Goal: Transaction & Acquisition: Book appointment/travel/reservation

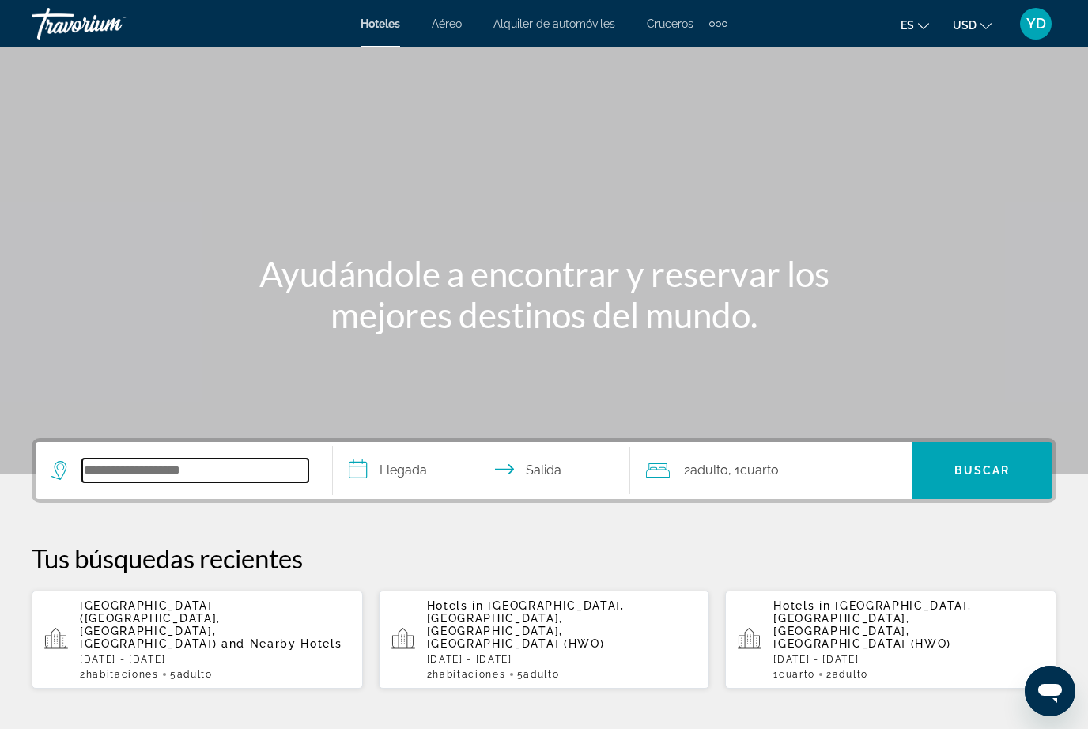
click at [189, 474] on input "Search widget" at bounding box center [195, 471] width 226 height 24
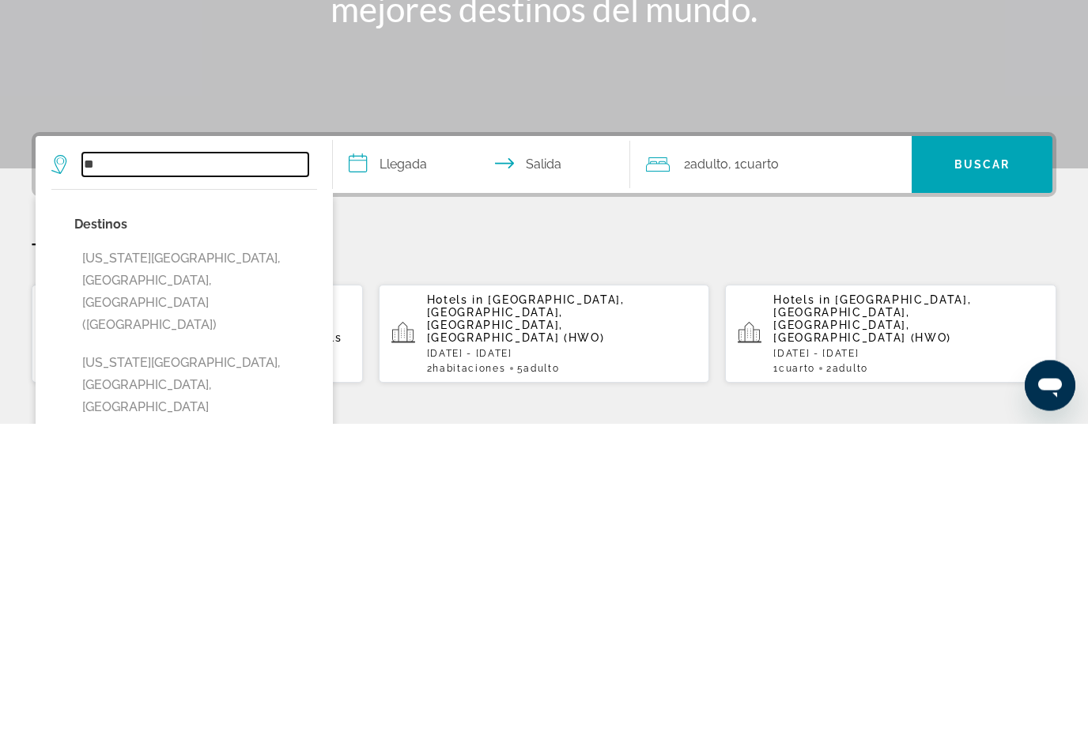
type input "*"
type input "******"
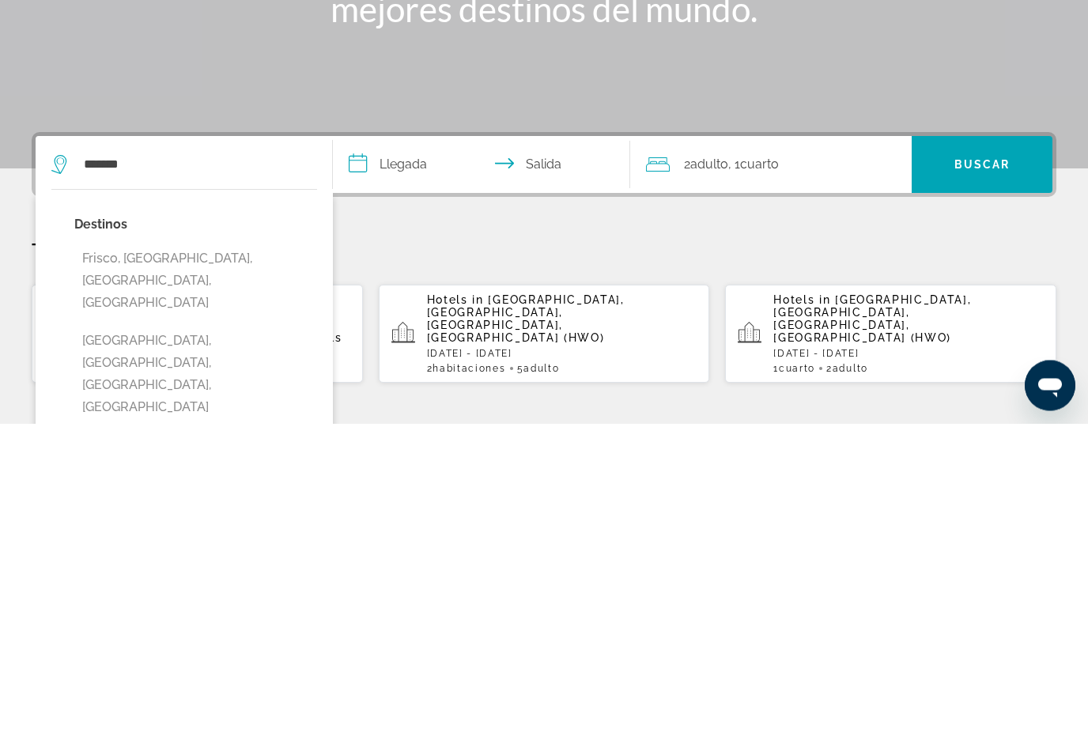
click at [416, 442] on input "**********" at bounding box center [485, 473] width 304 height 62
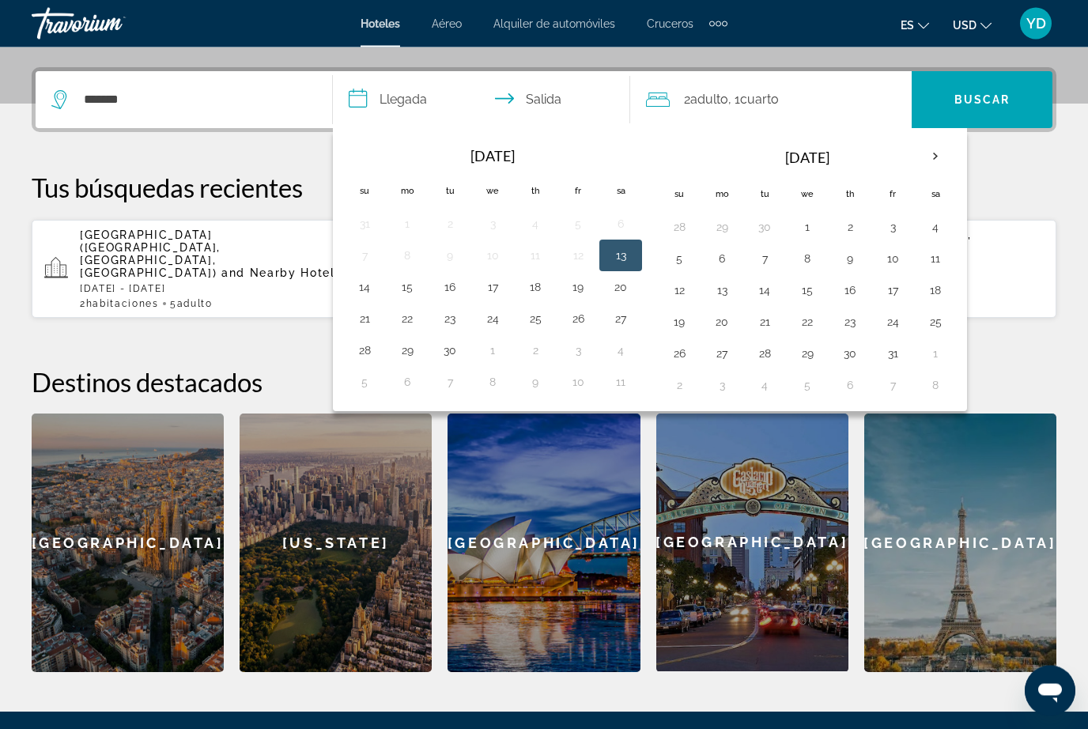
scroll to position [386, 0]
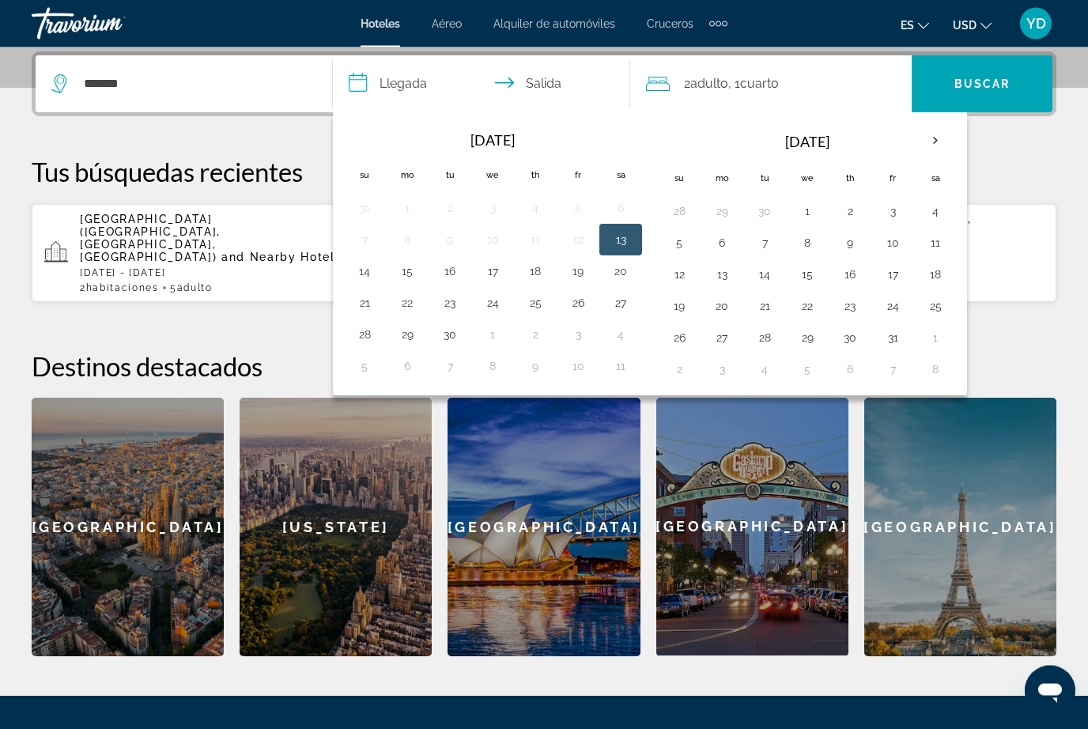
click at [928, 135] on th "Next month" at bounding box center [935, 141] width 43 height 35
click at [938, 144] on th "Next month" at bounding box center [935, 140] width 43 height 35
click at [931, 140] on th "Next month" at bounding box center [935, 140] width 43 height 35
click at [851, 269] on button "15" at bounding box center [849, 274] width 25 height 22
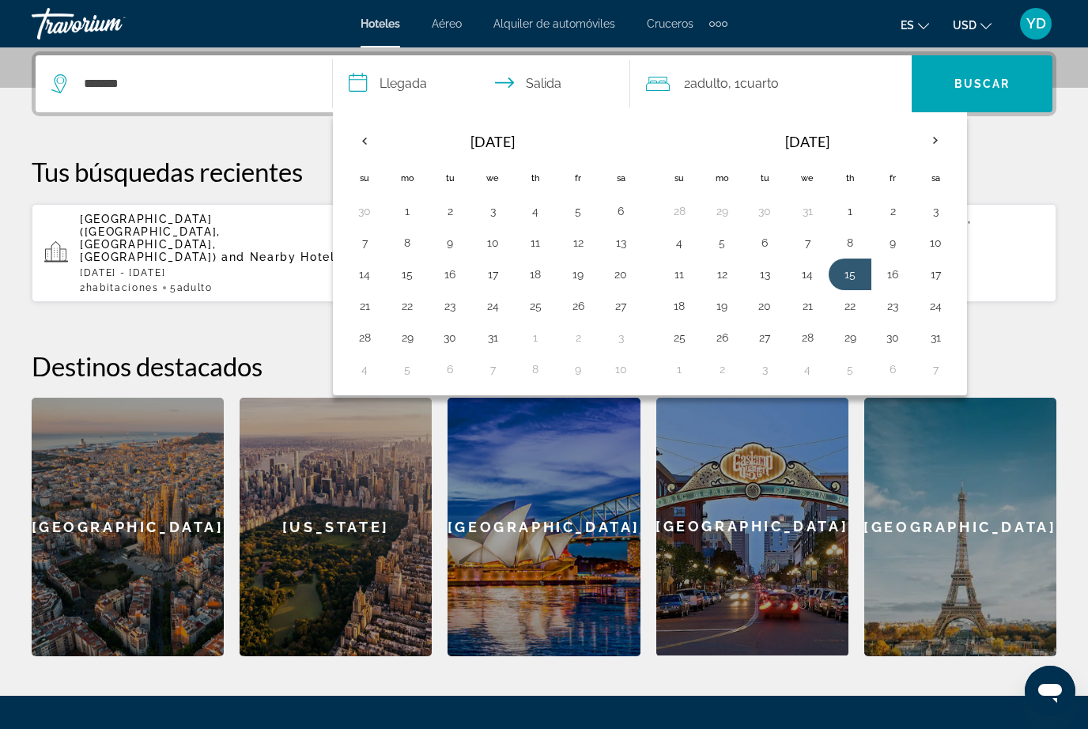
click at [724, 302] on button "19" at bounding box center [721, 306] width 25 height 22
type input "**********"
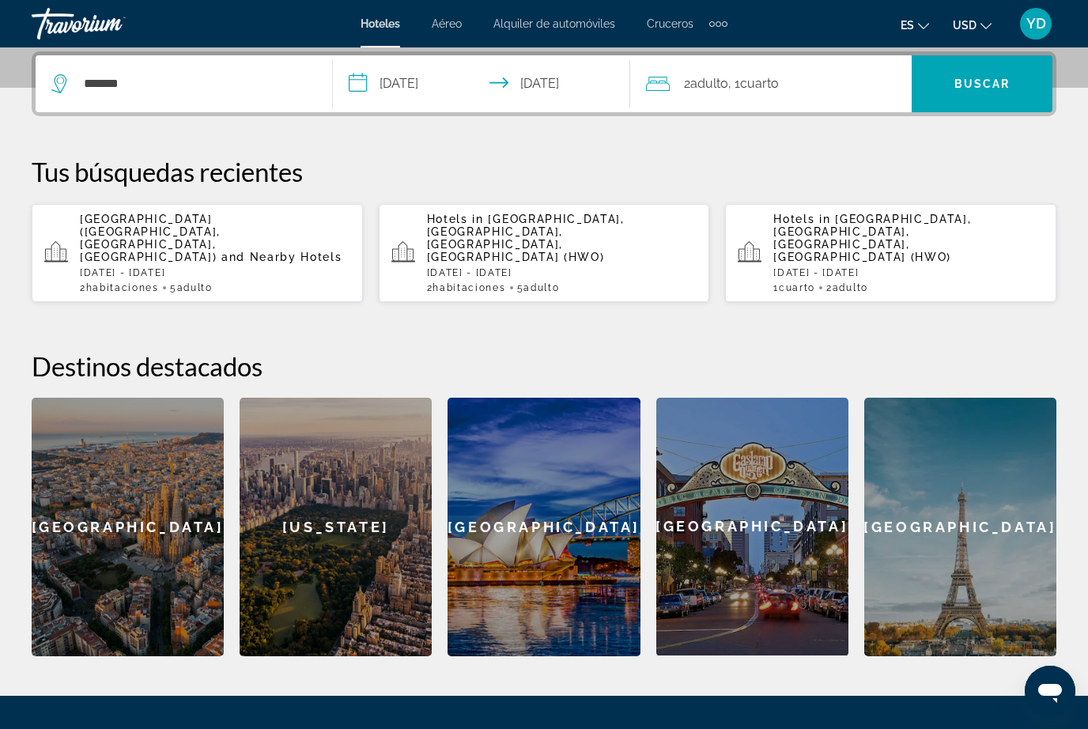
click at [799, 81] on div "2 Adulto Adulto , 1 Cuarto habitaciones" at bounding box center [779, 84] width 266 height 22
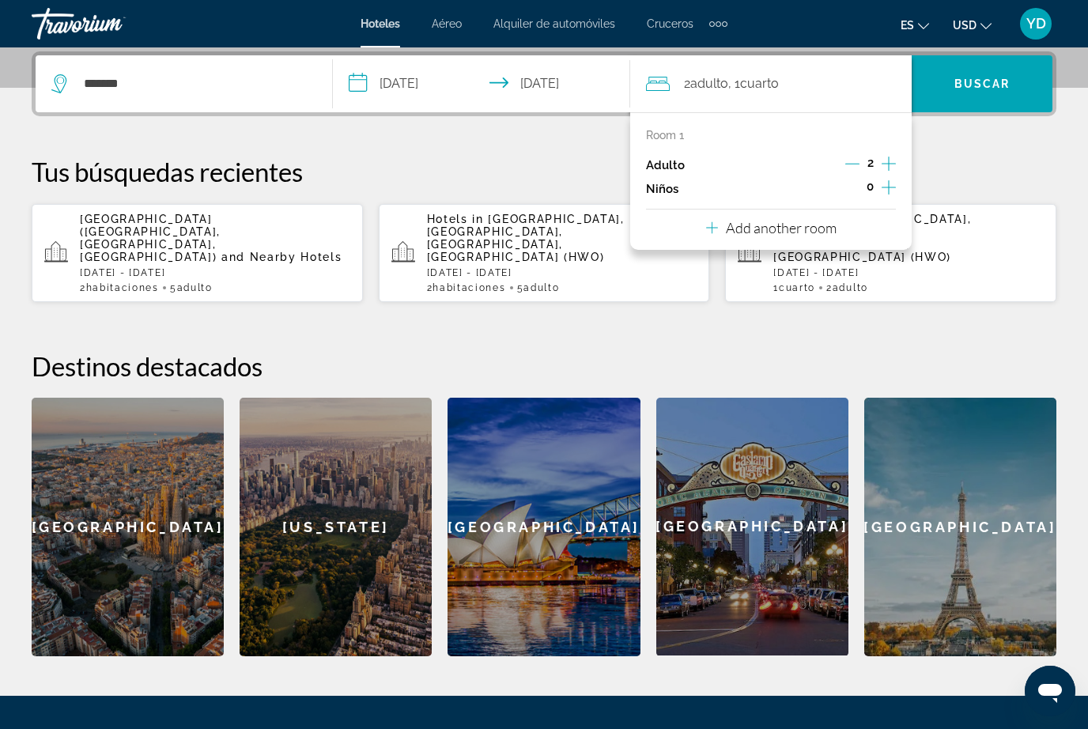
click at [886, 173] on button "Increment adults" at bounding box center [889, 165] width 14 height 24
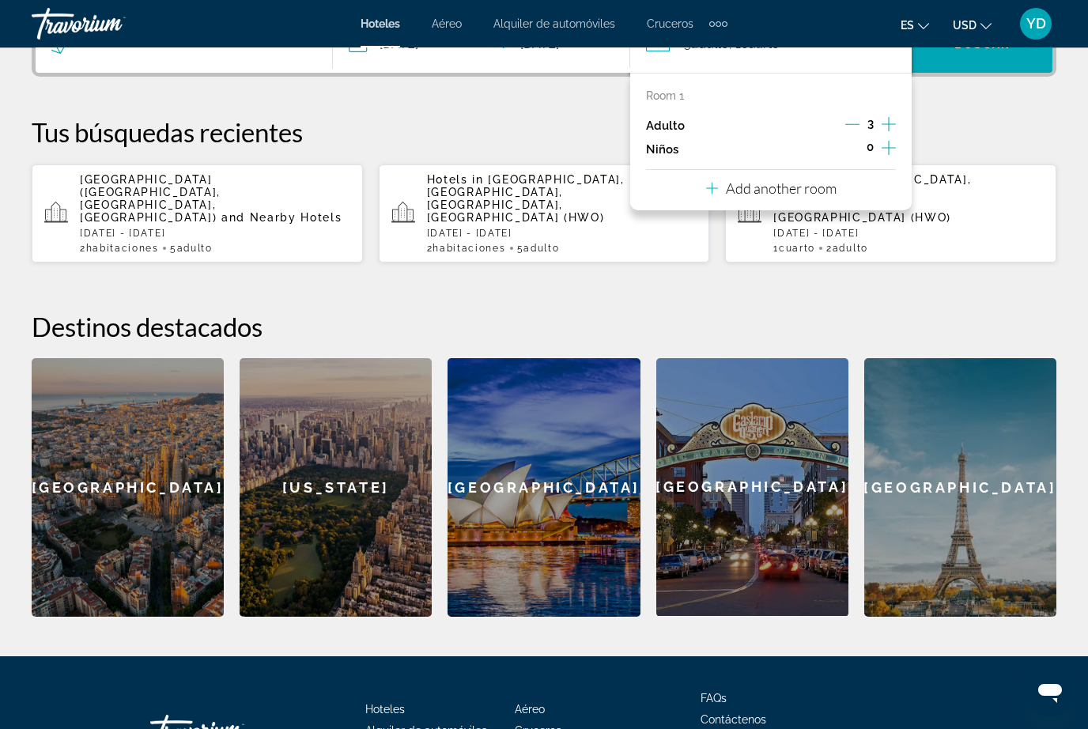
click at [853, 121] on icon "Decrement adults" at bounding box center [852, 124] width 14 height 14
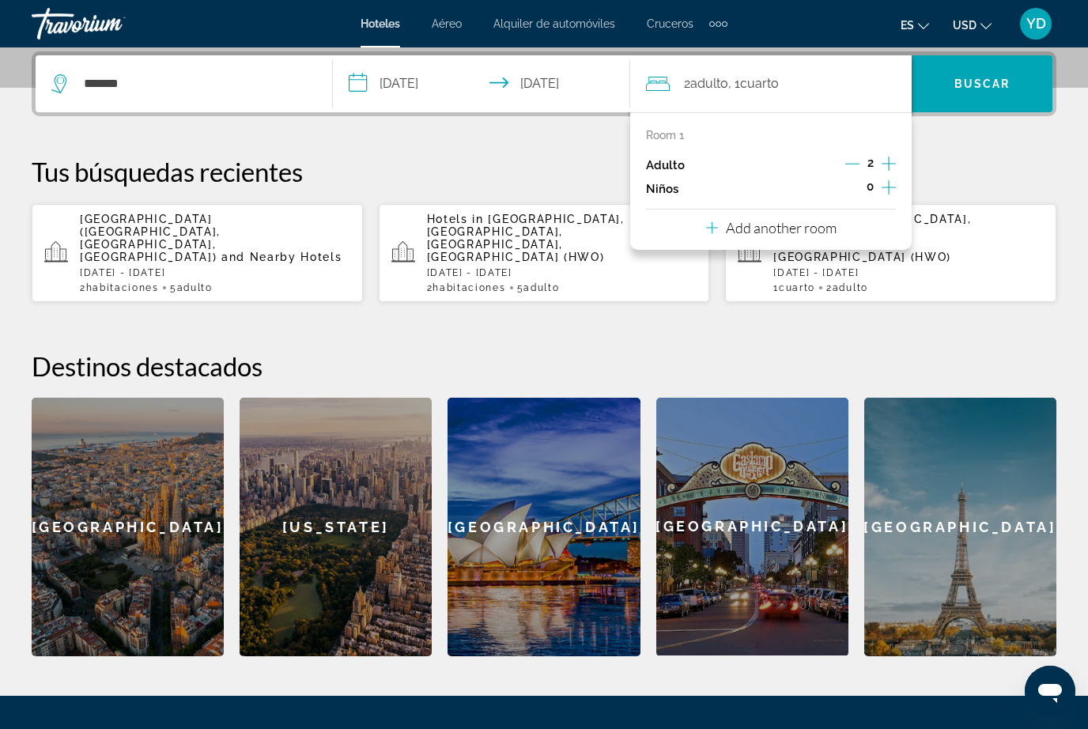
click at [883, 183] on icon "Increment children" at bounding box center [889, 187] width 14 height 19
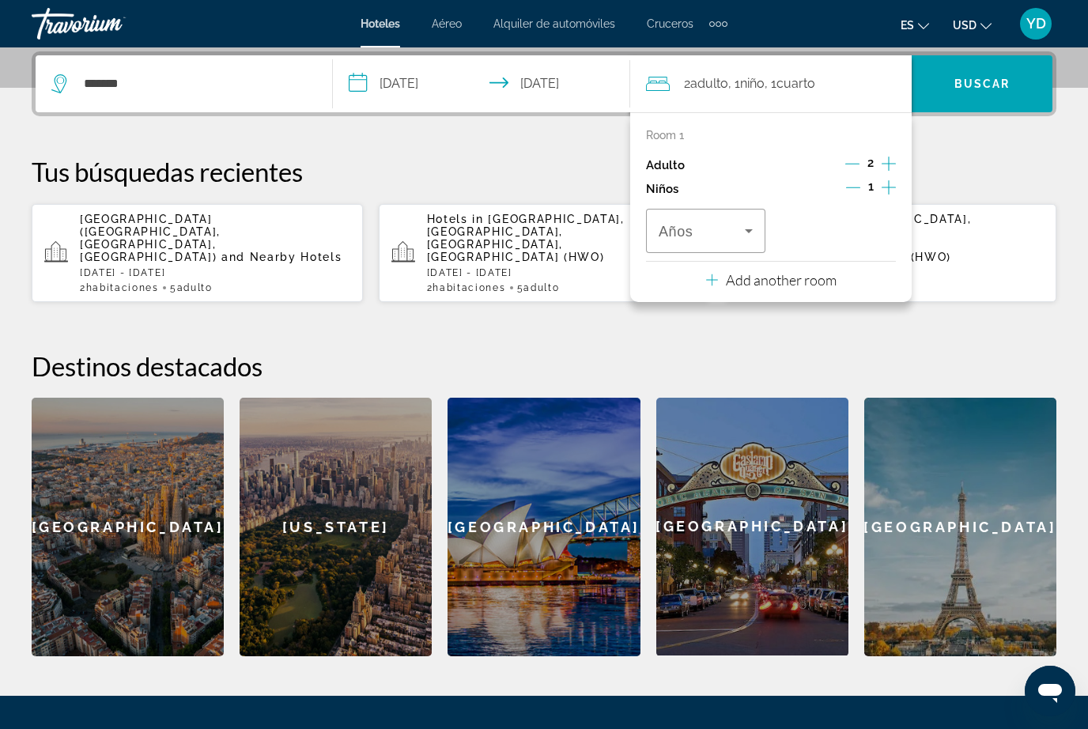
click at [751, 235] on icon "Travelers: 2 adults, 1 child" at bounding box center [748, 230] width 19 height 19
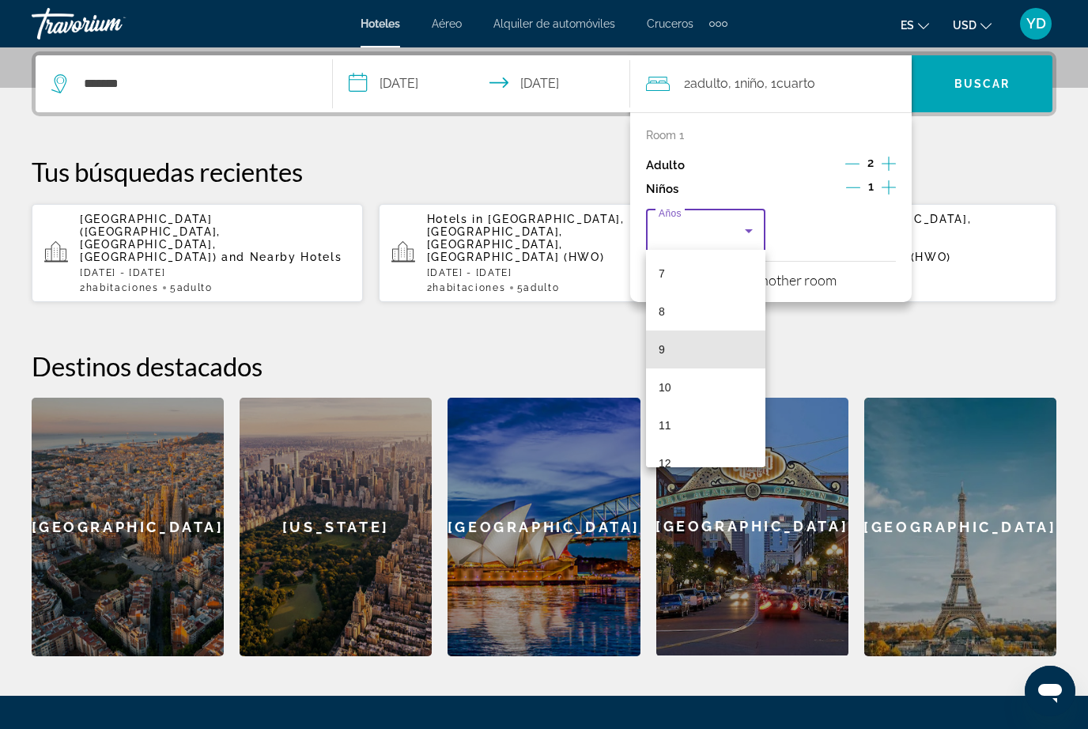
scroll to position [272, 0]
click at [690, 454] on mat-option "12" at bounding box center [705, 459] width 119 height 38
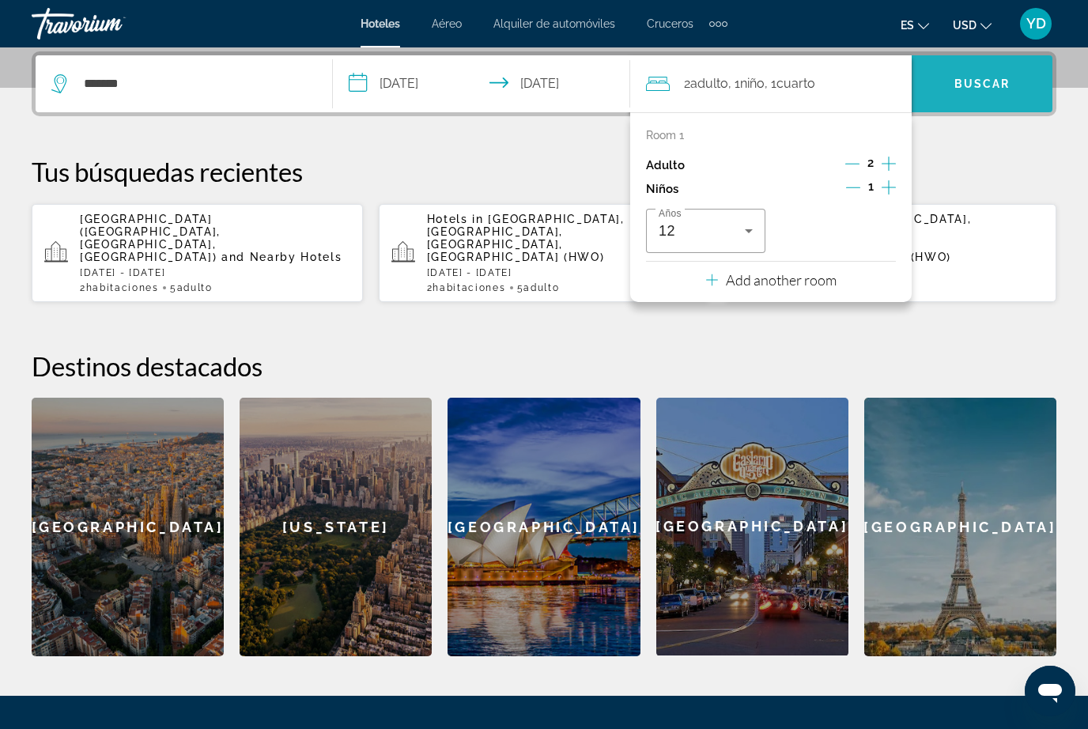
click at [1017, 97] on span "Search widget" at bounding box center [982, 84] width 141 height 38
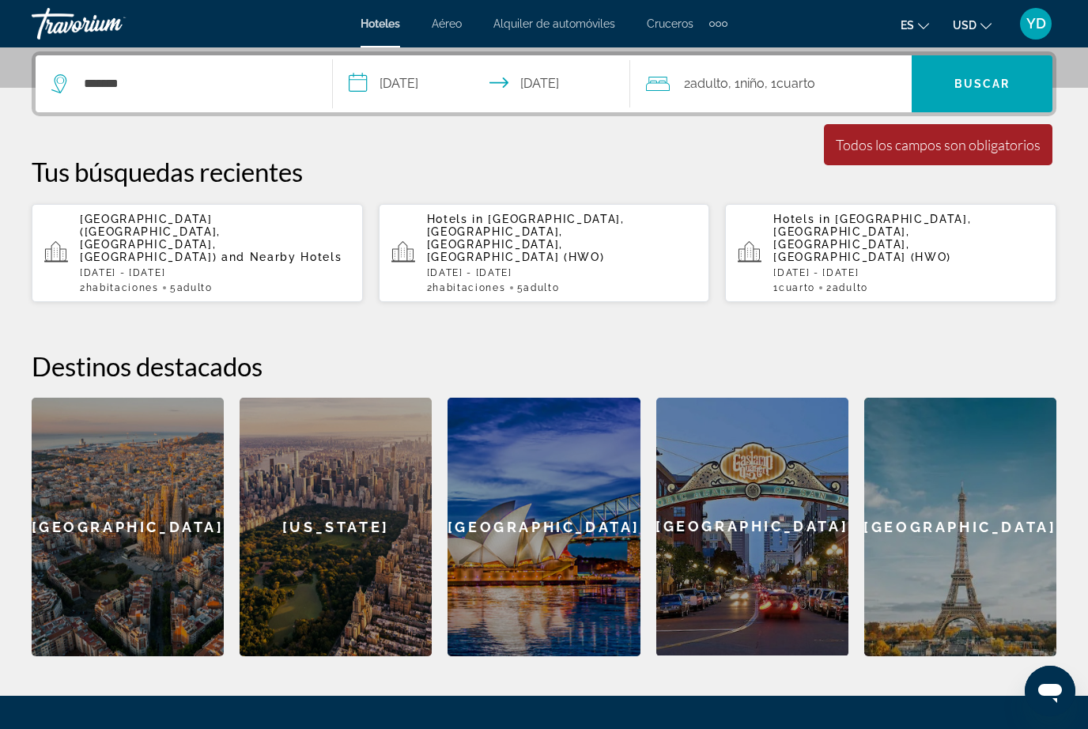
click at [826, 86] on div "2 Adulto Adulto , 1 Niño Niños , 1 Cuarto habitaciones" at bounding box center [779, 84] width 266 height 22
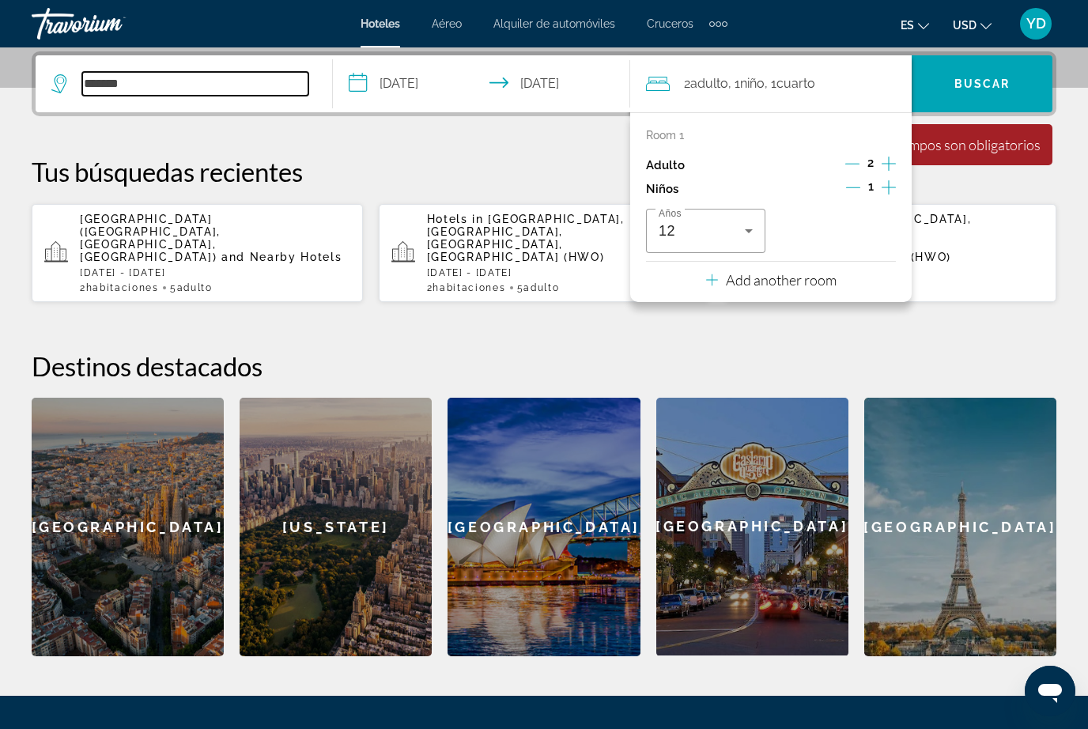
click at [221, 77] on input "******" at bounding box center [195, 84] width 226 height 24
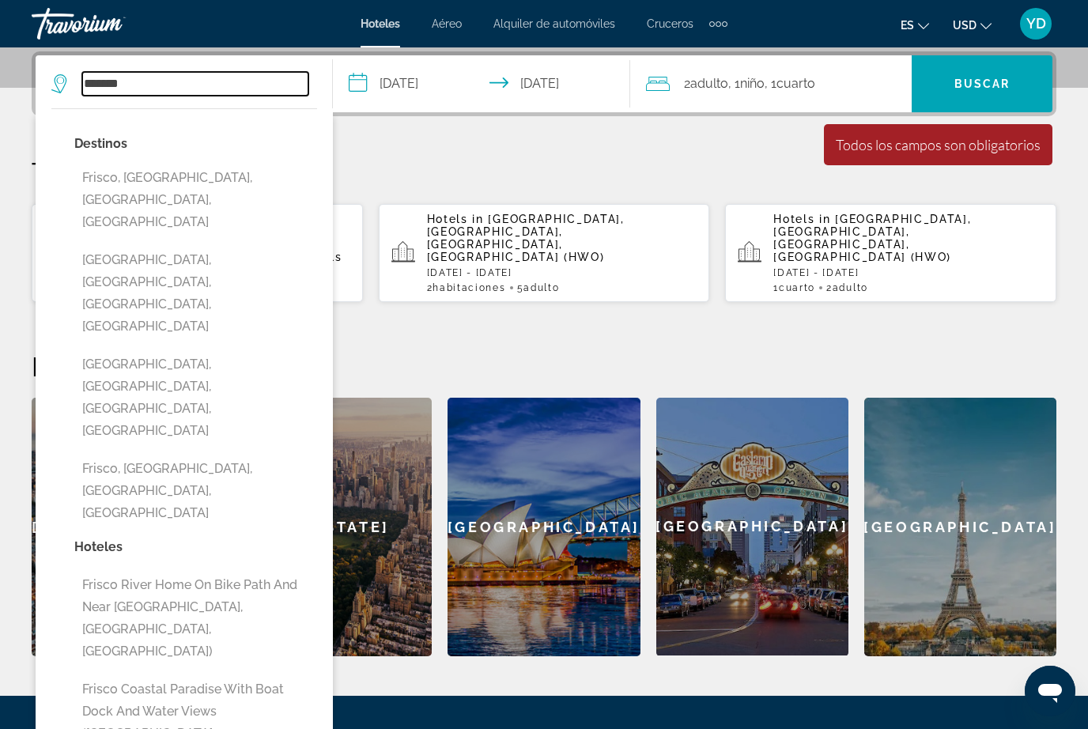
scroll to position [374, 0]
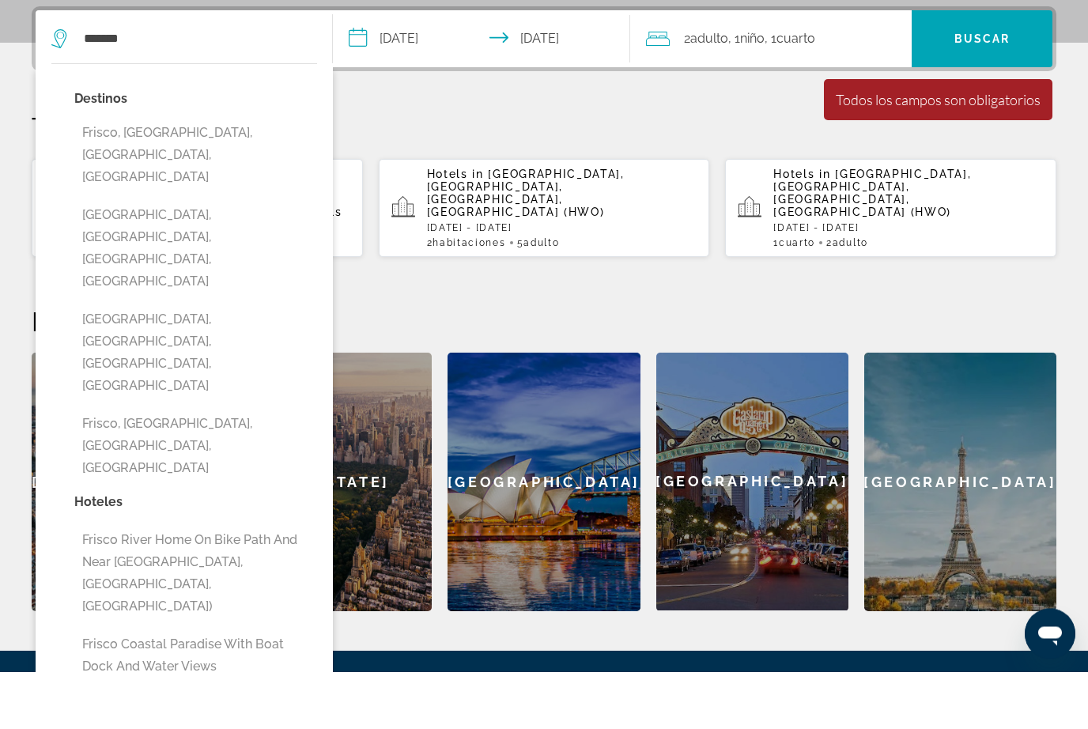
click at [270, 466] on button "[PERSON_NAME], [GEOGRAPHIC_DATA], [GEOGRAPHIC_DATA], [GEOGRAPHIC_DATA]" at bounding box center [195, 503] width 243 height 74
type input "**********"
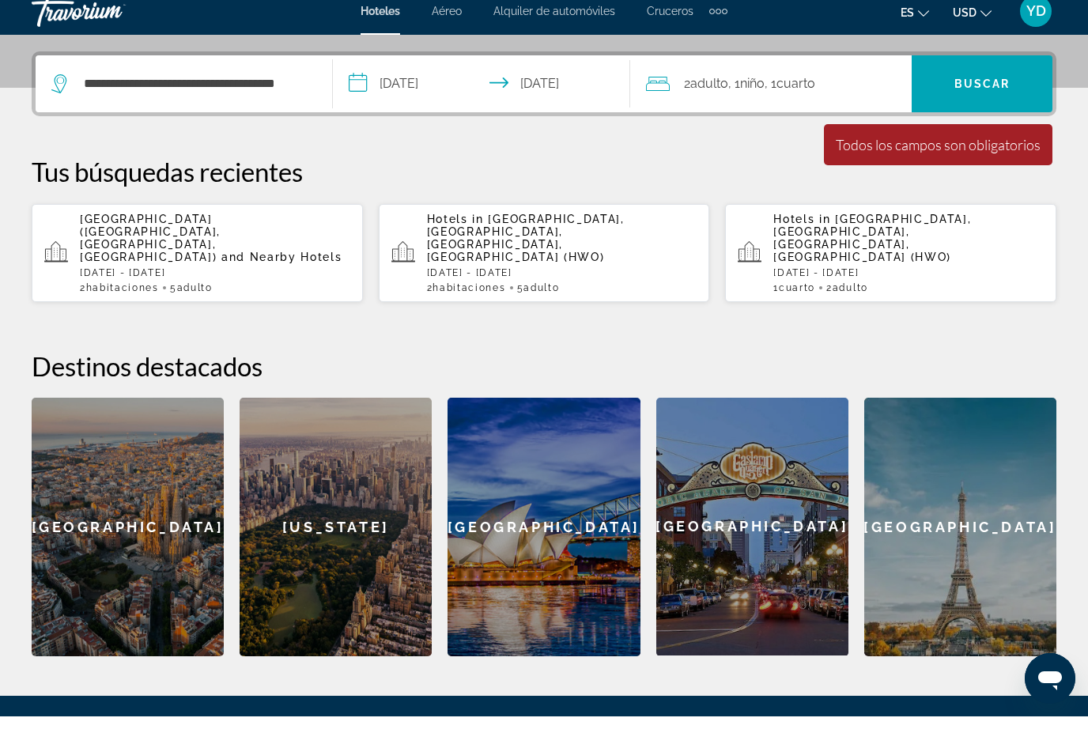
click at [1023, 91] on span "Search widget" at bounding box center [982, 96] width 141 height 38
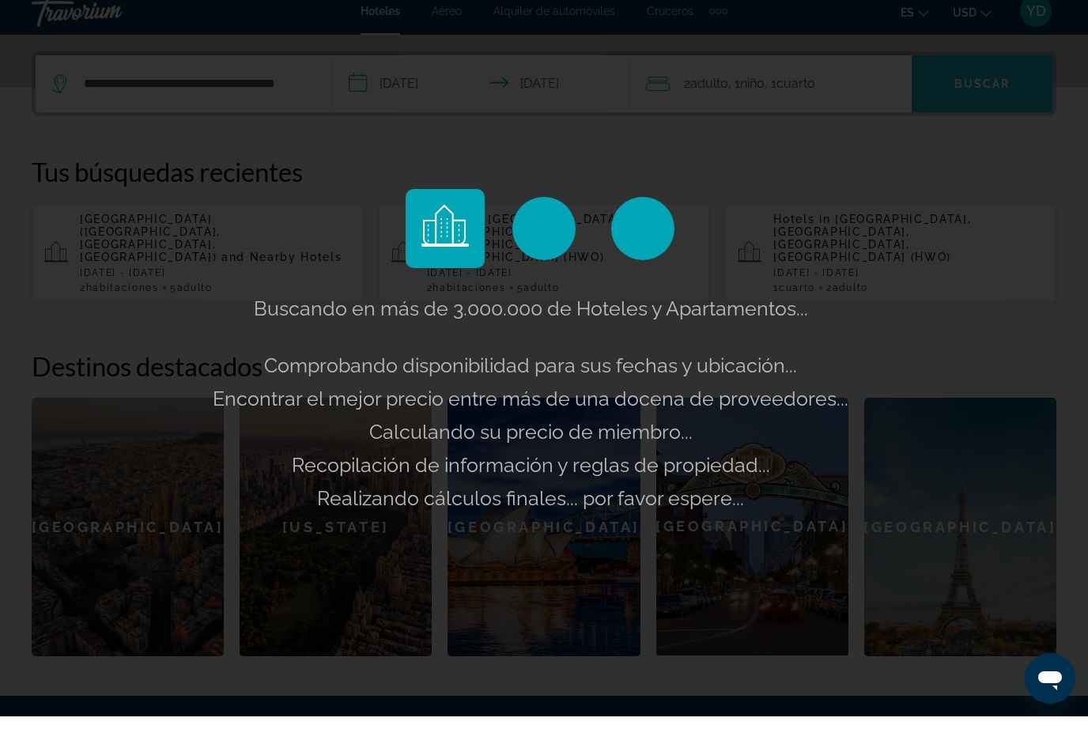
scroll to position [387, 0]
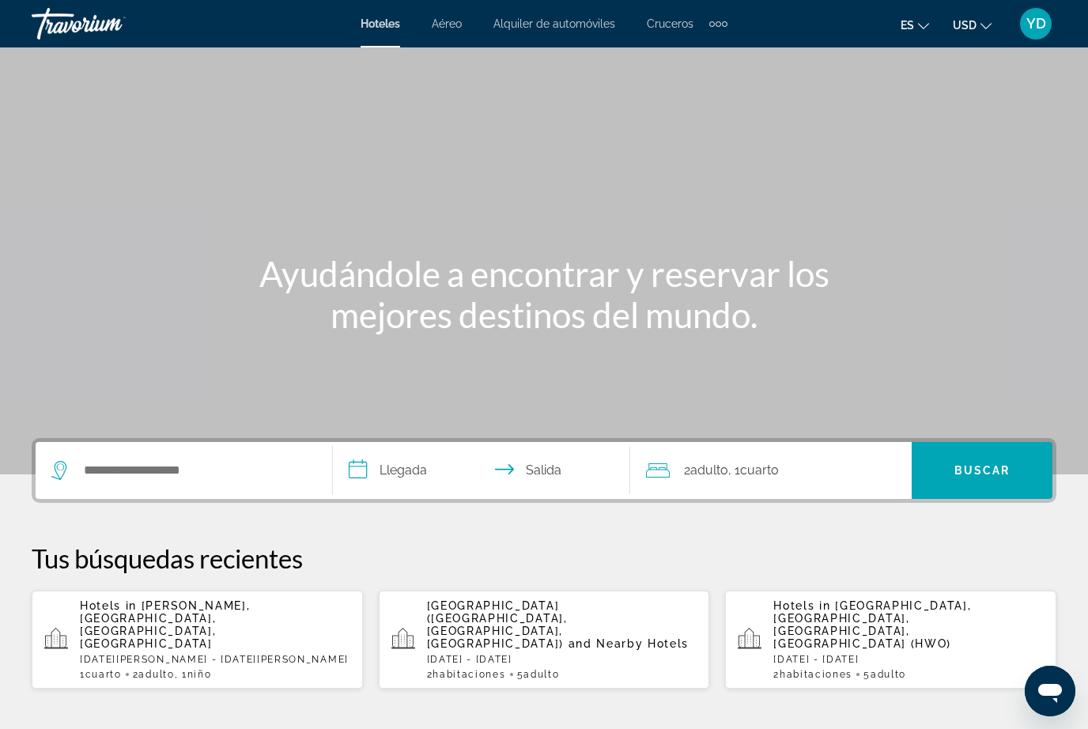
click at [244, 626] on div "Hotels in [GEOGRAPHIC_DATA], [GEOGRAPHIC_DATA], [GEOGRAPHIC_DATA], [GEOGRAPHIC_…" at bounding box center [215, 639] width 270 height 81
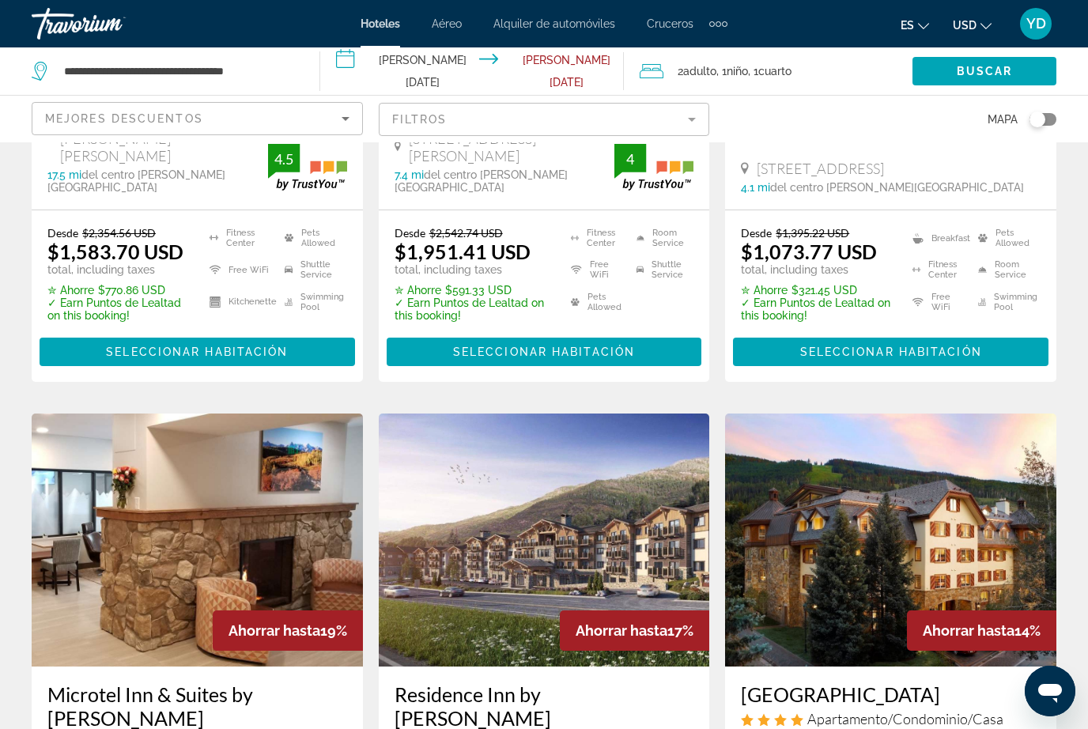
scroll to position [399, 0]
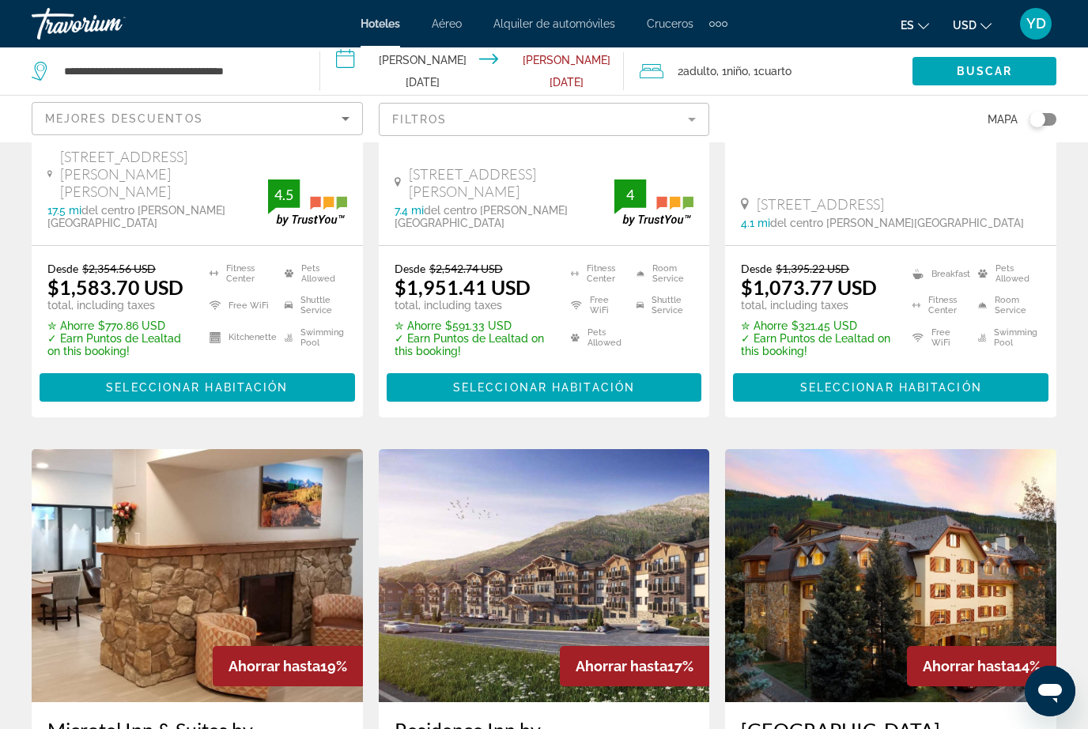
click at [1040, 512] on img "Main content" at bounding box center [890, 575] width 331 height 253
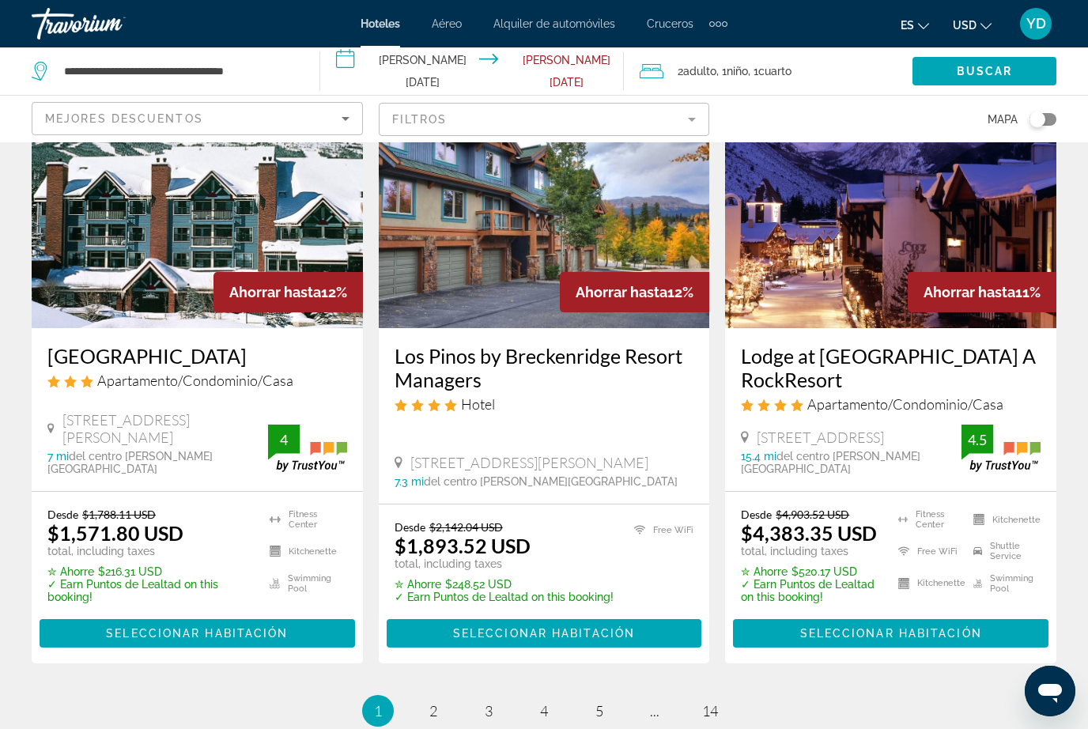
scroll to position [2130, 0]
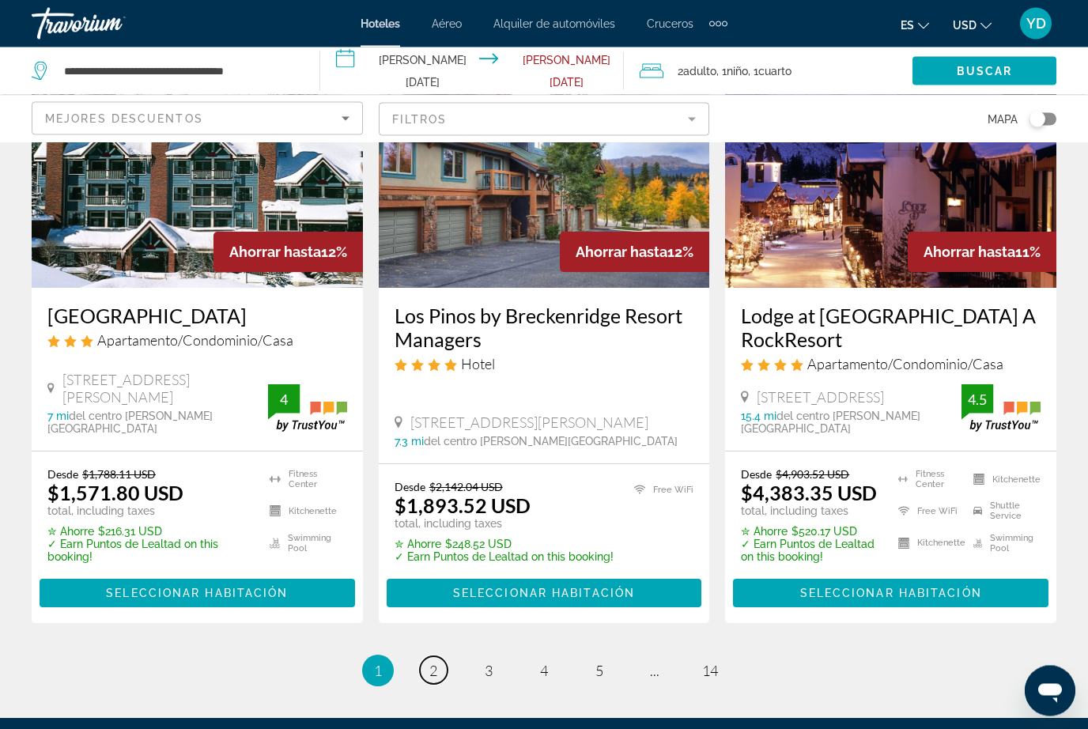
click at [440, 657] on link "page 2" at bounding box center [434, 671] width 28 height 28
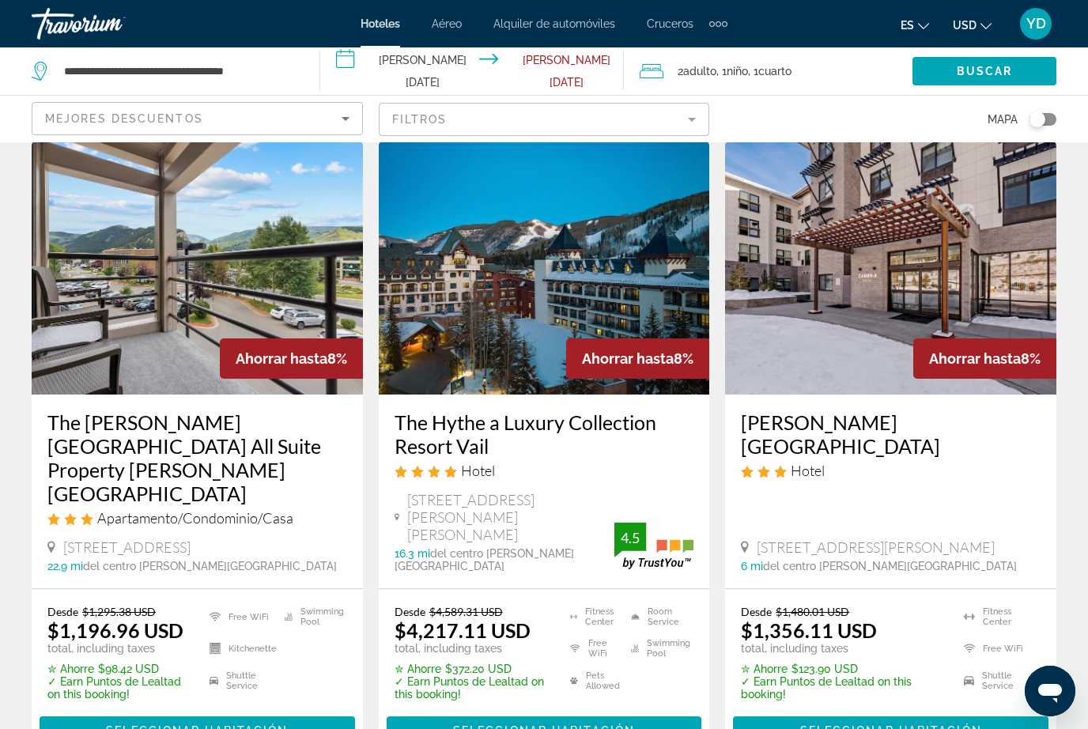
scroll to position [2128, 0]
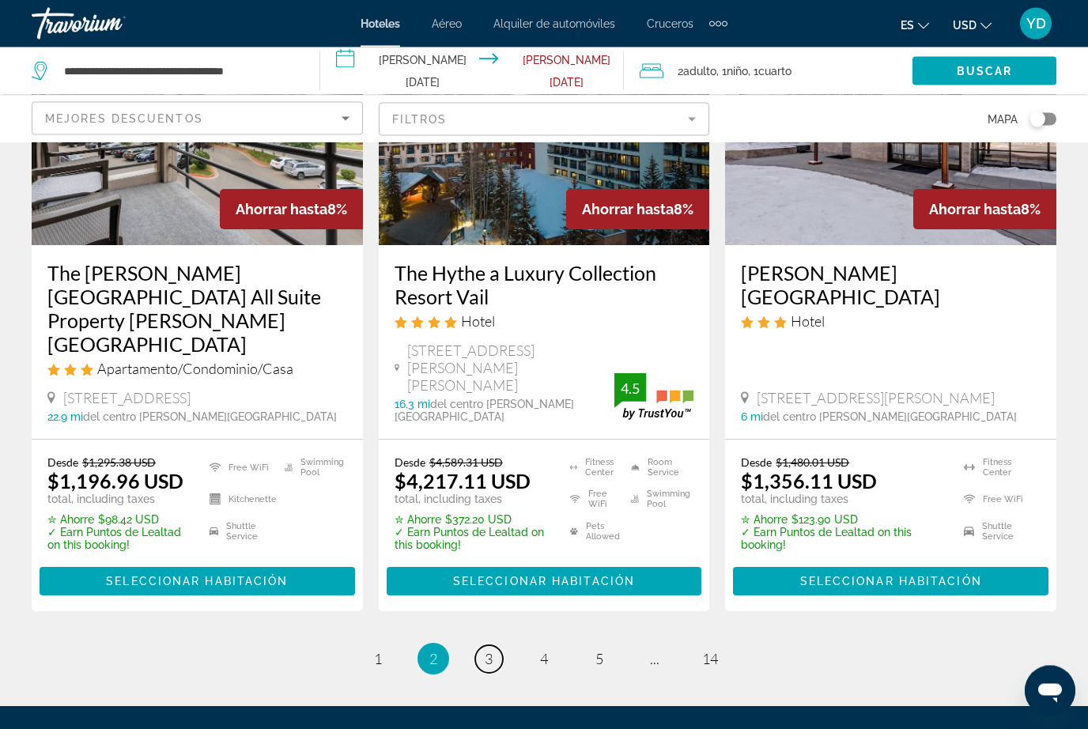
click at [496, 646] on link "page 3" at bounding box center [489, 660] width 28 height 28
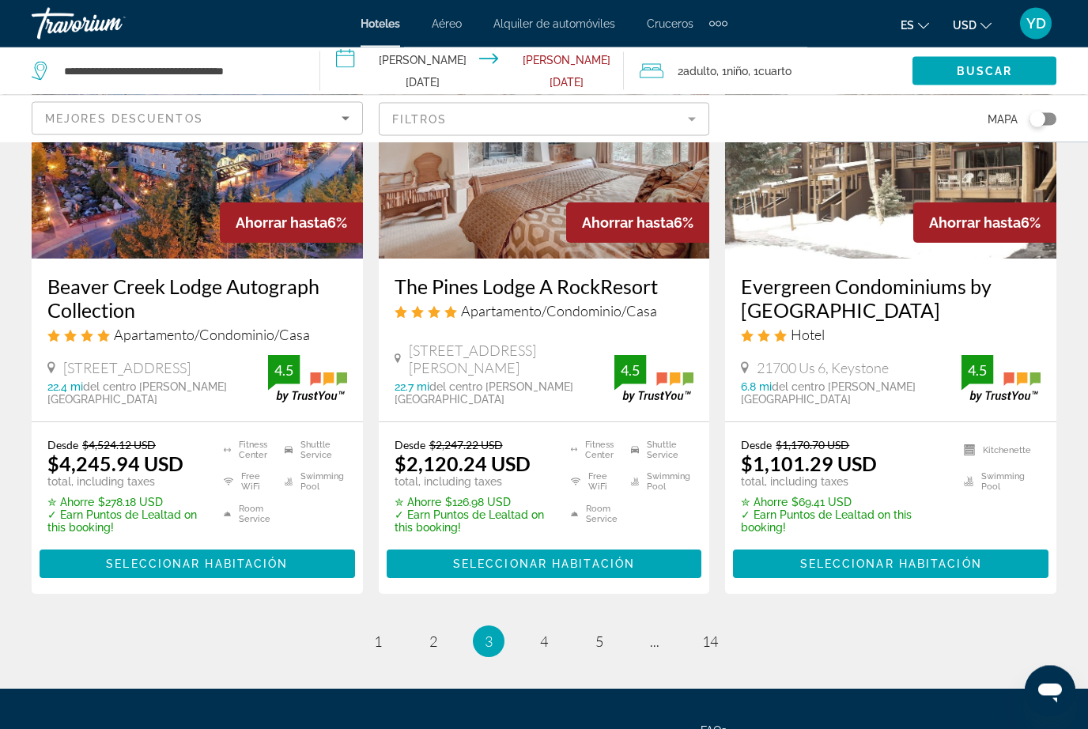
scroll to position [2128, 0]
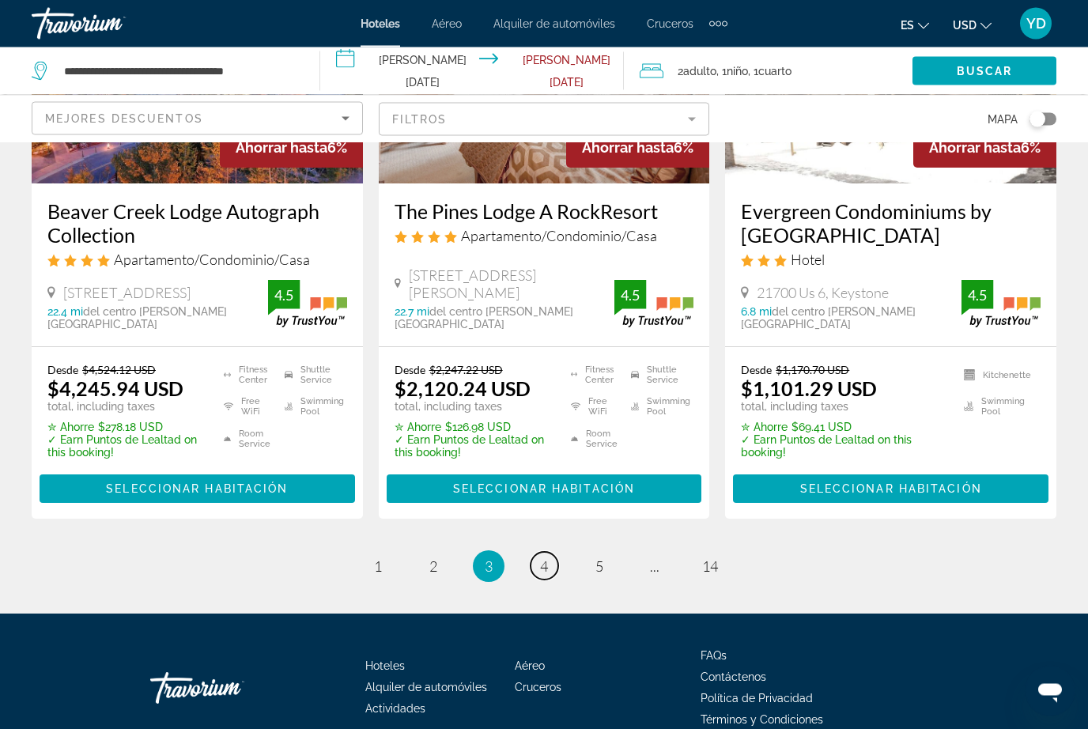
click at [547, 558] on span "4" at bounding box center [544, 566] width 8 height 17
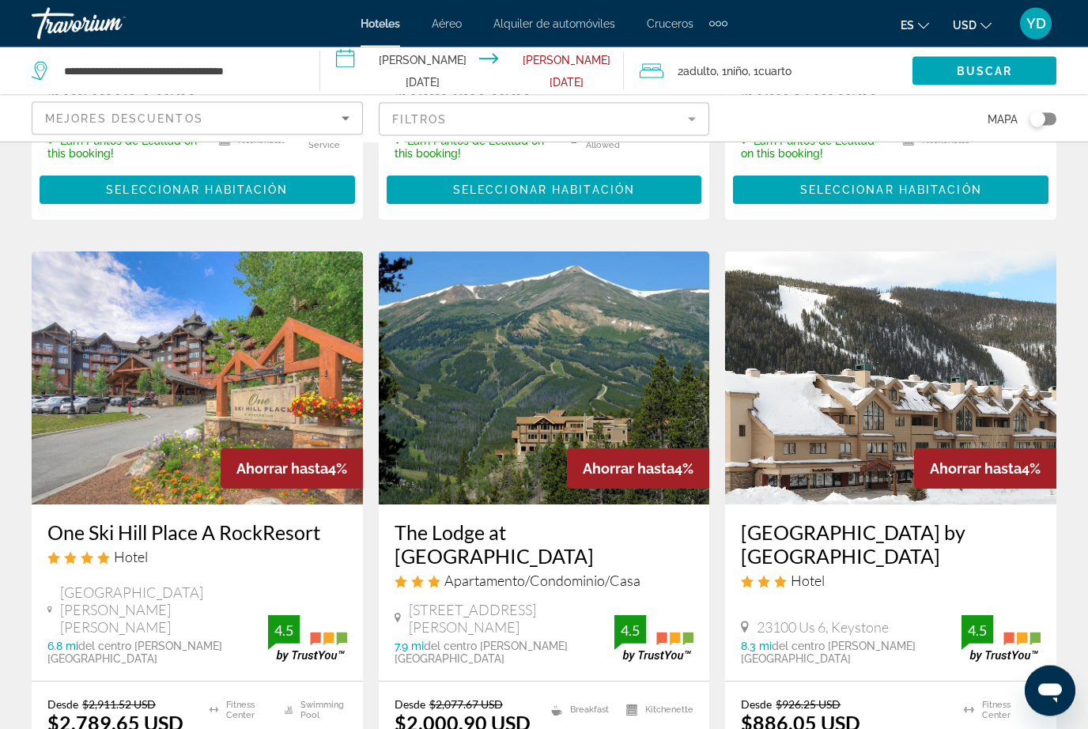
scroll to position [1873, 0]
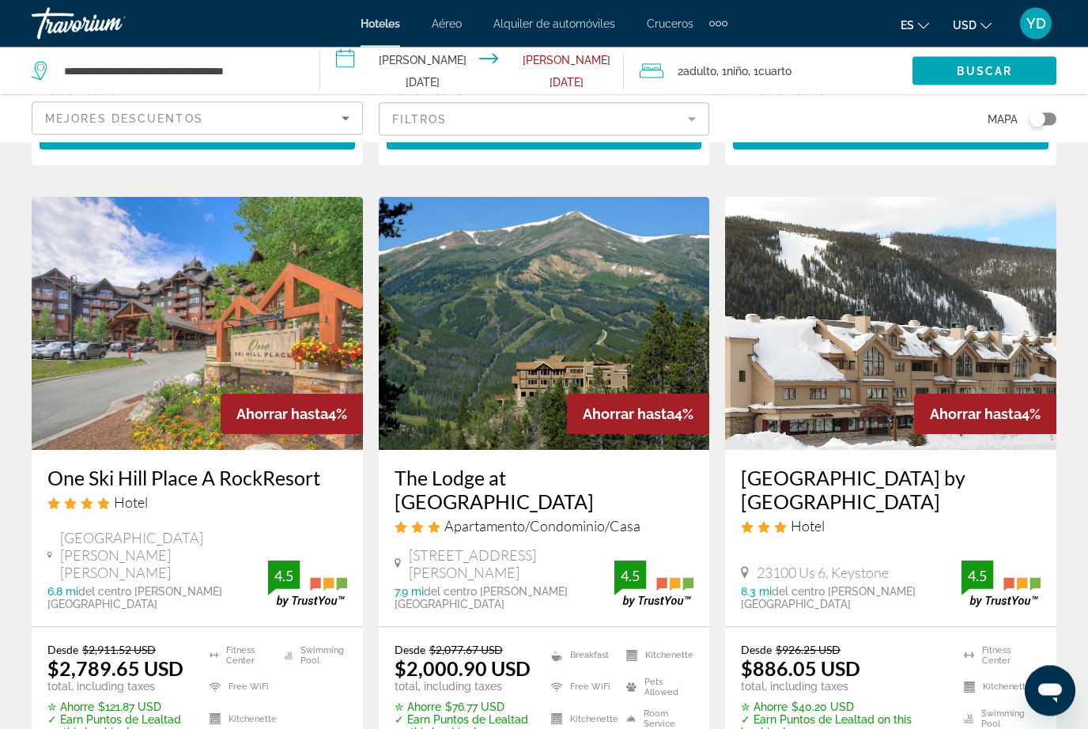
click at [1023, 256] on img "Main content" at bounding box center [890, 324] width 331 height 253
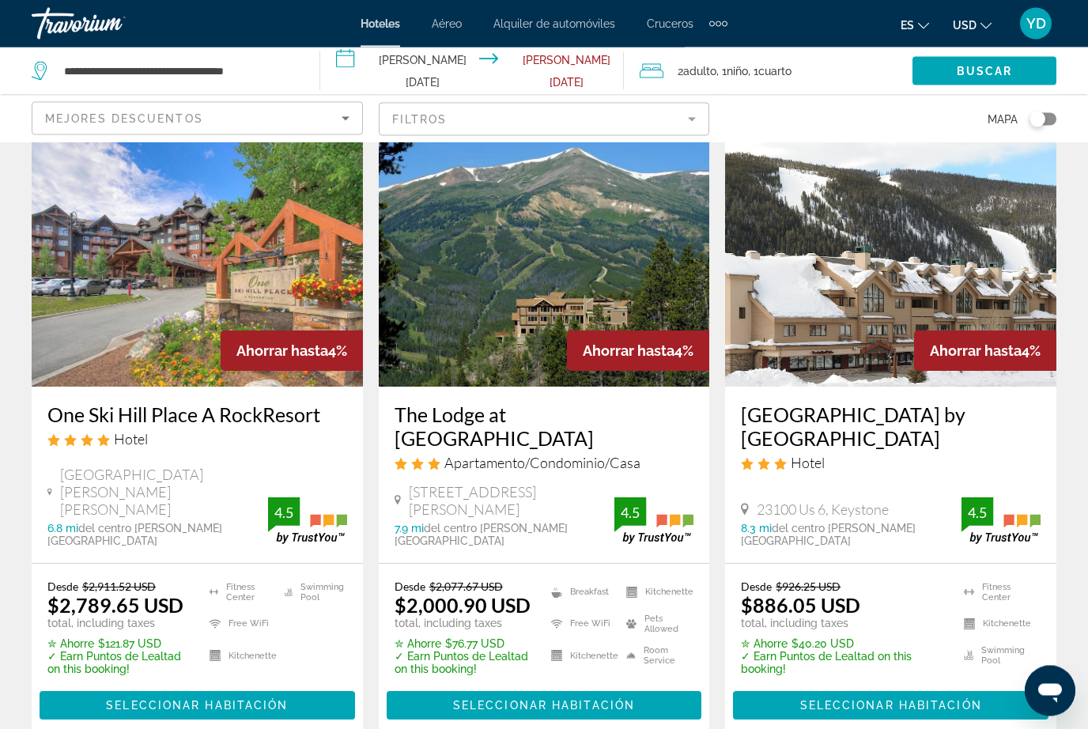
scroll to position [2135, 0]
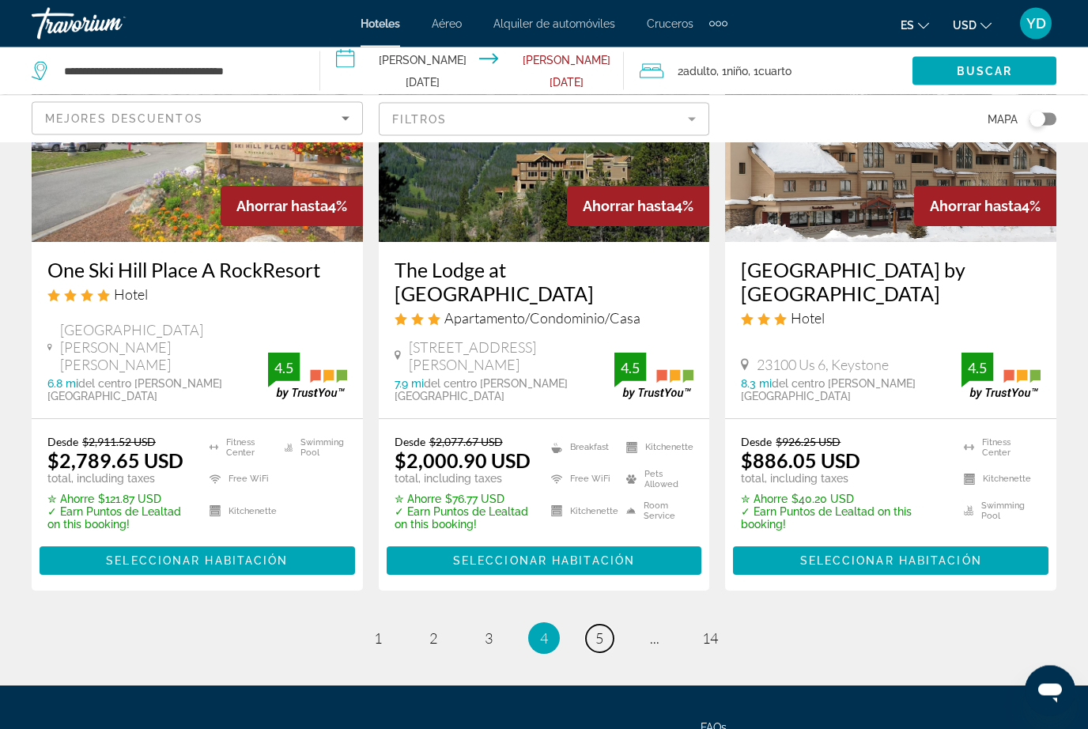
click at [596, 630] on span "5" at bounding box center [599, 638] width 8 height 17
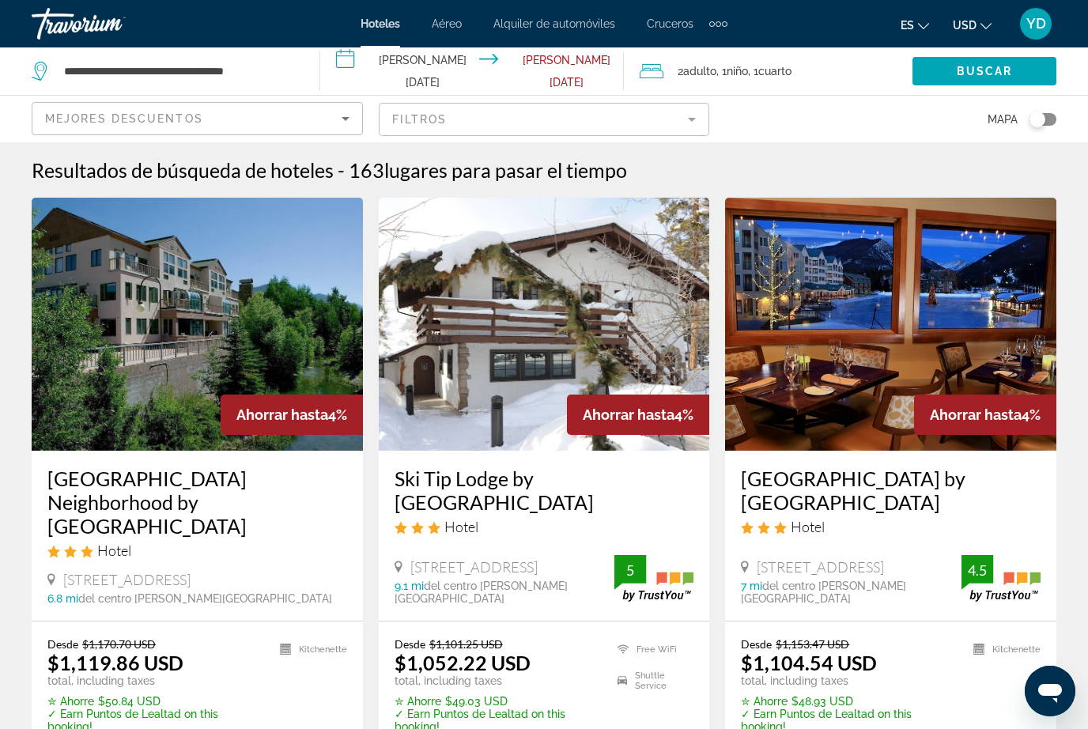
click at [395, 62] on input "**********" at bounding box center [475, 73] width 311 height 52
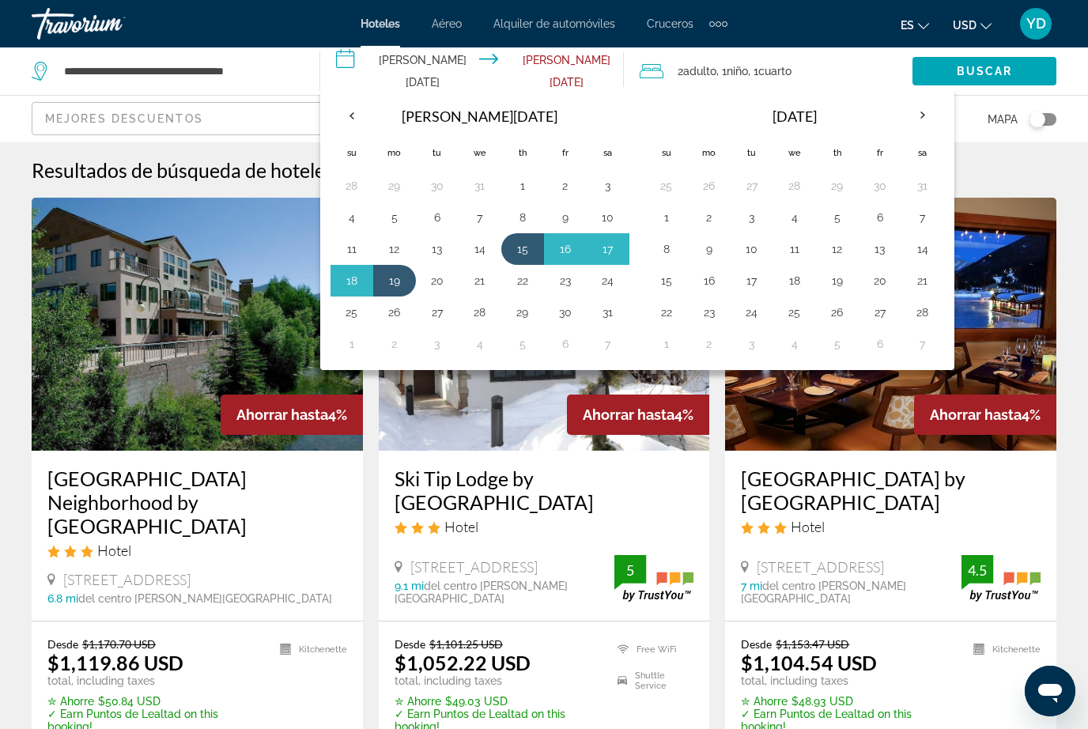
click at [566, 255] on button "16" at bounding box center [565, 249] width 25 height 22
click at [438, 280] on button "20" at bounding box center [437, 281] width 25 height 22
type input "**********"
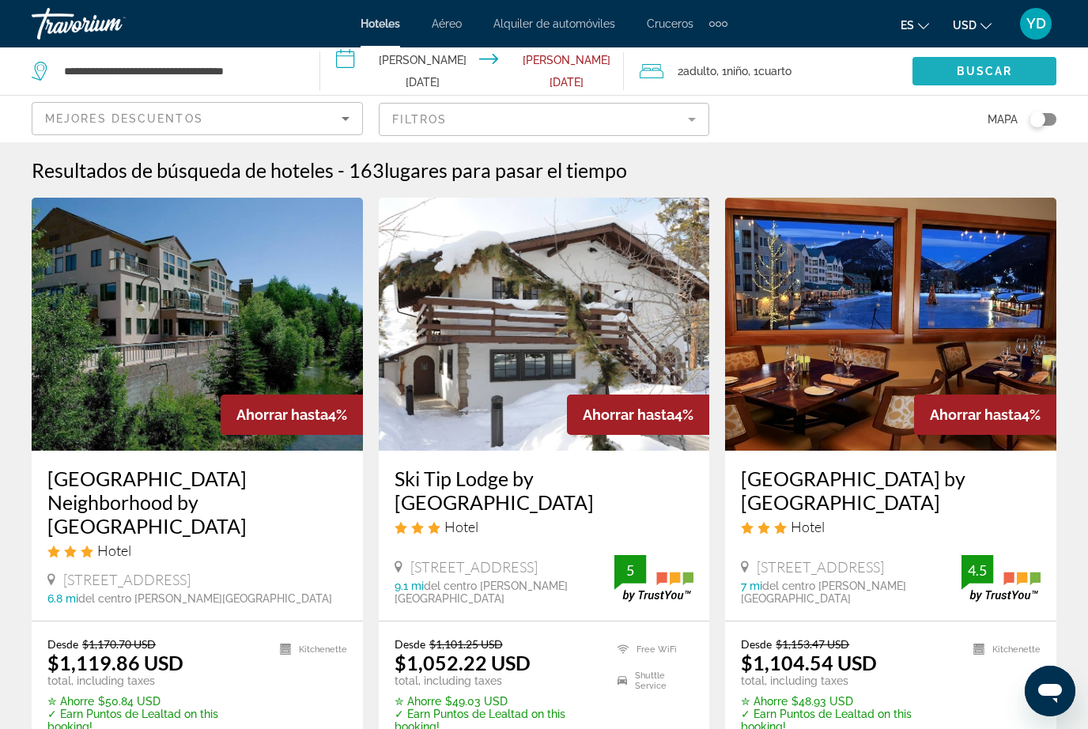
click at [997, 72] on span "Buscar" at bounding box center [985, 71] width 56 height 13
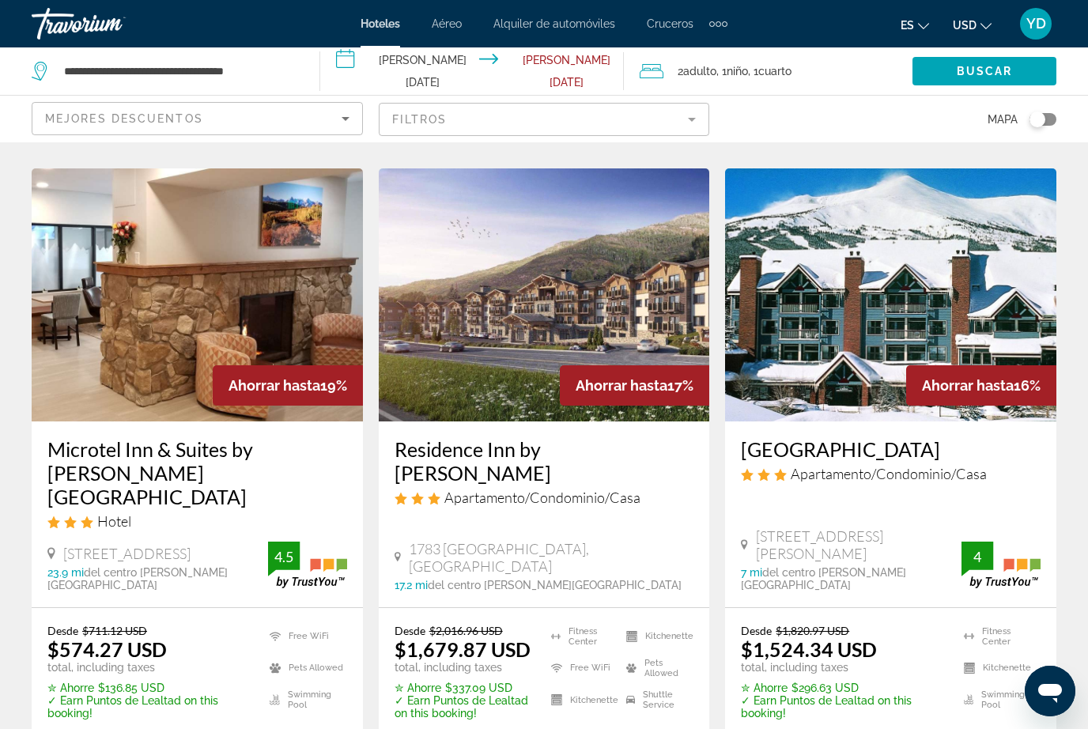
scroll to position [681, 0]
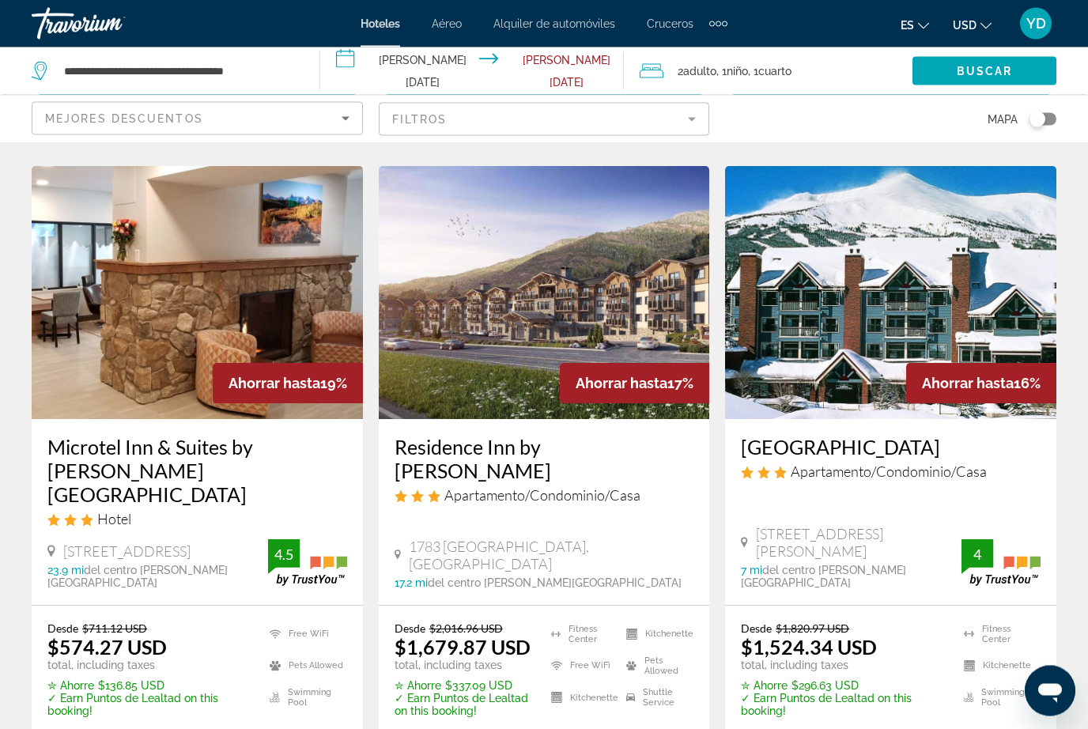
click at [1017, 315] on img "Main content" at bounding box center [890, 293] width 331 height 253
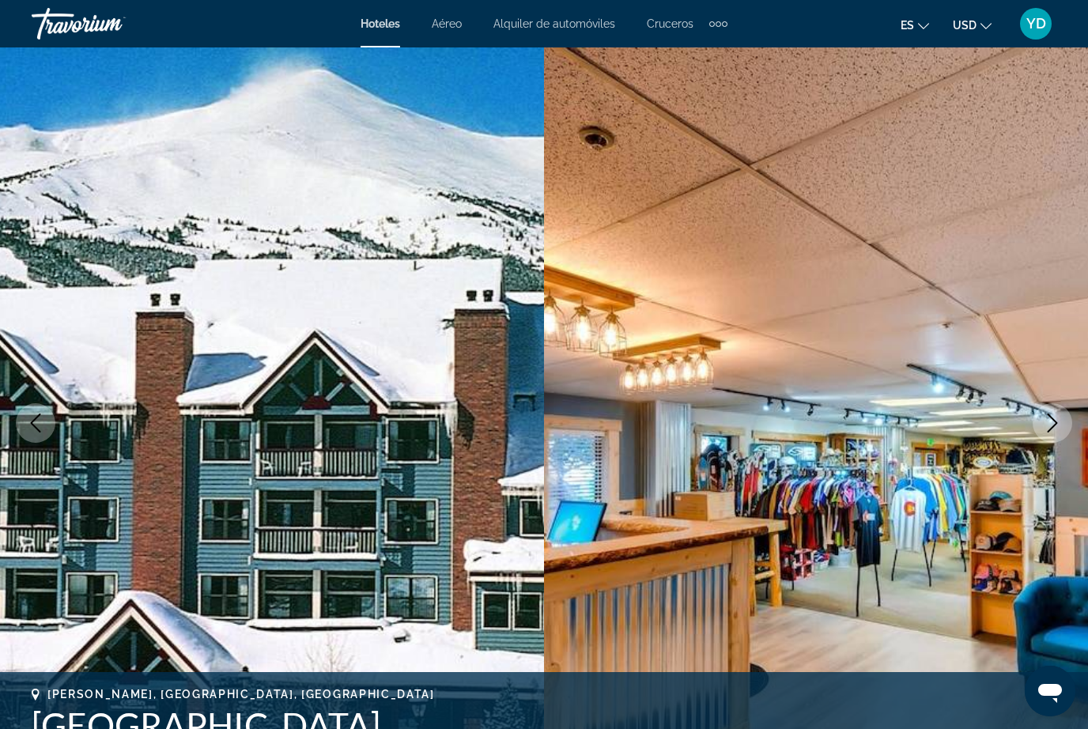
click at [1058, 427] on icon "Next image" at bounding box center [1052, 422] width 19 height 19
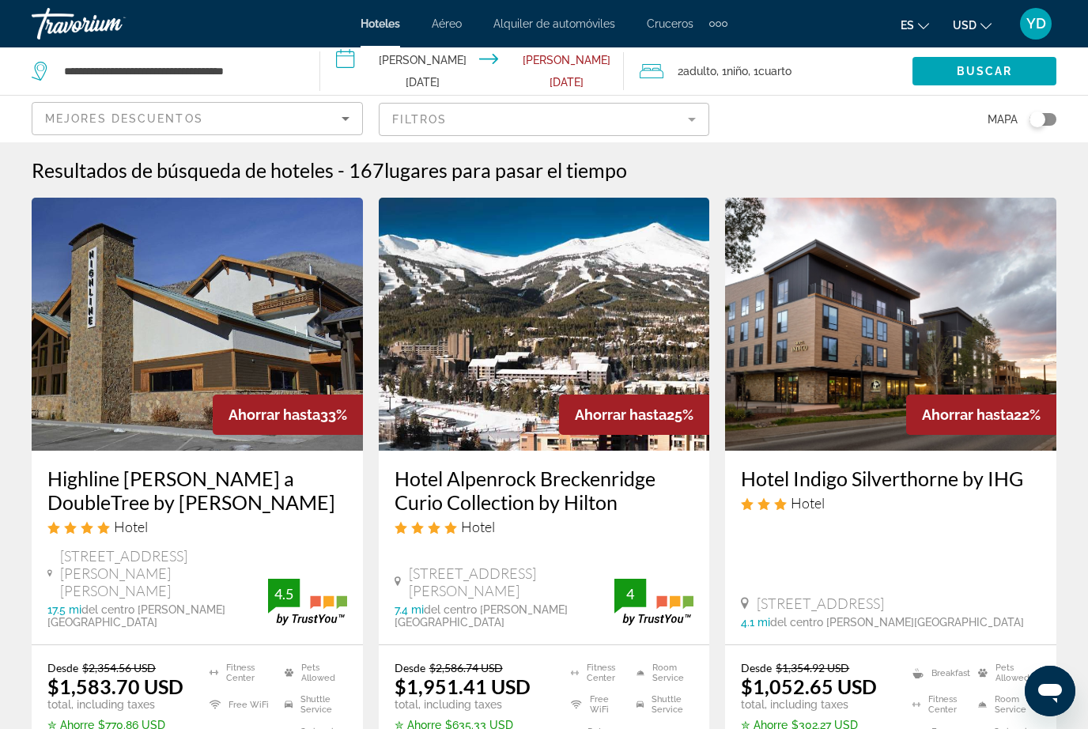
click at [377, 78] on input "**********" at bounding box center [475, 73] width 311 height 52
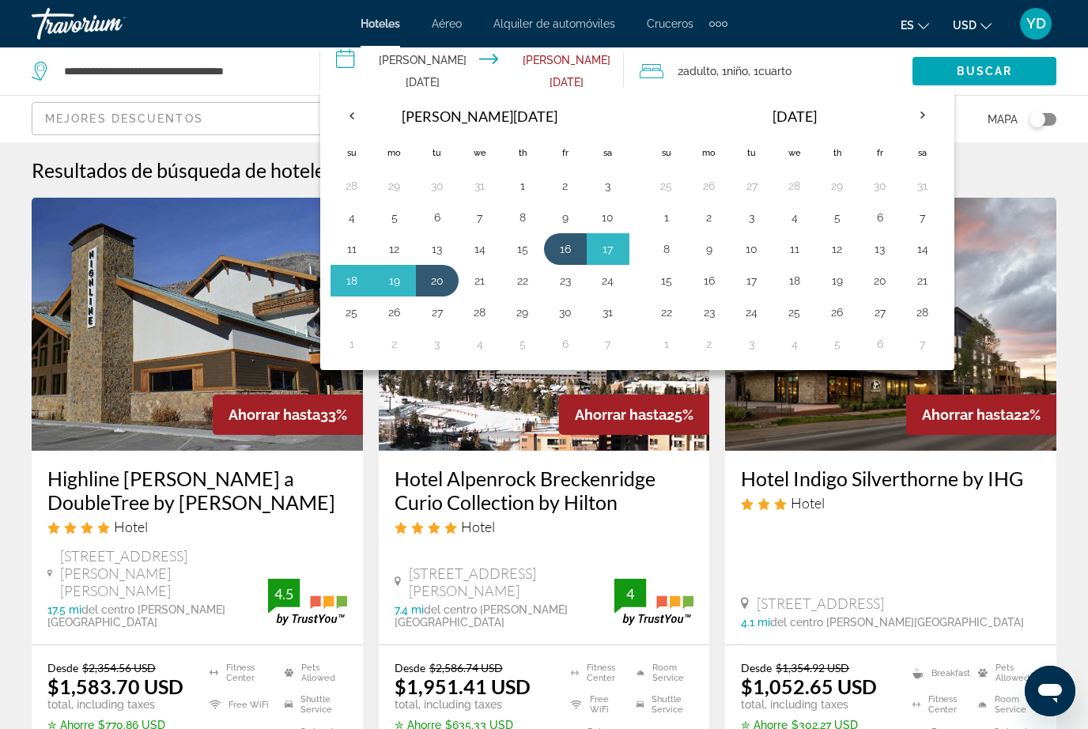
click at [393, 65] on input "**********" at bounding box center [475, 73] width 311 height 52
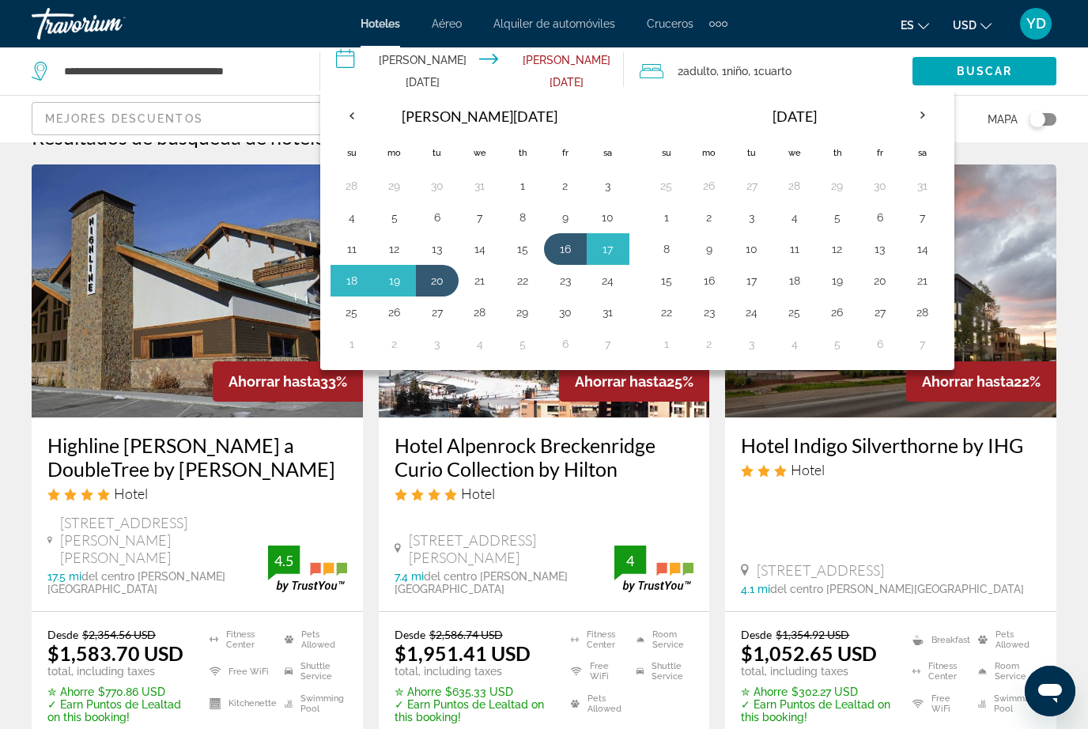
click at [357, 115] on th "Previous month" at bounding box center [351, 115] width 43 height 35
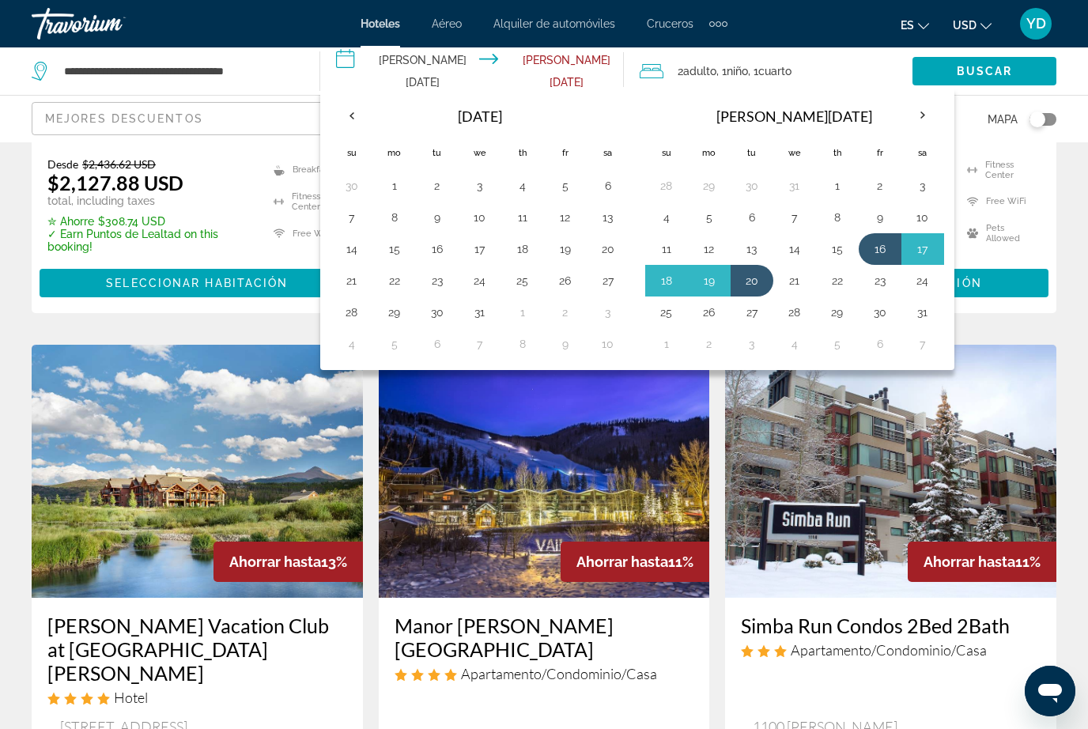
scroll to position [1794, 0]
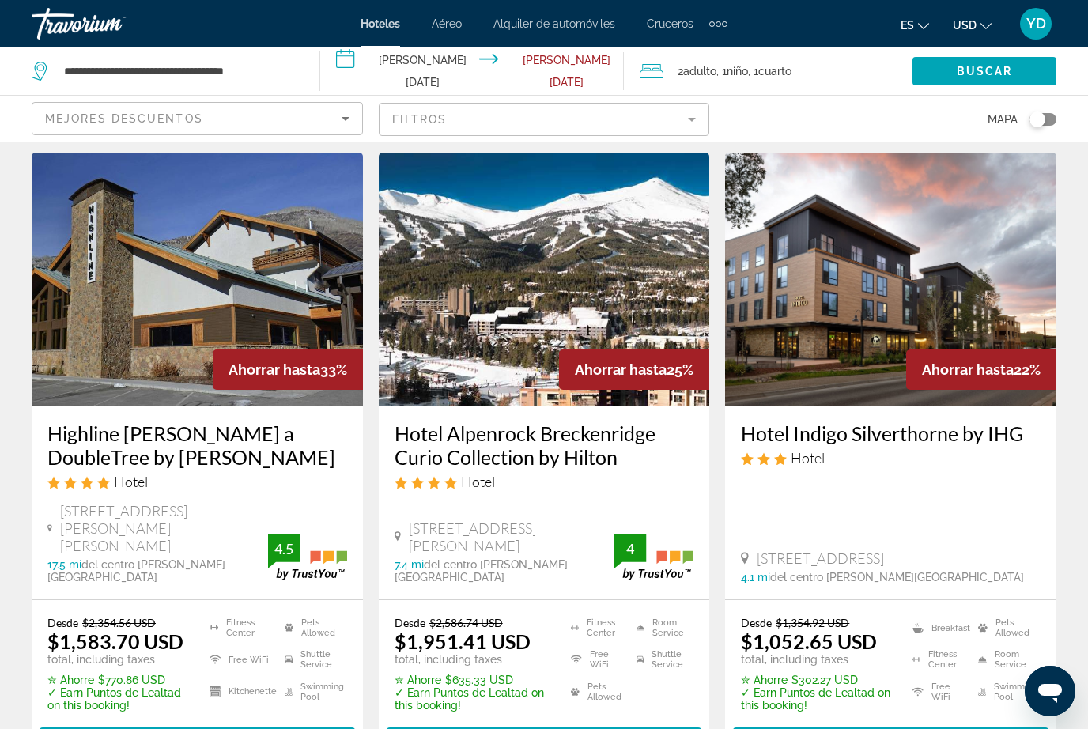
scroll to position [57, 0]
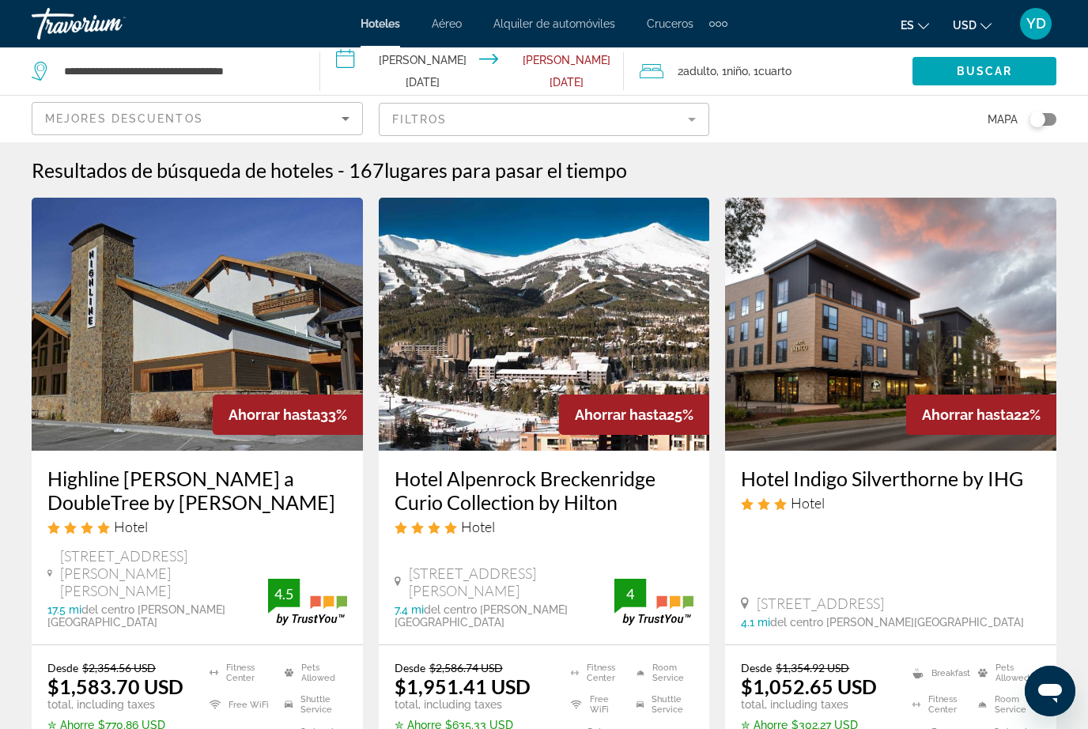
click at [417, 66] on input "**********" at bounding box center [475, 73] width 311 height 52
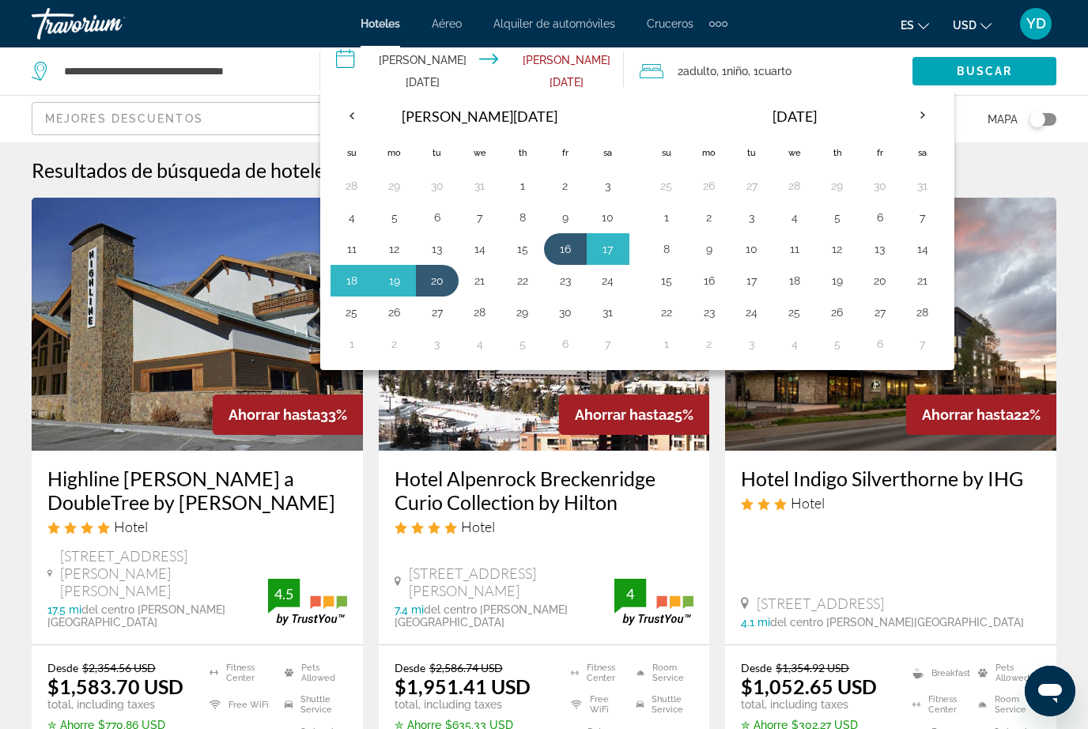
click at [480, 244] on button "14" at bounding box center [479, 249] width 25 height 22
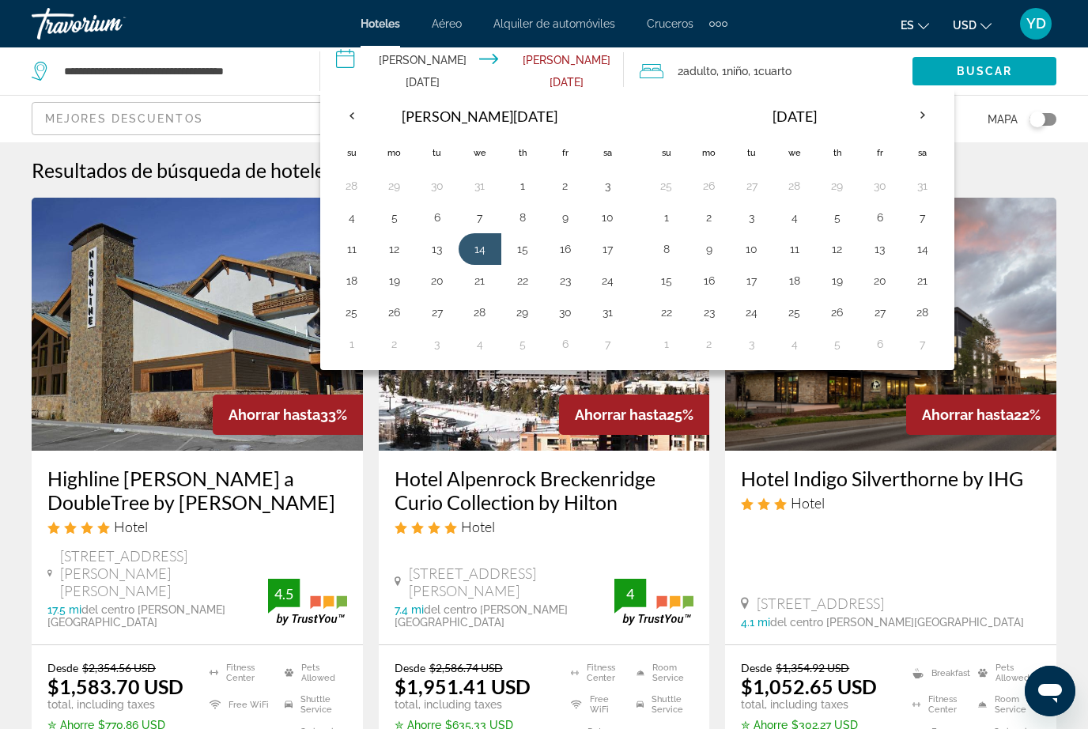
click at [401, 77] on input "**********" at bounding box center [475, 73] width 311 height 52
click at [357, 109] on th "Previous month" at bounding box center [351, 115] width 43 height 35
click at [512, 286] on button "25" at bounding box center [522, 281] width 25 height 22
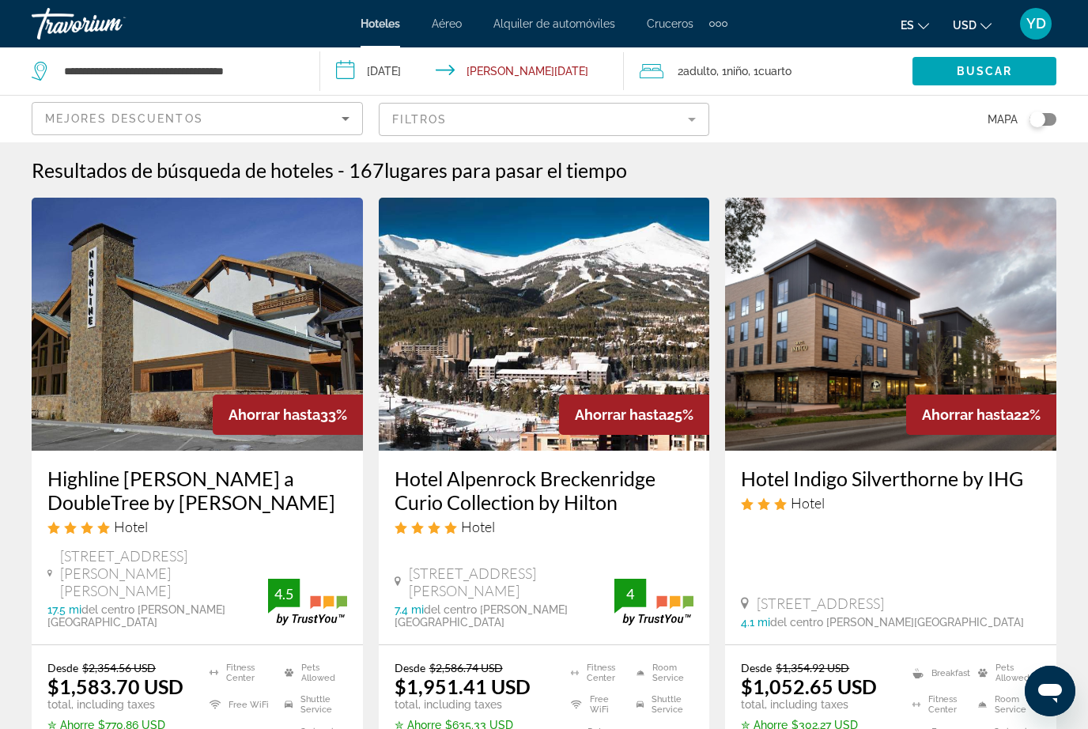
click at [591, 75] on input "**********" at bounding box center [475, 73] width 311 height 52
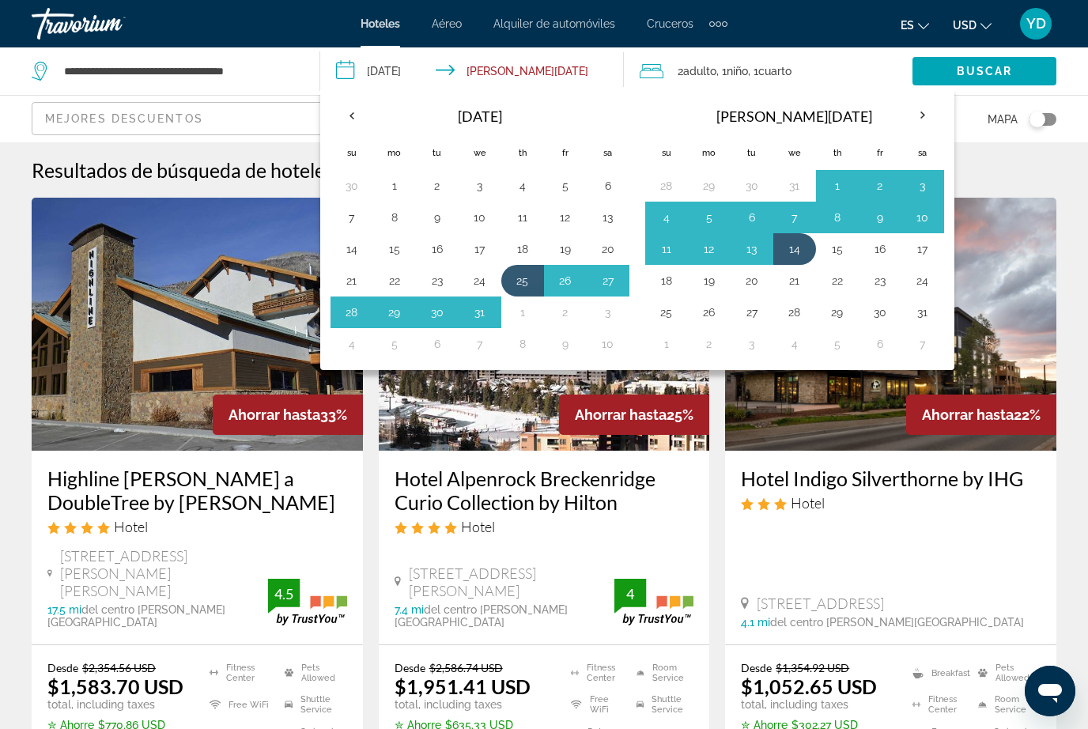
click at [447, 301] on button "30" at bounding box center [437, 312] width 25 height 22
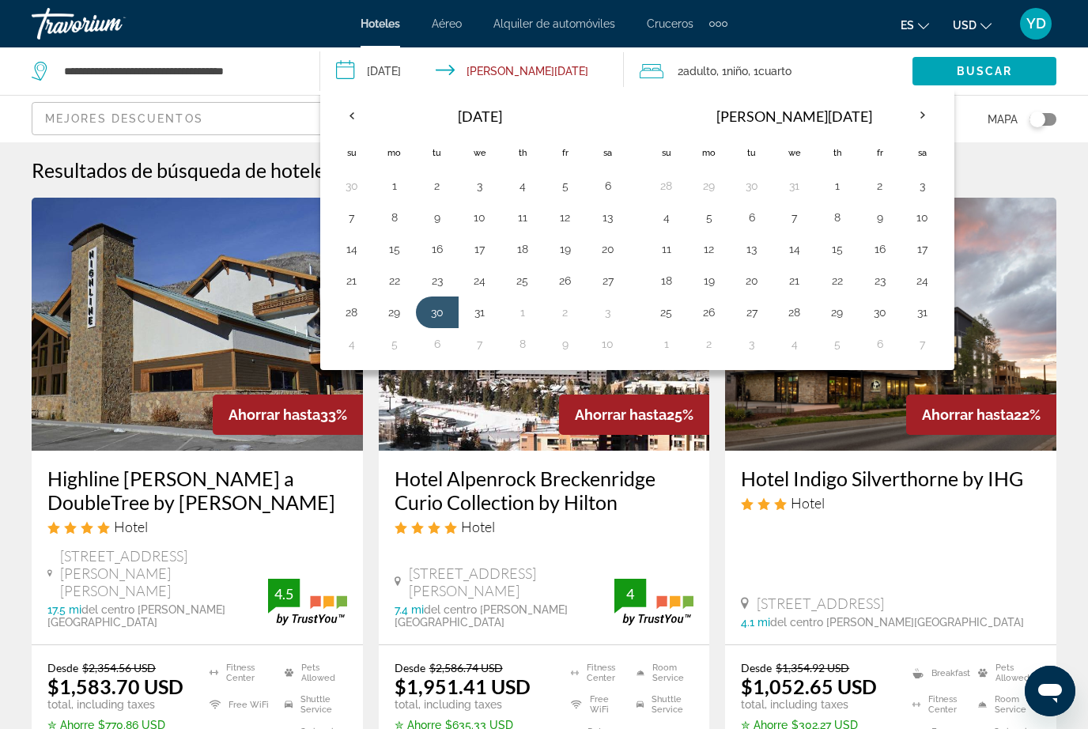
click at [527, 278] on button "25" at bounding box center [522, 281] width 25 height 22
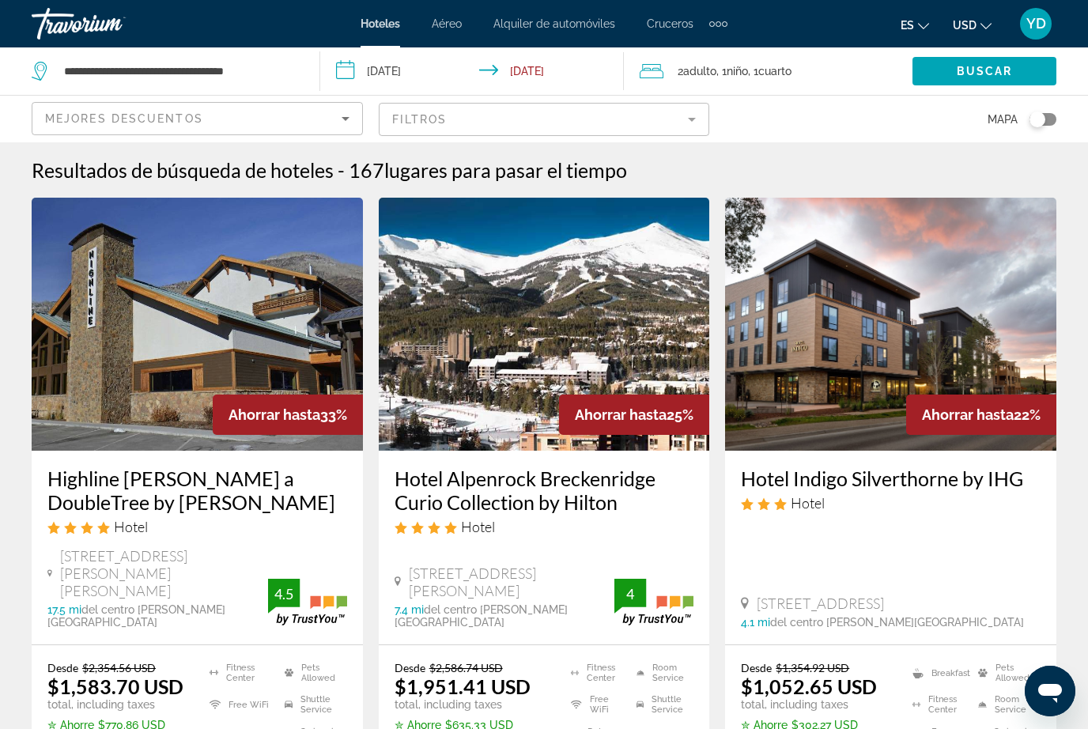
click at [1018, 75] on span "Search widget" at bounding box center [984, 71] width 144 height 38
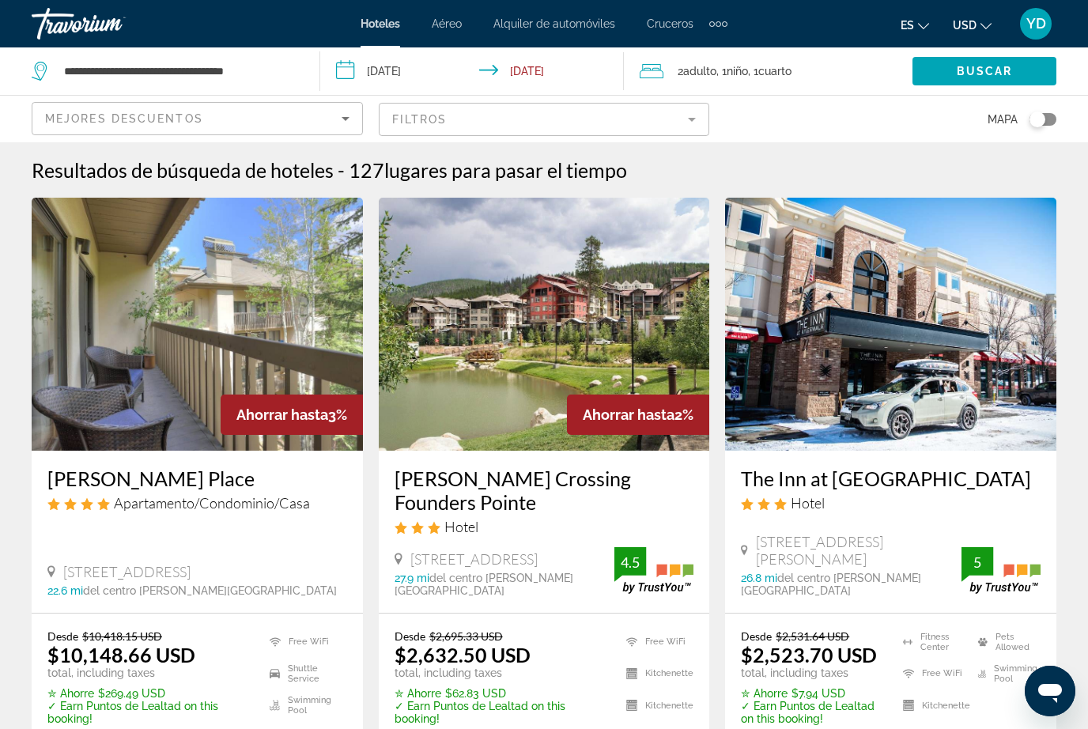
click at [363, 69] on input "**********" at bounding box center [475, 73] width 311 height 52
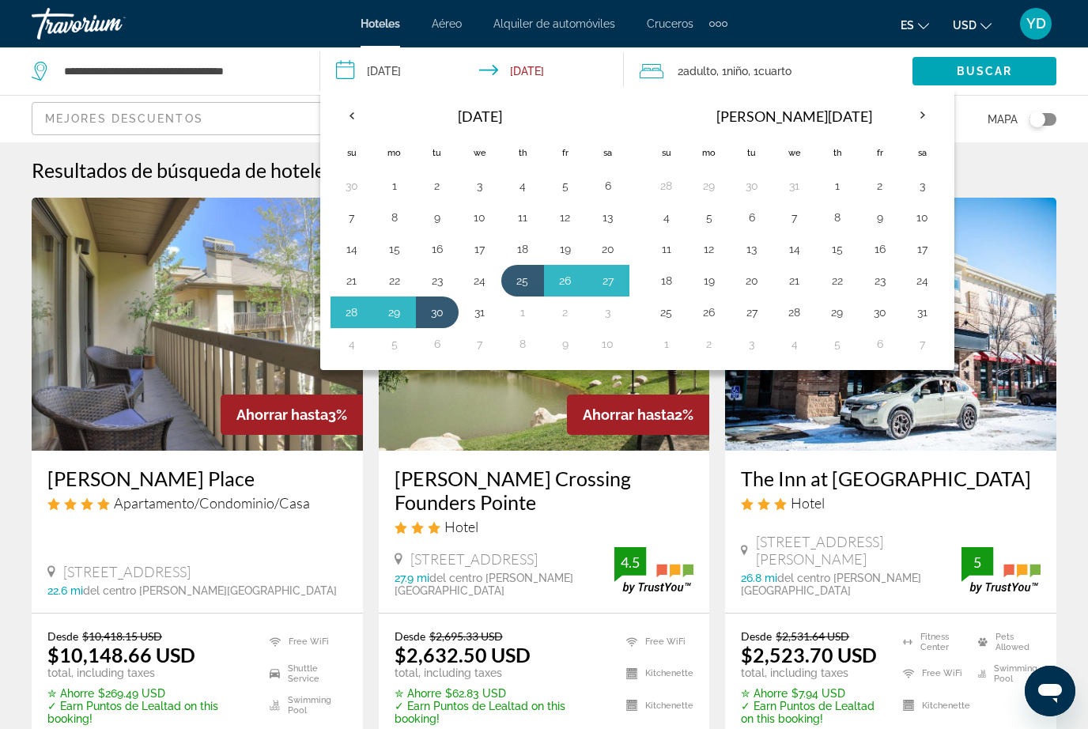
click at [923, 104] on th "Next month" at bounding box center [922, 115] width 43 height 35
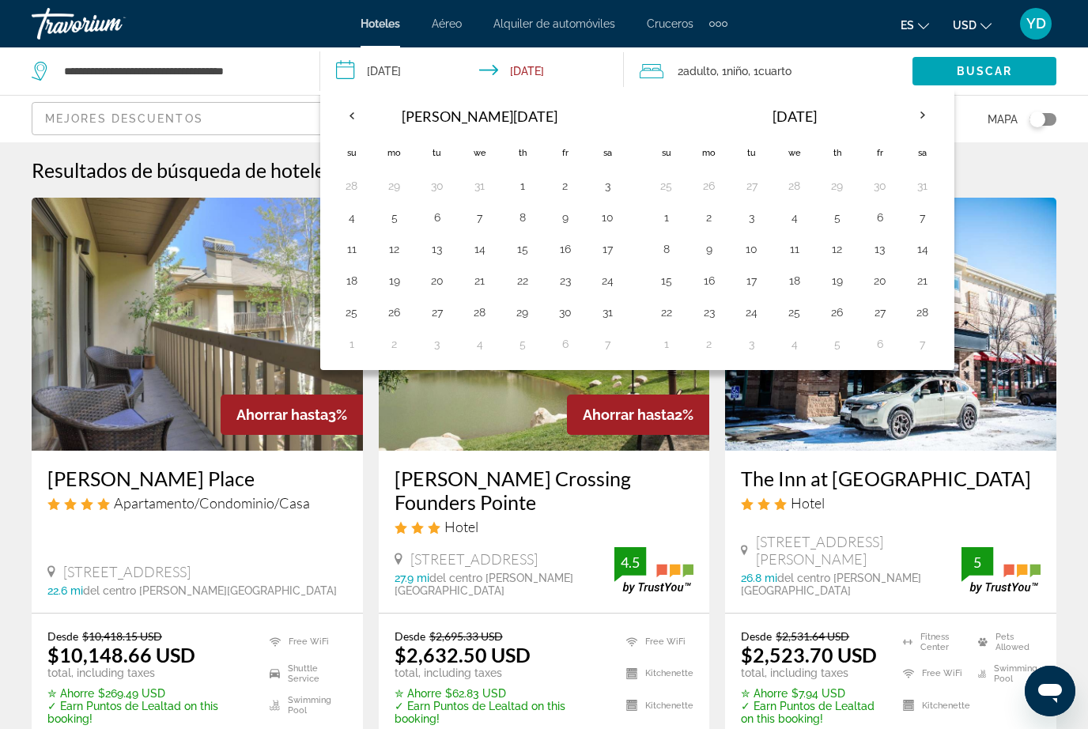
click at [841, 251] on button "12" at bounding box center [837, 249] width 25 height 22
click at [715, 271] on button "16" at bounding box center [709, 281] width 25 height 22
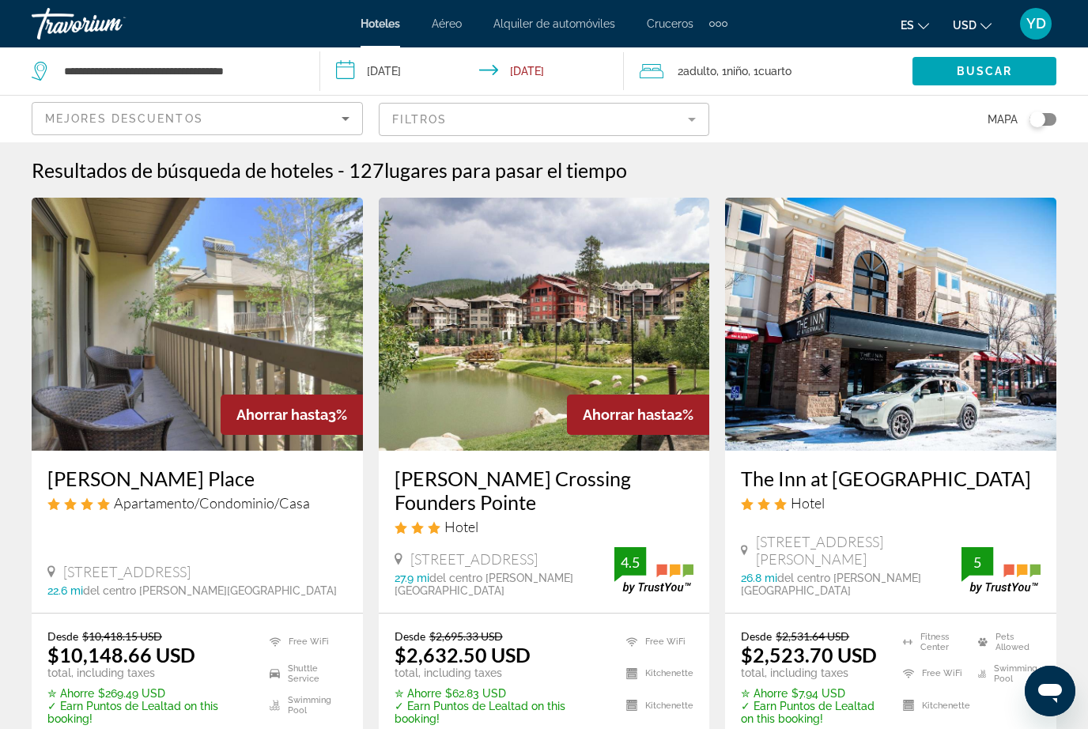
click at [1036, 73] on span "Search widget" at bounding box center [984, 71] width 144 height 38
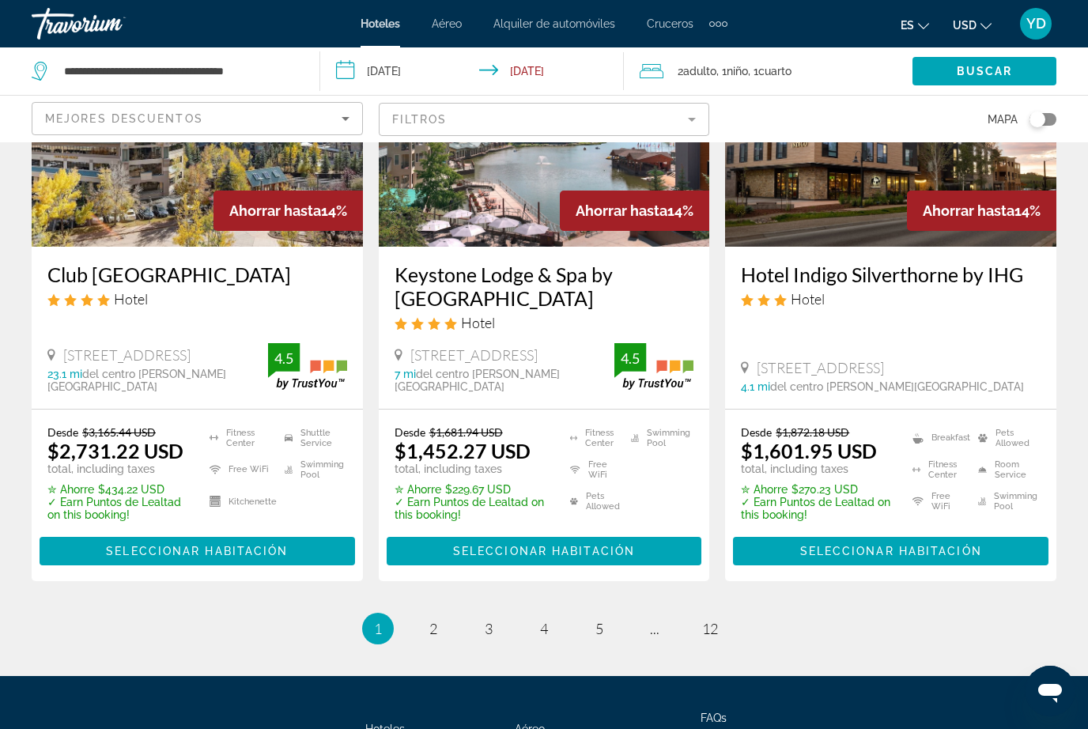
scroll to position [2128, 0]
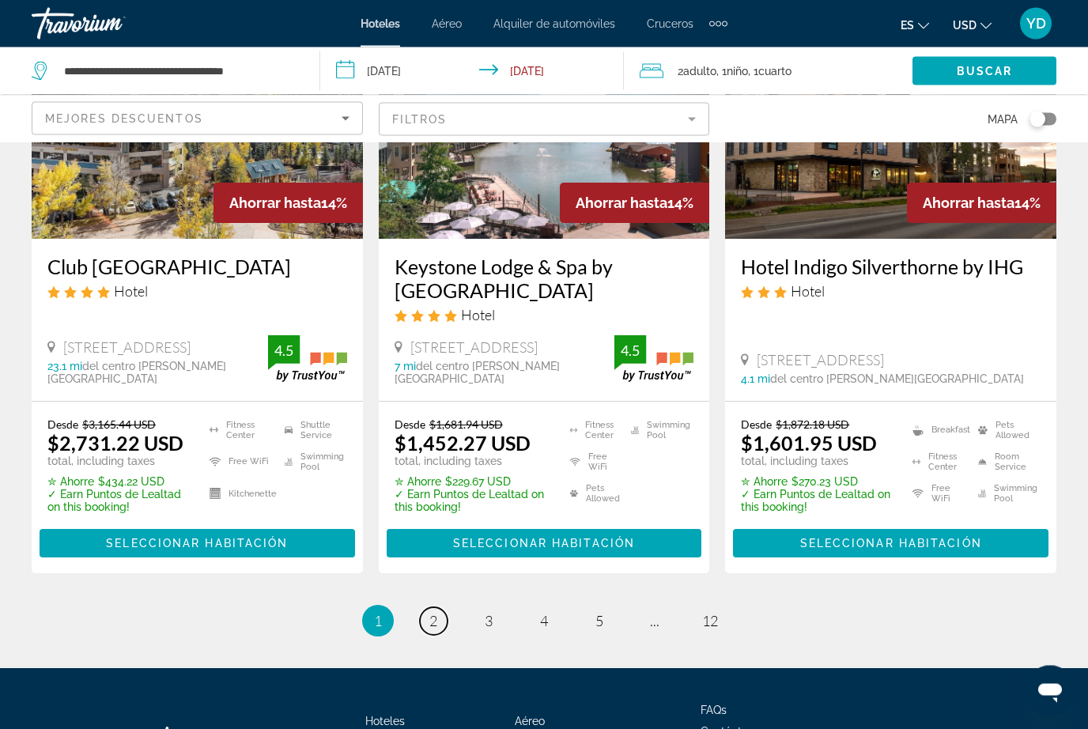
click at [439, 608] on link "page 2" at bounding box center [434, 622] width 28 height 28
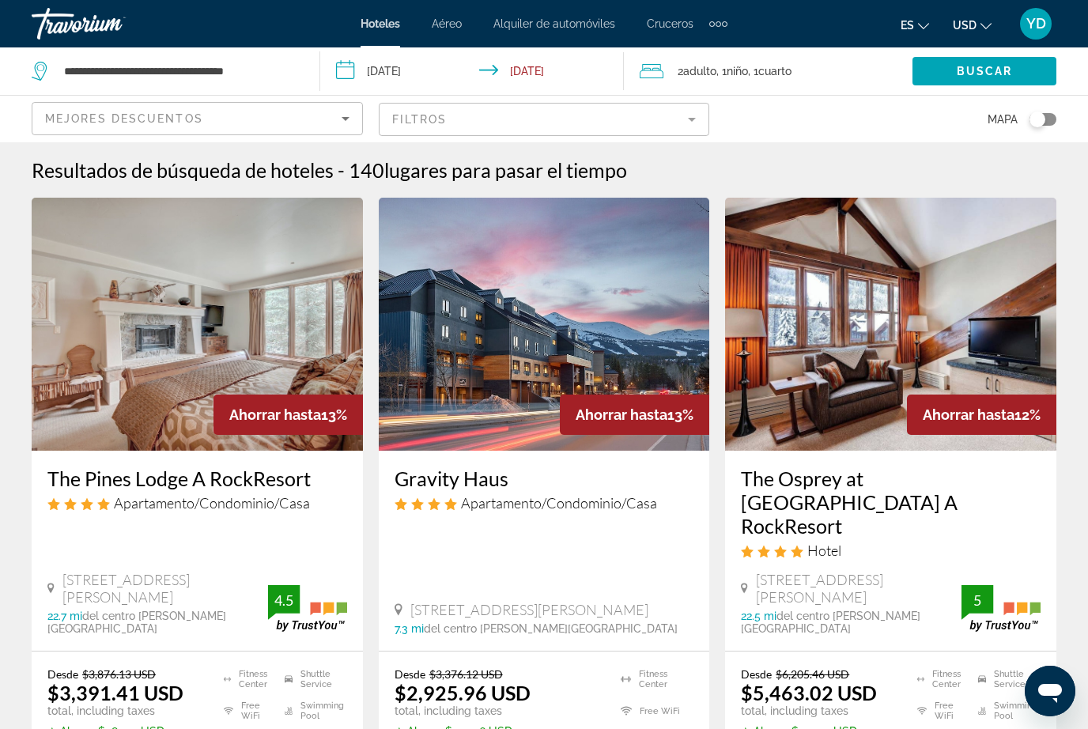
click at [419, 63] on input "**********" at bounding box center [475, 73] width 311 height 52
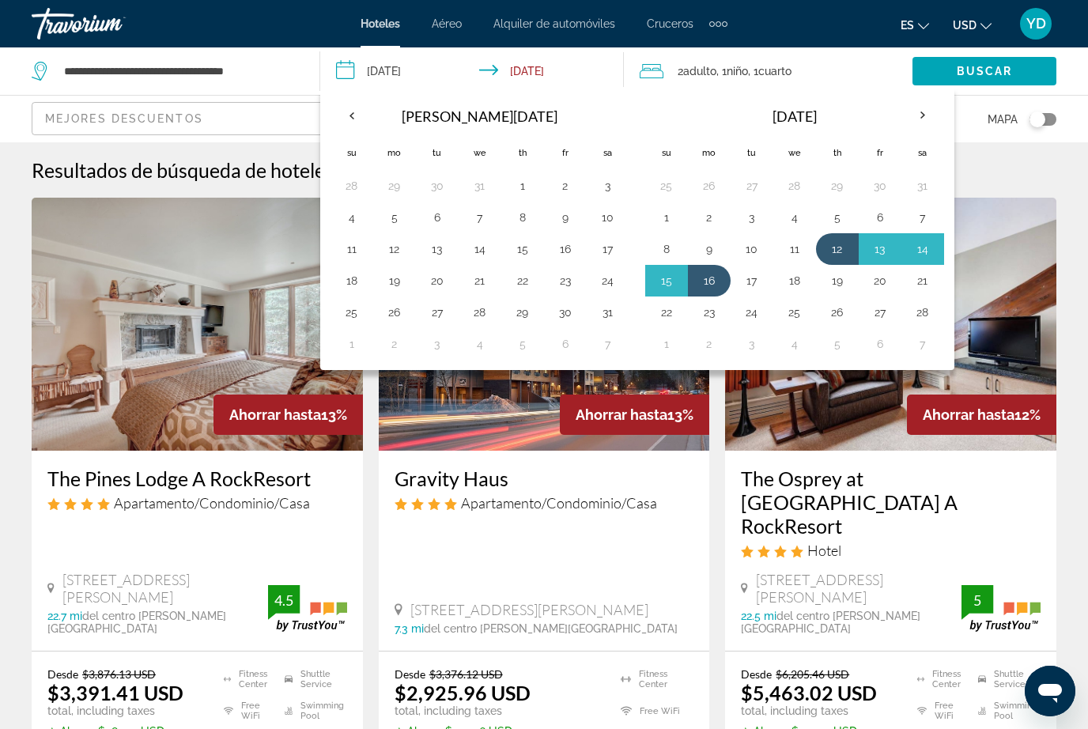
click at [357, 112] on th "Previous month" at bounding box center [351, 115] width 43 height 35
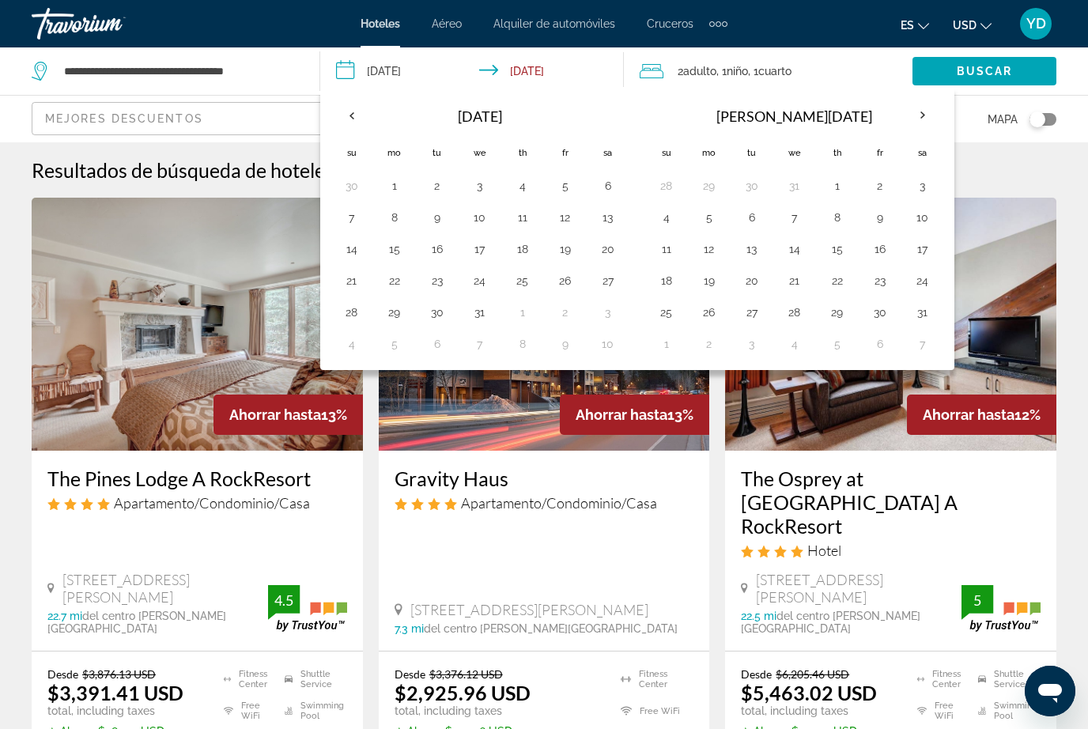
click at [349, 107] on th "Previous month" at bounding box center [351, 115] width 43 height 35
click at [611, 287] on button "22" at bounding box center [607, 281] width 25 height 22
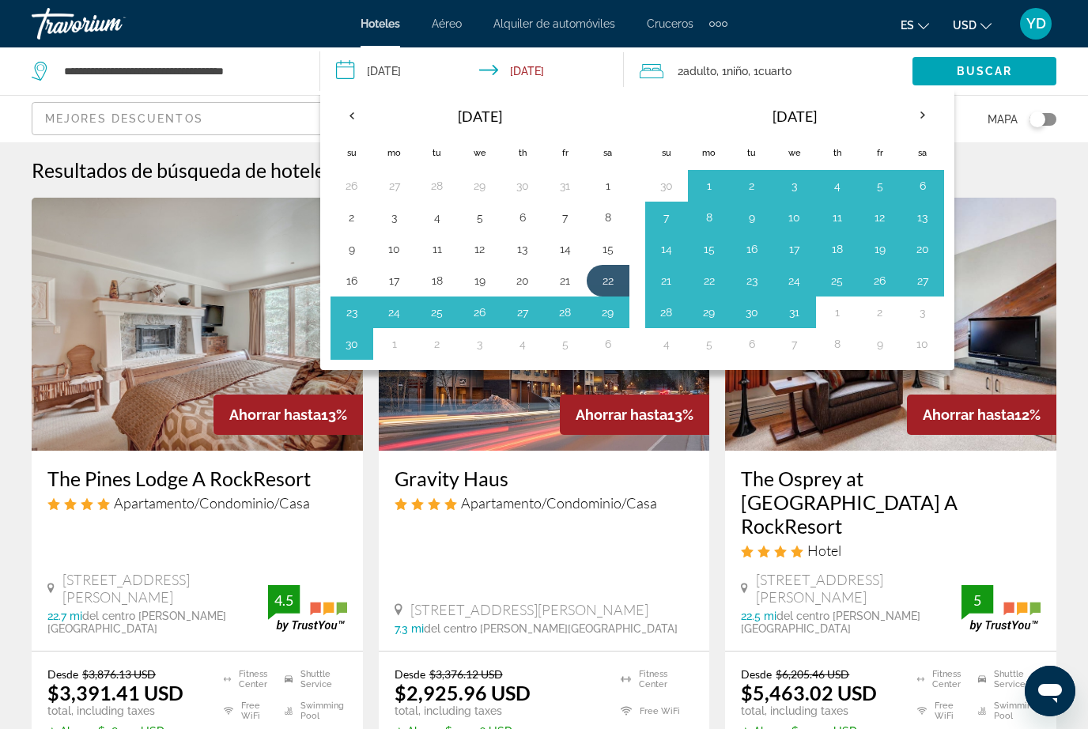
click at [474, 302] on button "26" at bounding box center [479, 312] width 25 height 22
type input "**********"
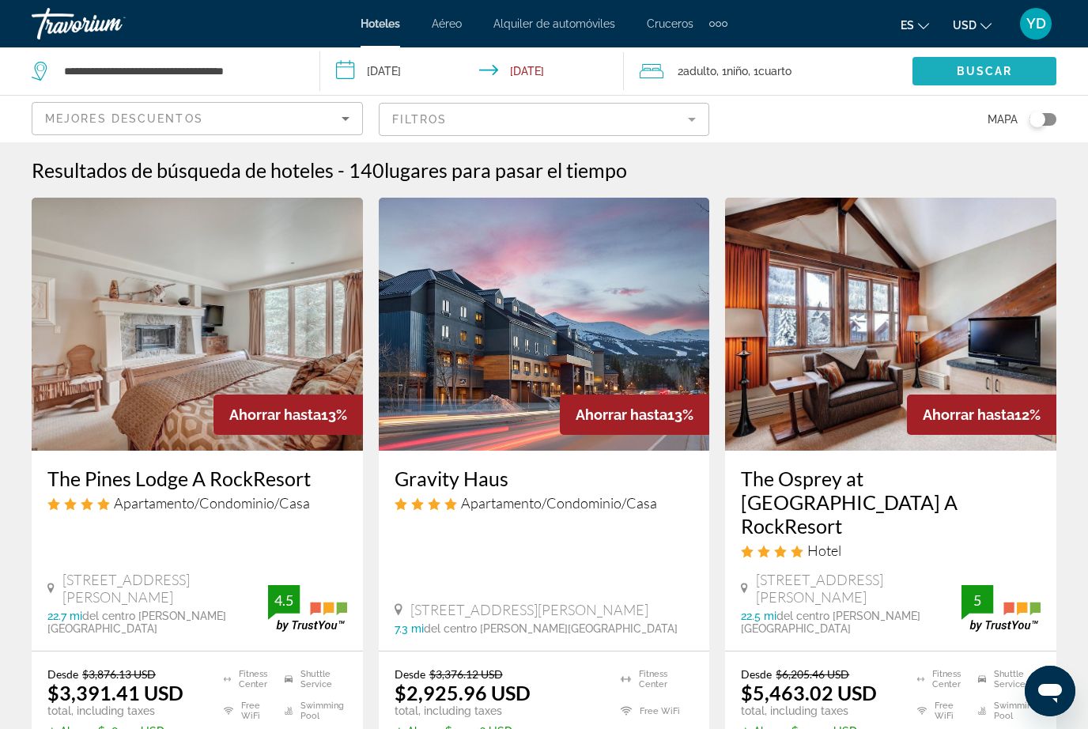
click at [1027, 68] on span "Search widget" at bounding box center [984, 71] width 144 height 38
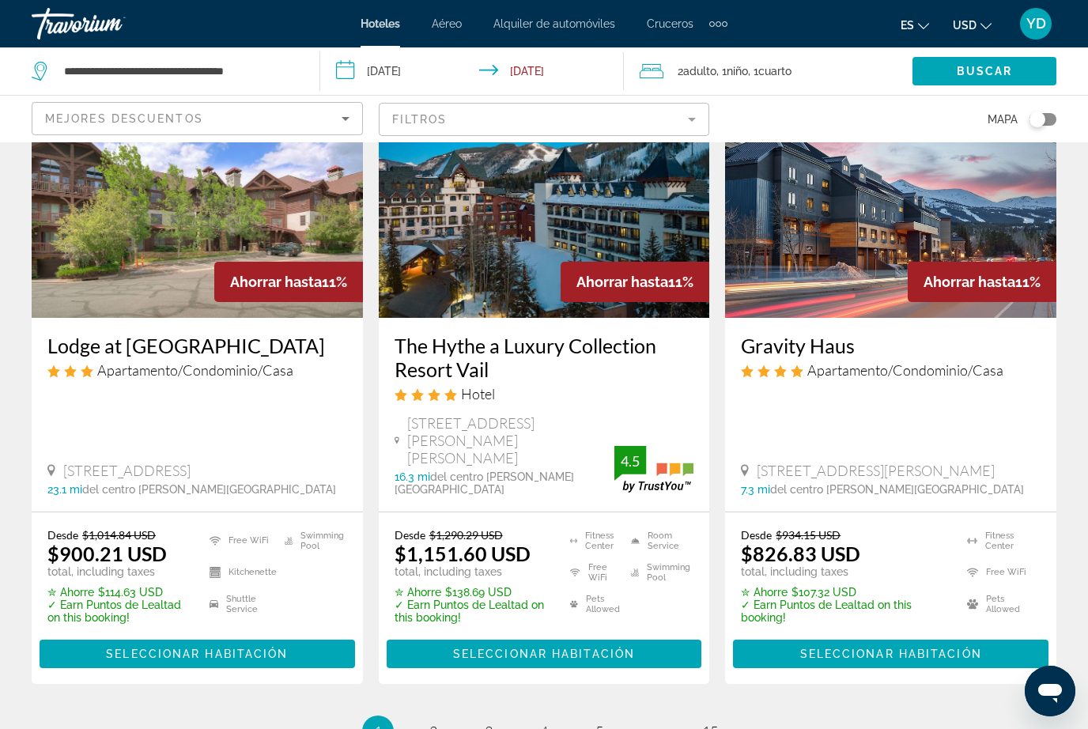
scroll to position [2067, 0]
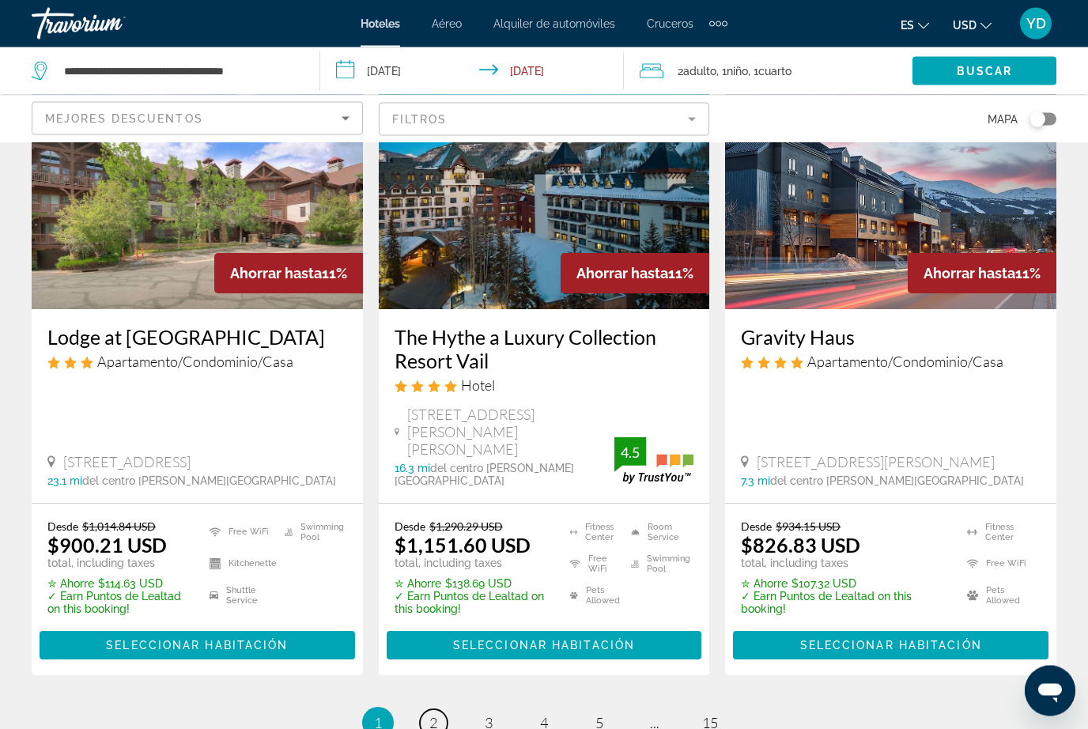
click at [440, 710] on link "page 2" at bounding box center [434, 724] width 28 height 28
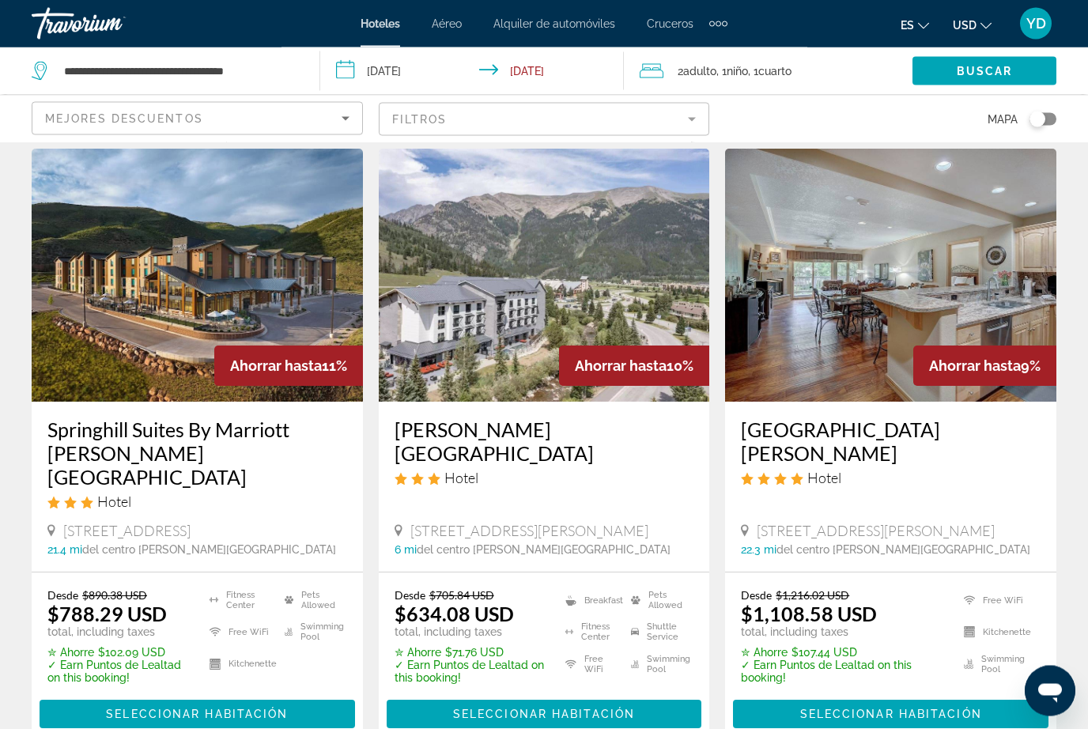
scroll to position [90, 0]
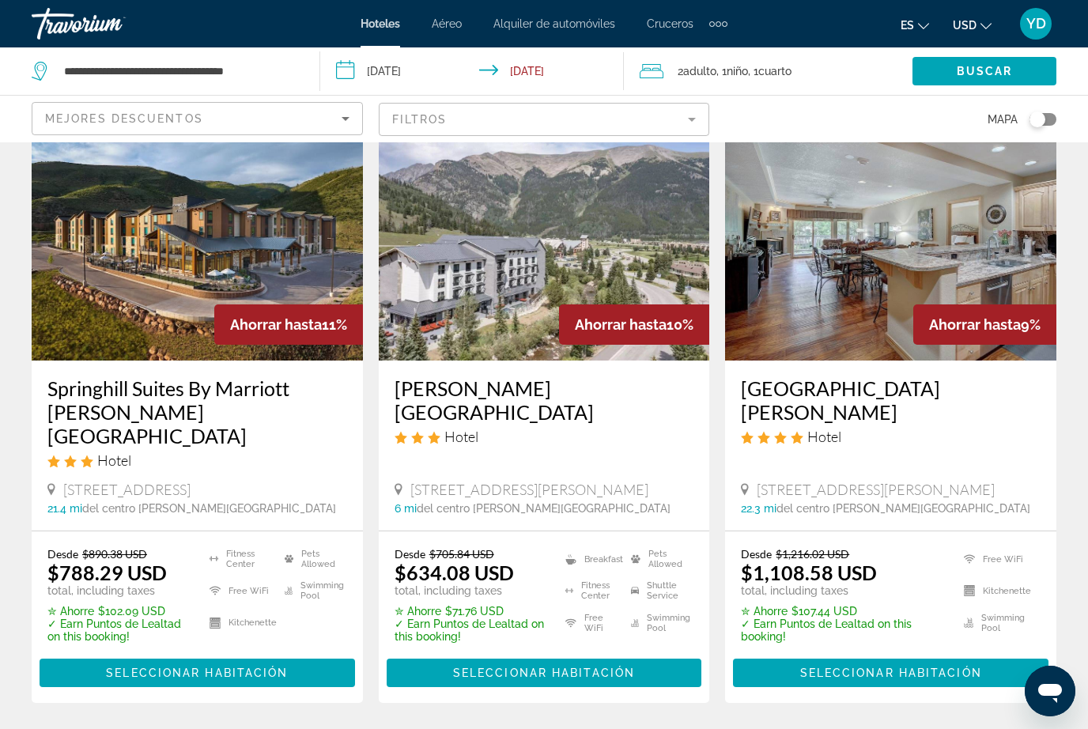
click at [698, 314] on div "Ahorrar hasta 10%" at bounding box center [634, 324] width 150 height 40
click at [654, 284] on img "Main content" at bounding box center [544, 234] width 331 height 253
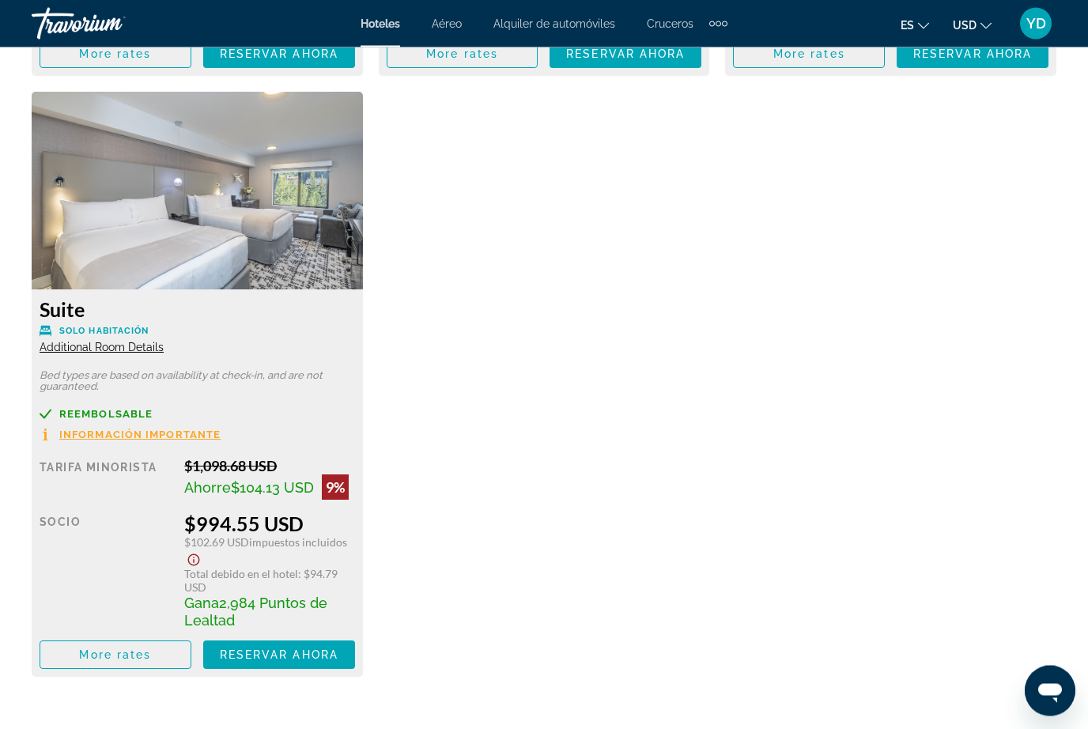
scroll to position [3606, 0]
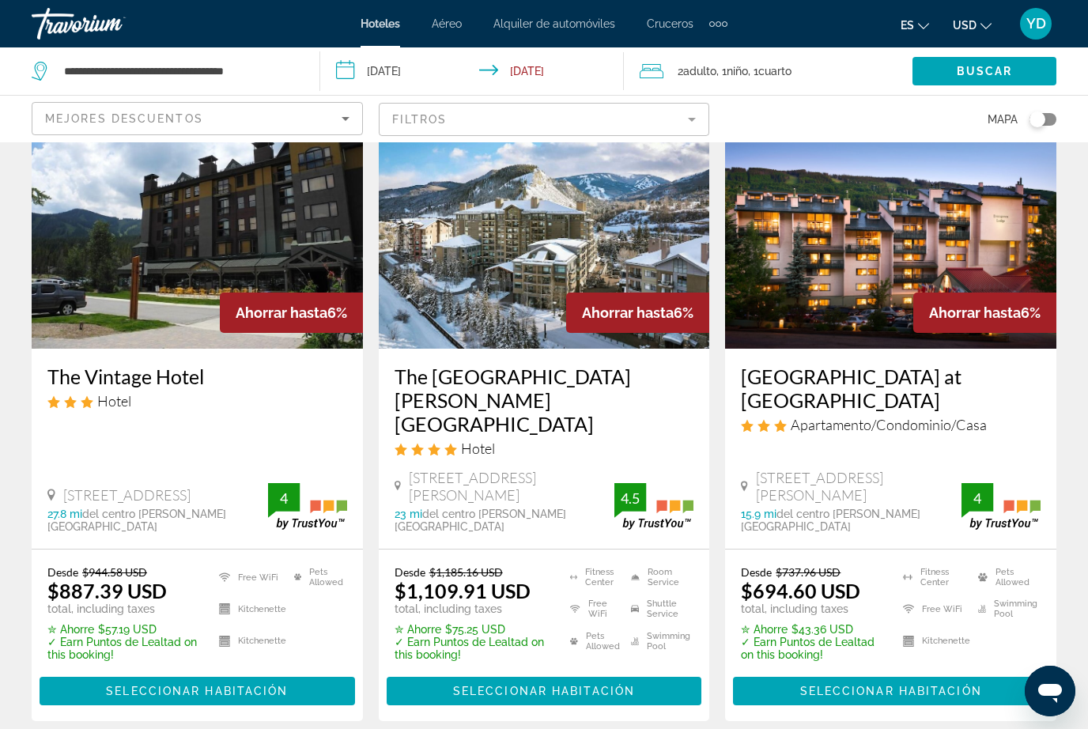
scroll to position [2095, 0]
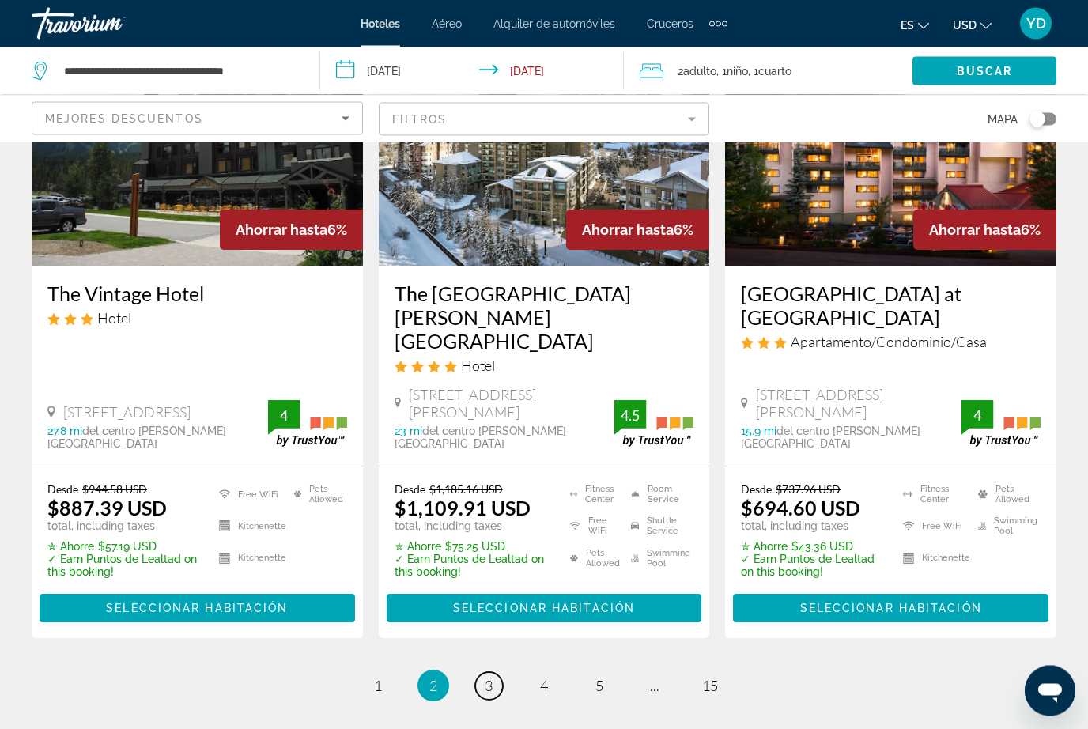
click at [485, 678] on span "3" at bounding box center [489, 686] width 8 height 17
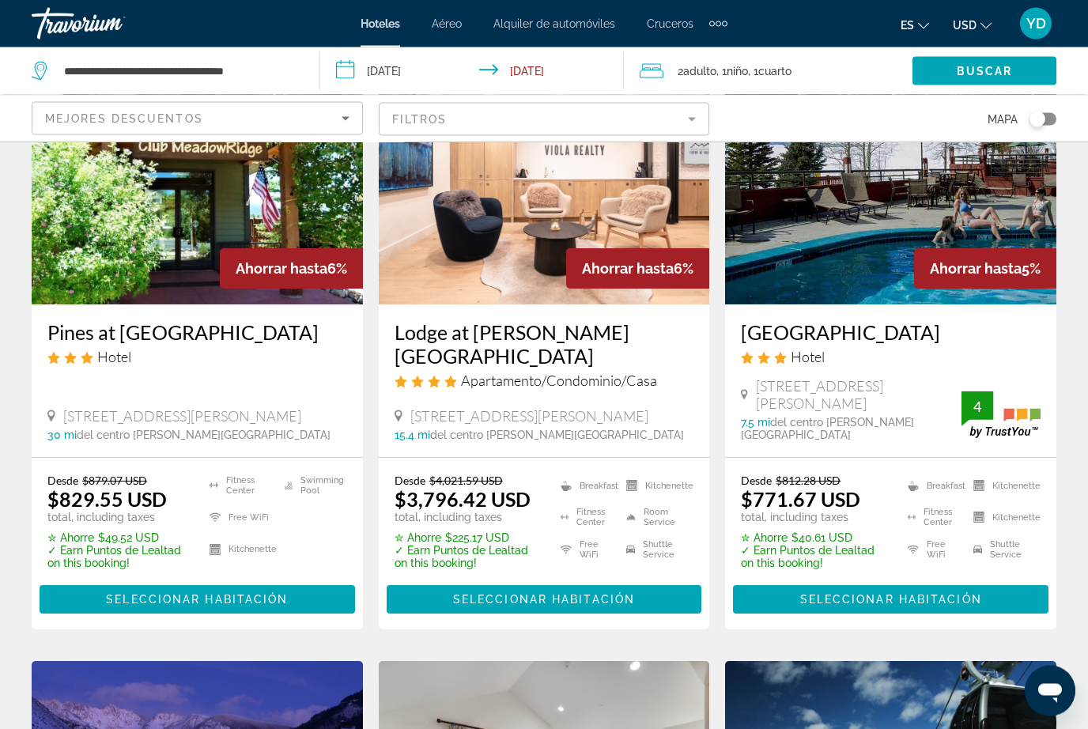
scroll to position [145, 0]
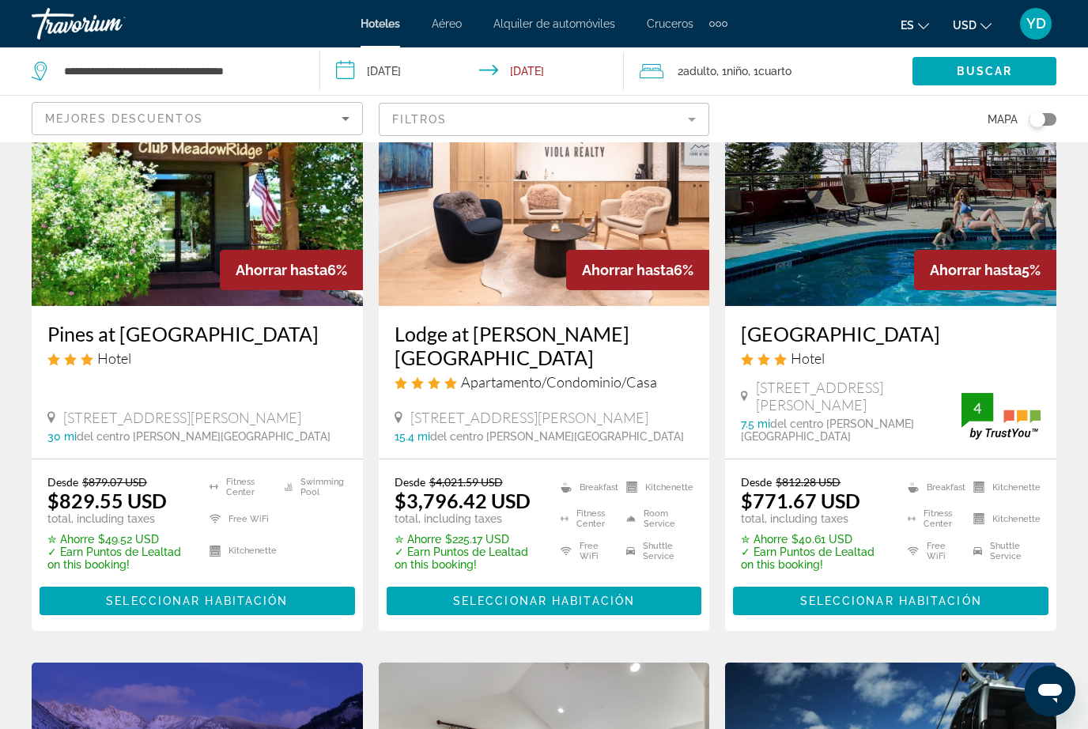
click at [1014, 240] on img "Main content" at bounding box center [890, 179] width 331 height 253
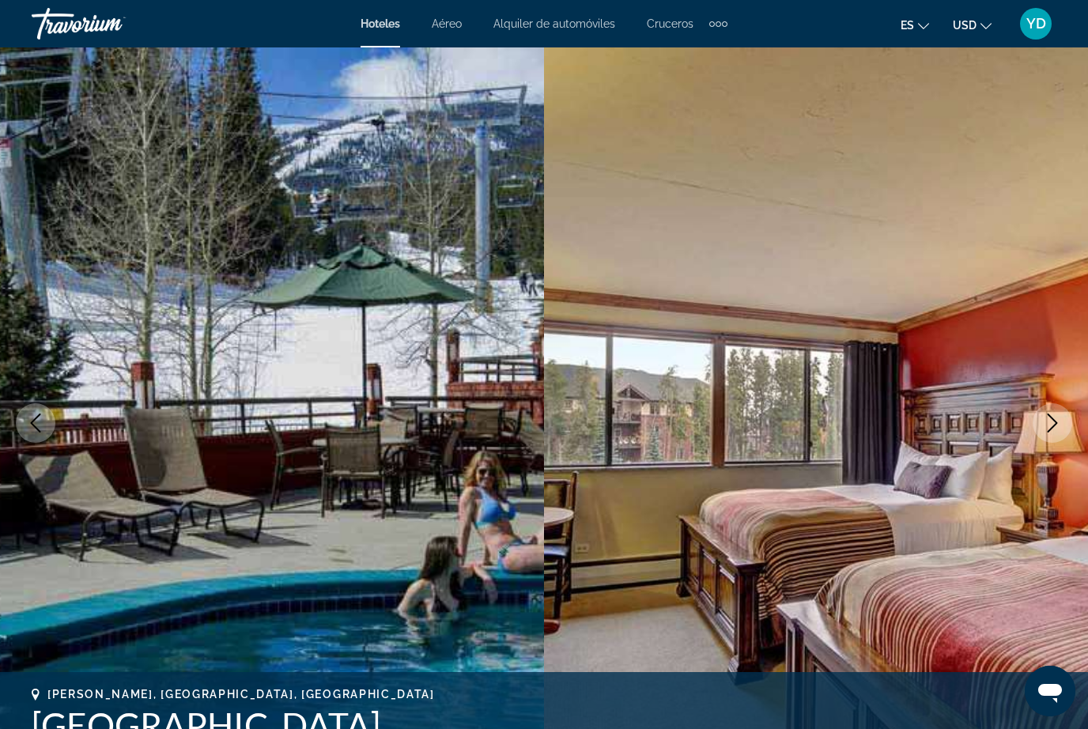
click at [1056, 433] on button "Next image" at bounding box center [1053, 423] width 40 height 40
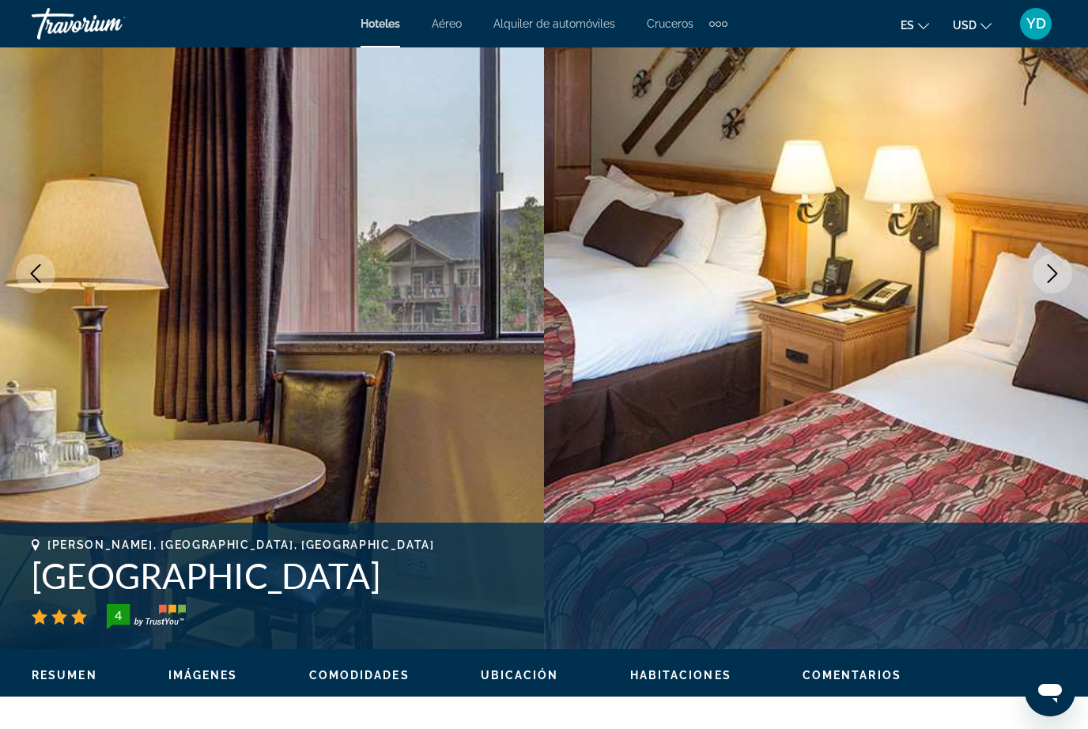
scroll to position [145, 0]
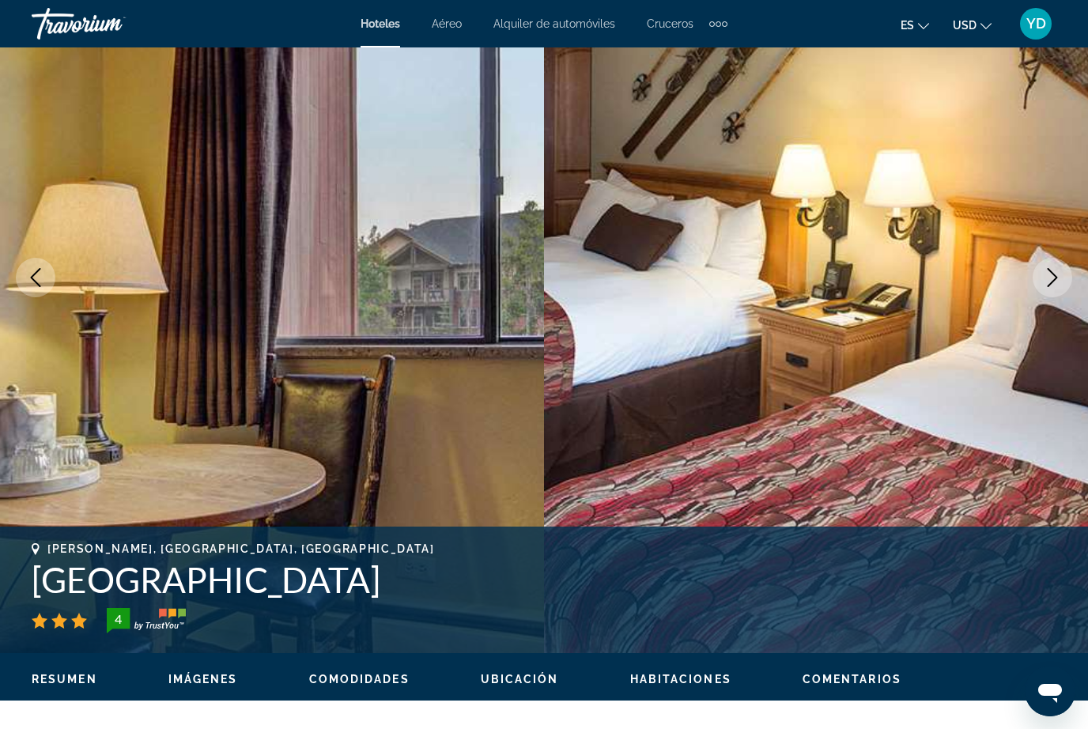
click at [1049, 286] on icon "Next image" at bounding box center [1052, 277] width 19 height 19
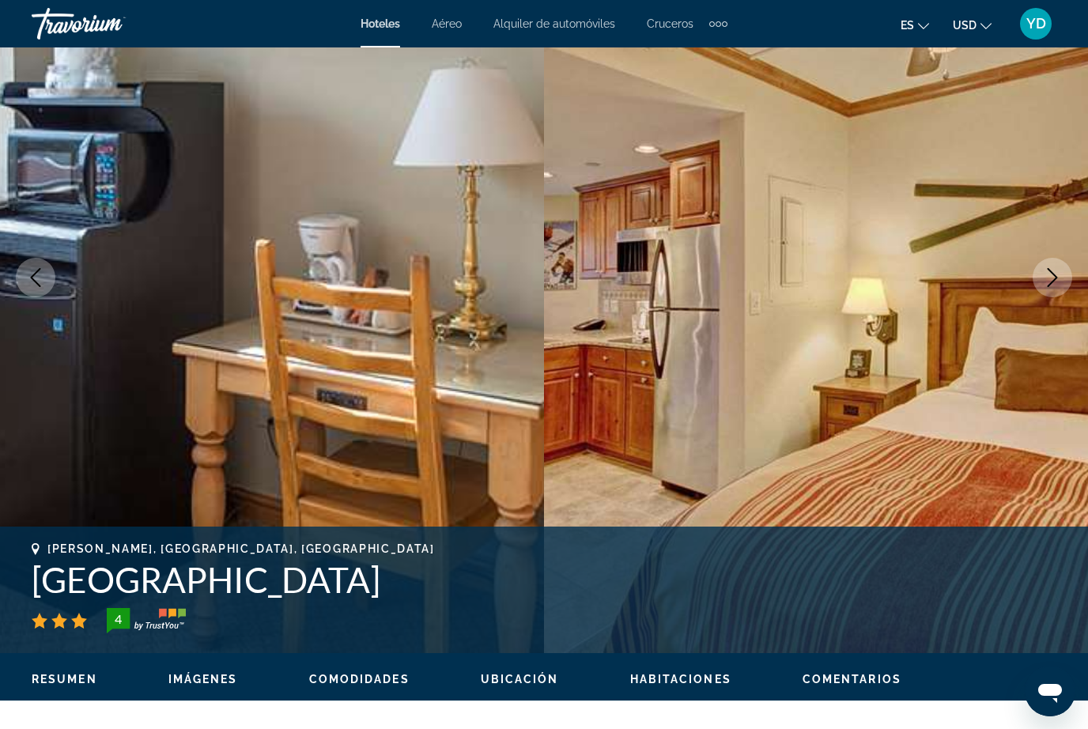
click at [1050, 274] on icon "Next image" at bounding box center [1052, 277] width 19 height 19
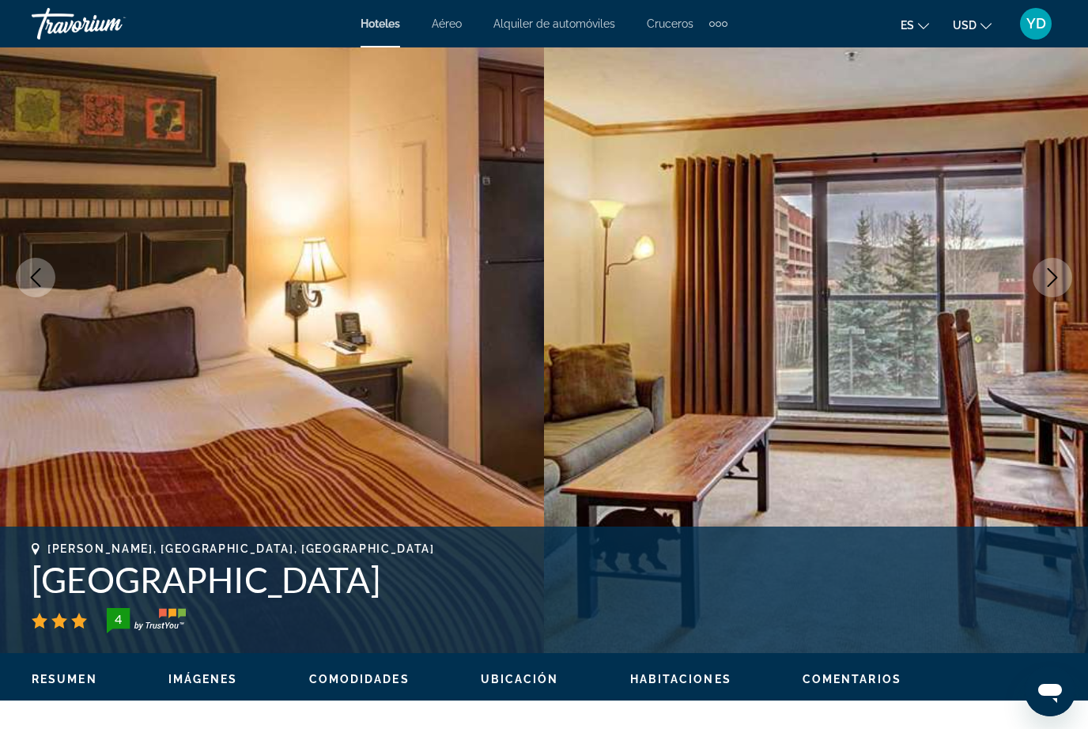
click at [1051, 282] on icon "Next image" at bounding box center [1053, 277] width 10 height 19
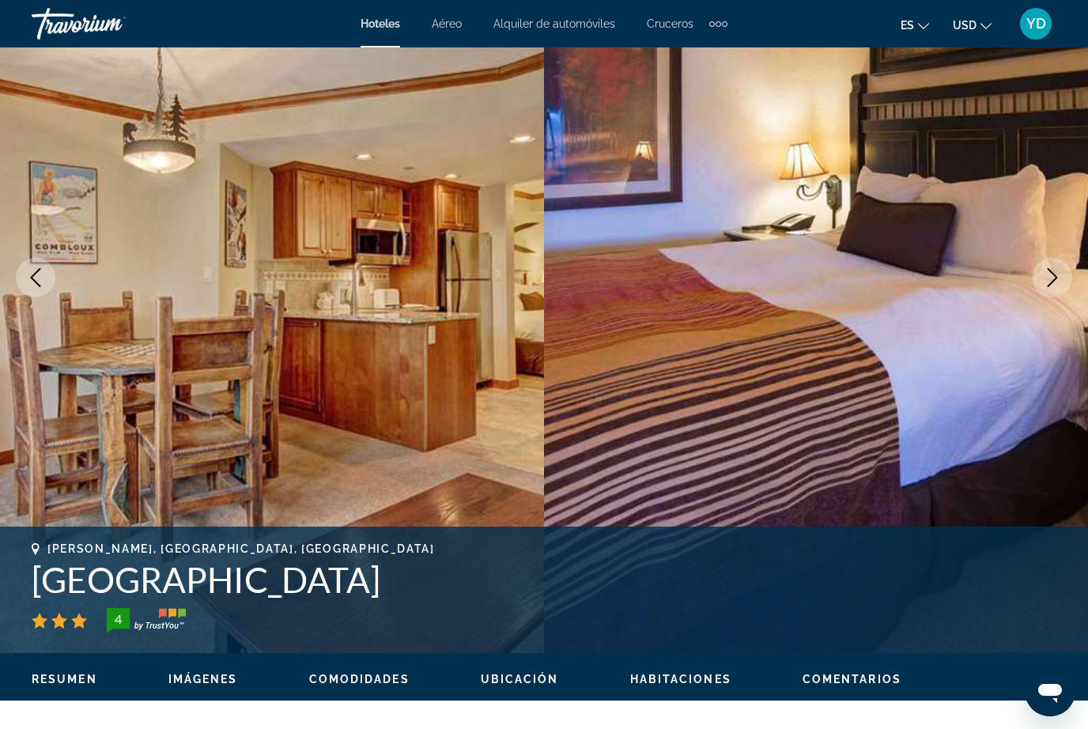
click at [1055, 280] on icon "Next image" at bounding box center [1052, 277] width 19 height 19
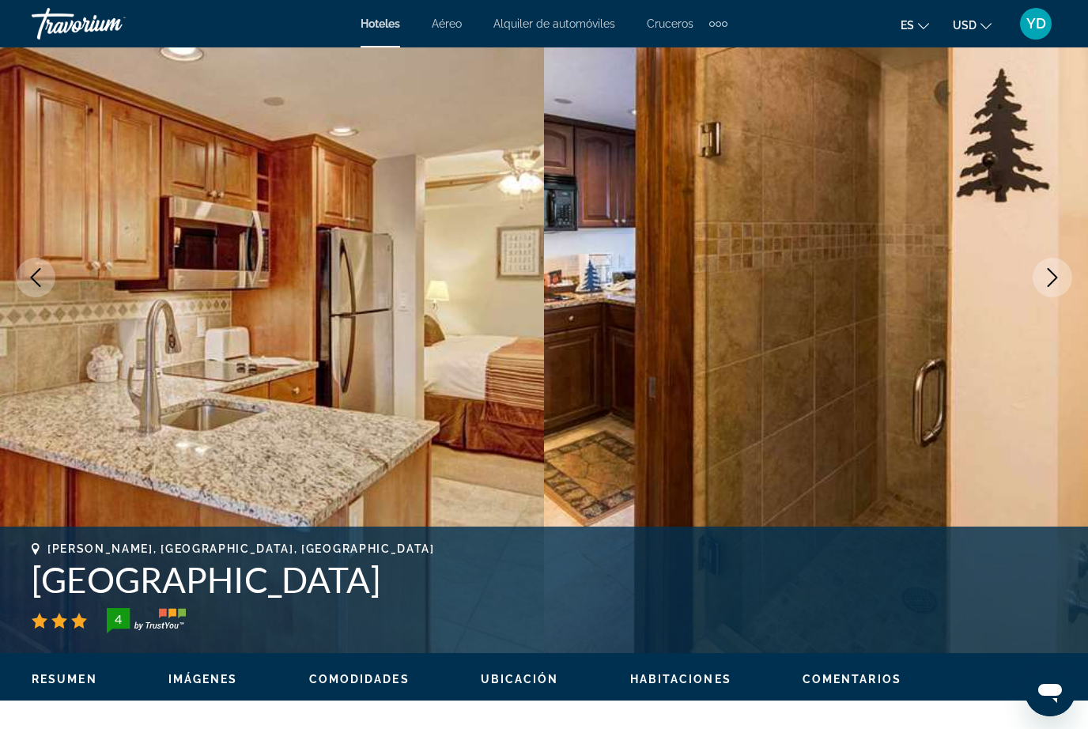
click at [1056, 280] on icon "Next image" at bounding box center [1052, 277] width 19 height 19
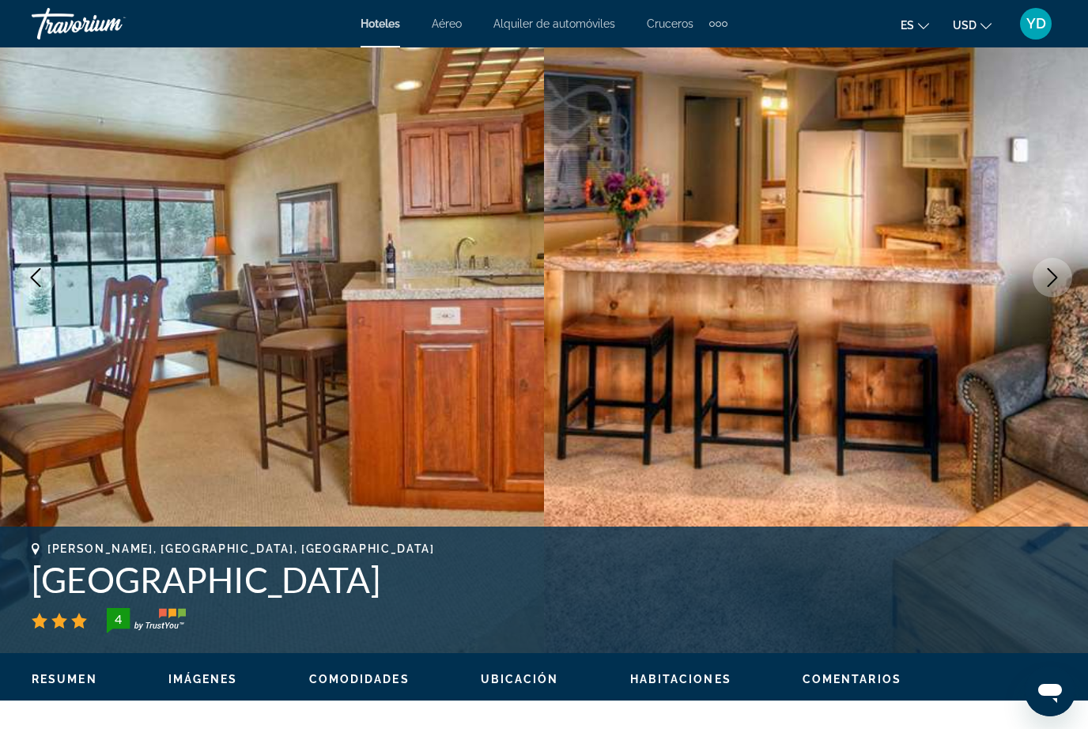
click at [1049, 296] on button "Next image" at bounding box center [1053, 278] width 40 height 40
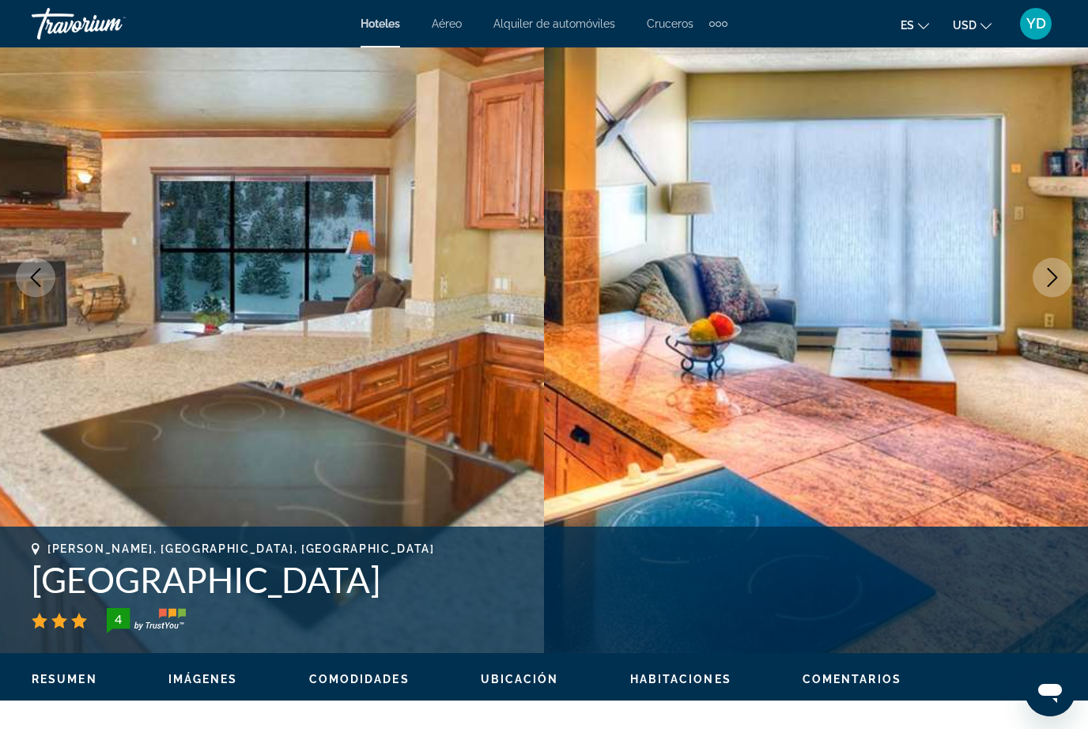
click at [1048, 301] on img "Main content" at bounding box center [816, 277] width 544 height 751
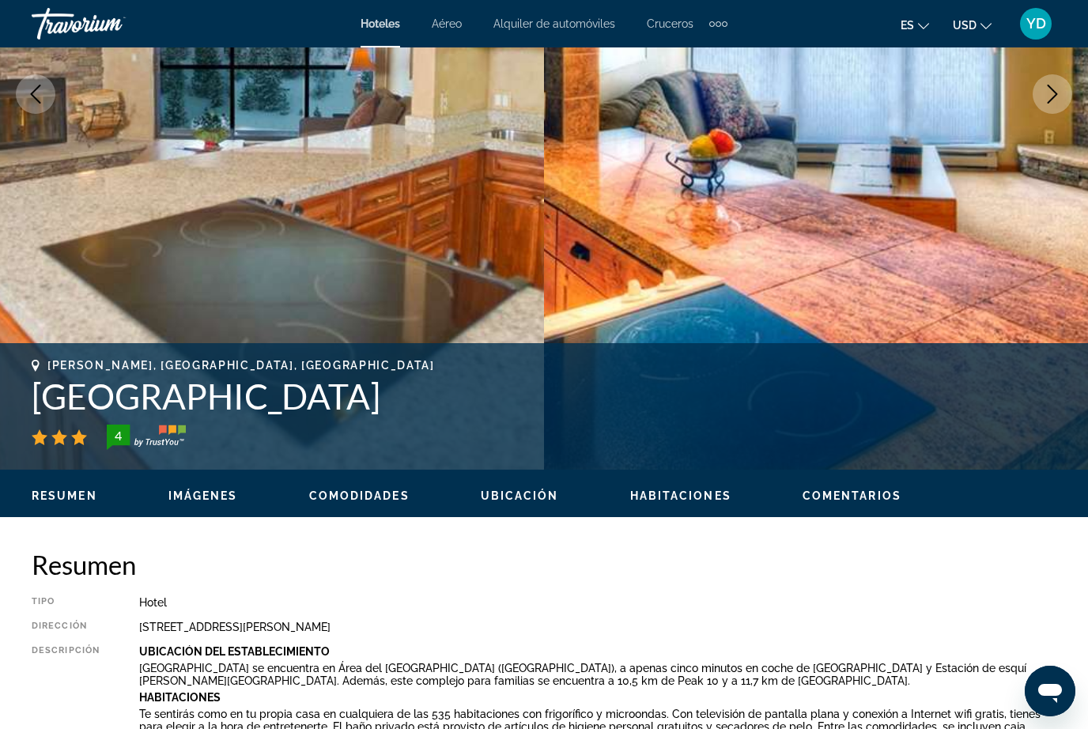
scroll to position [0, 0]
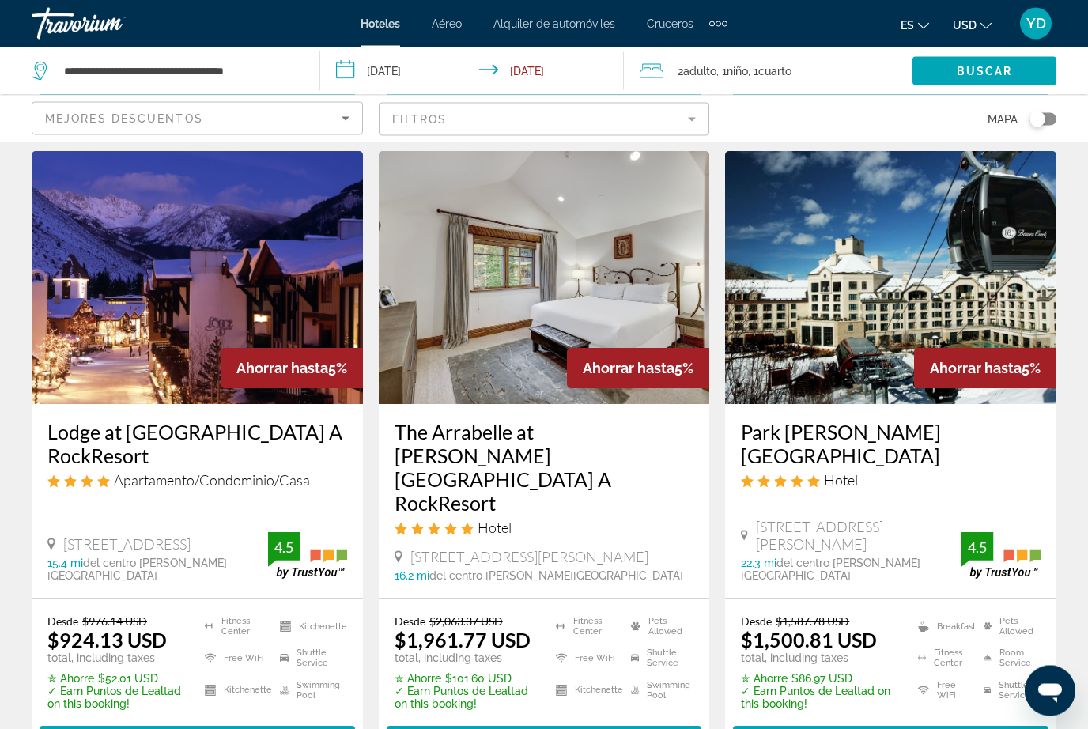
scroll to position [656, 0]
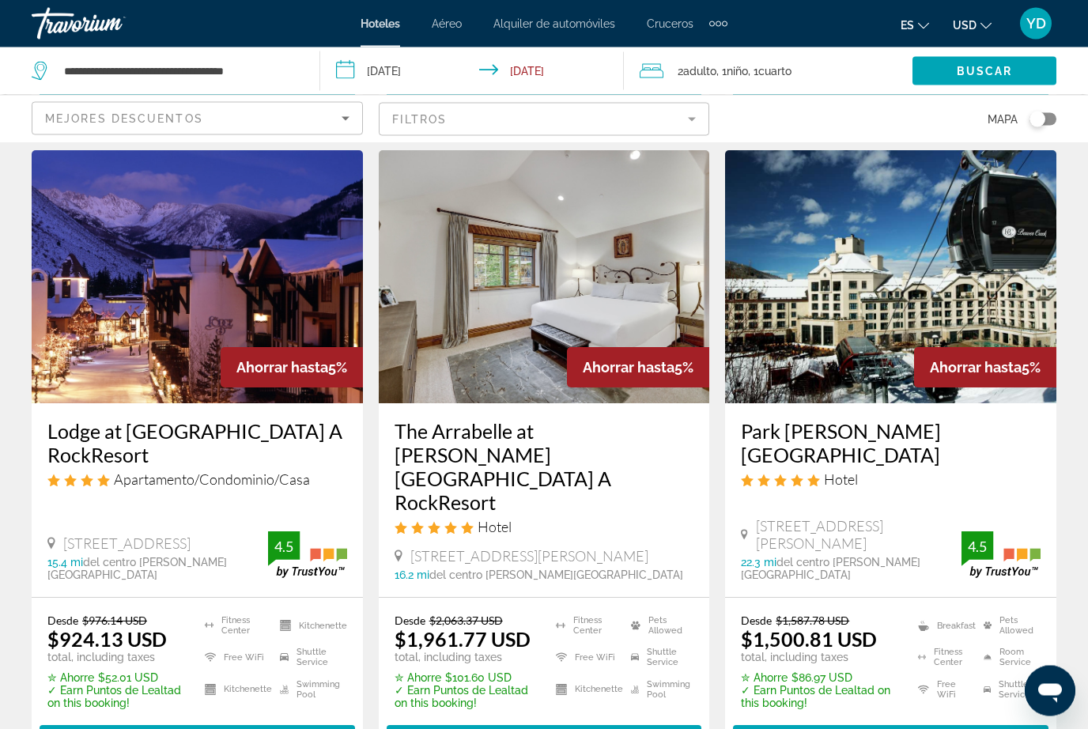
click at [1034, 341] on img "Main content" at bounding box center [890, 277] width 331 height 253
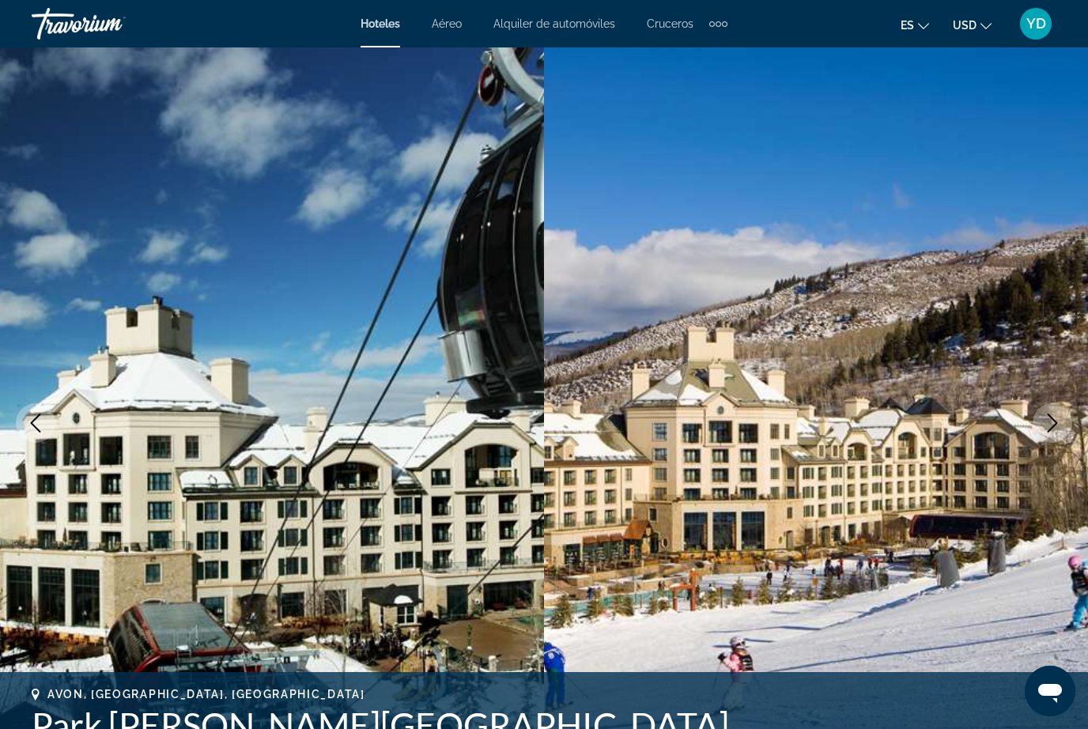
click at [1047, 428] on icon "Next image" at bounding box center [1052, 422] width 19 height 19
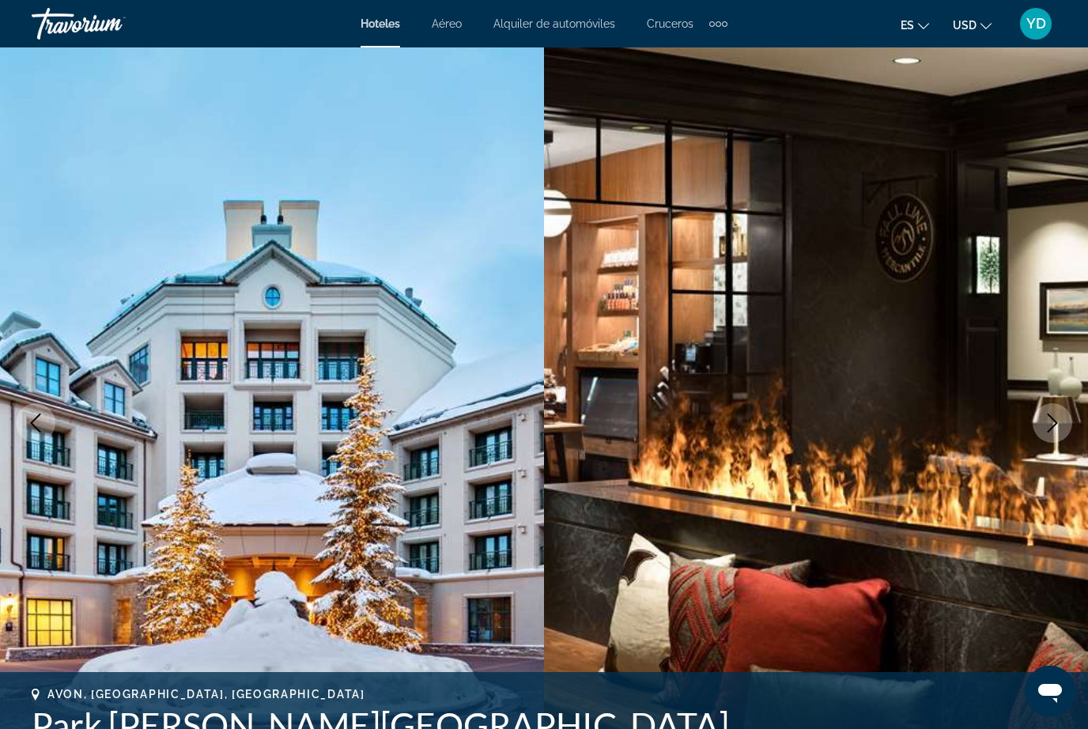
click at [1041, 425] on button "Next image" at bounding box center [1053, 423] width 40 height 40
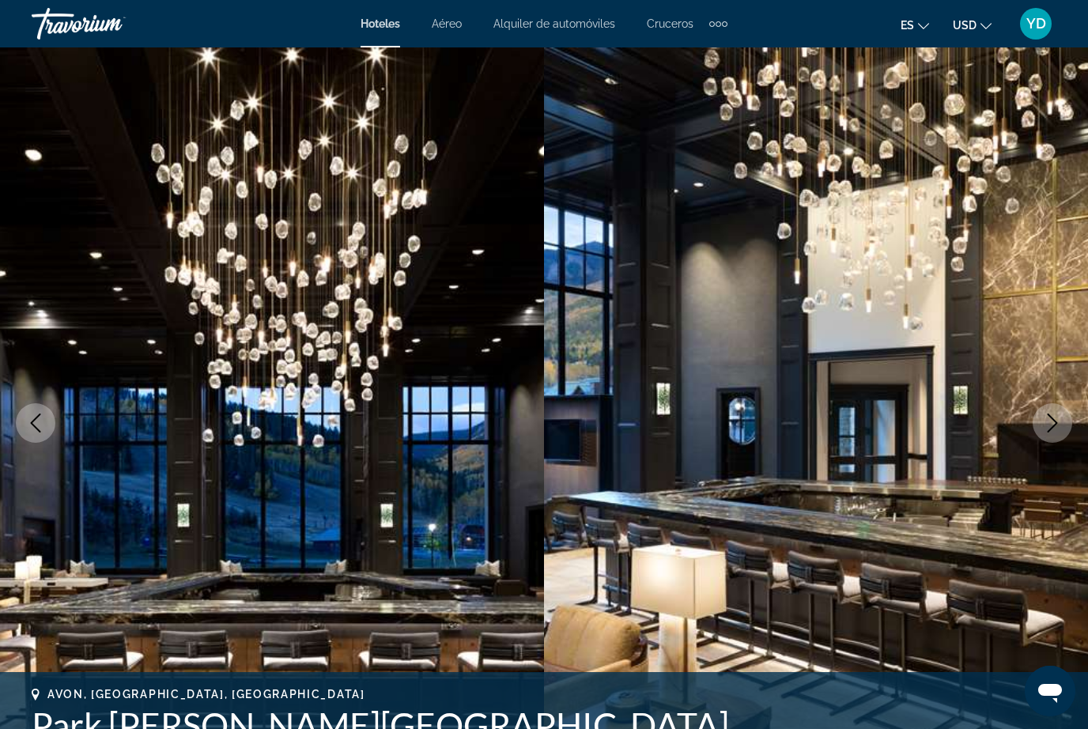
click at [1051, 427] on icon "Next image" at bounding box center [1052, 422] width 19 height 19
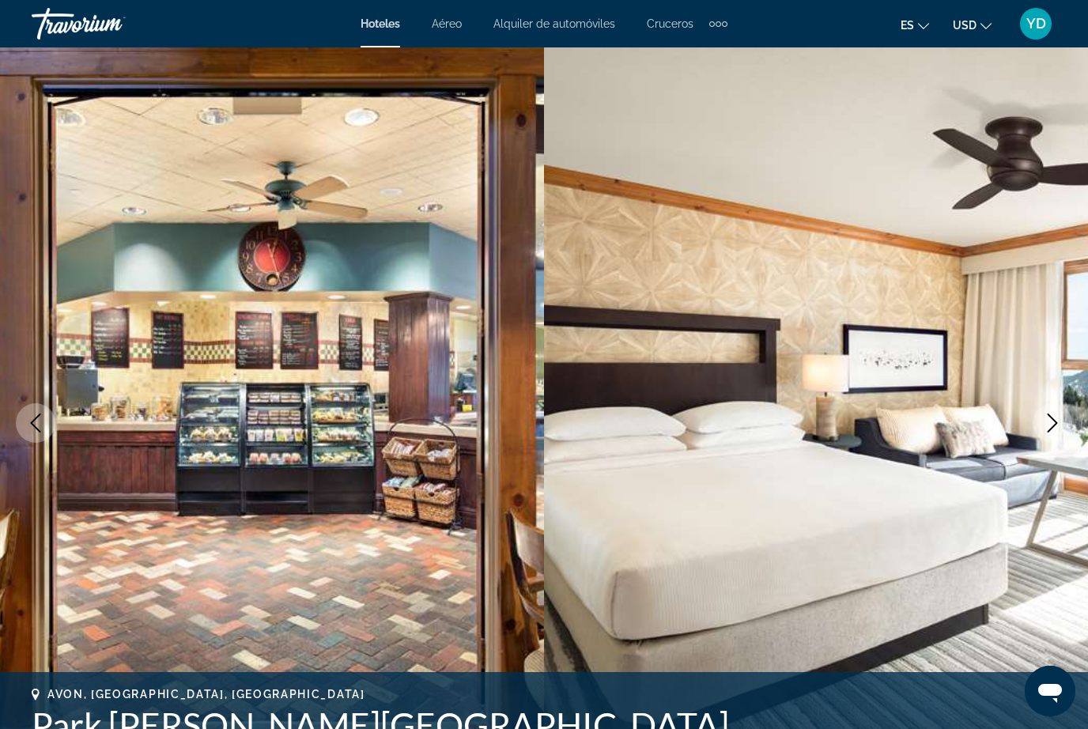
click at [1051, 420] on icon "Next image" at bounding box center [1052, 422] width 19 height 19
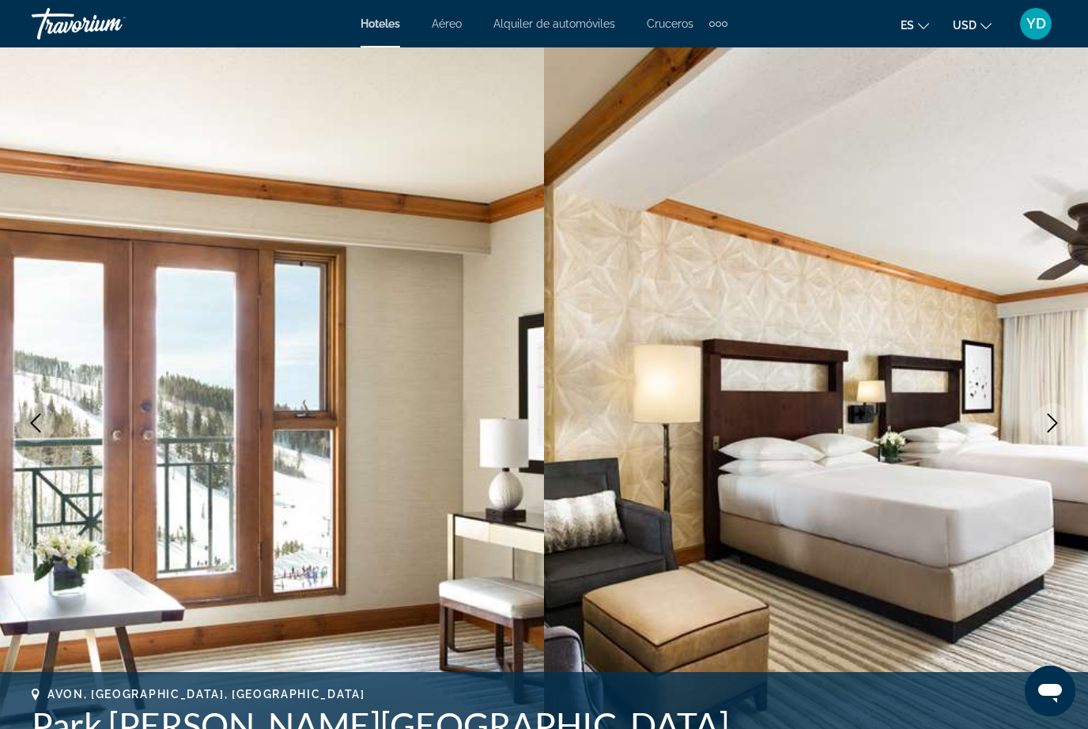
click at [1052, 421] on icon "Next image" at bounding box center [1052, 422] width 19 height 19
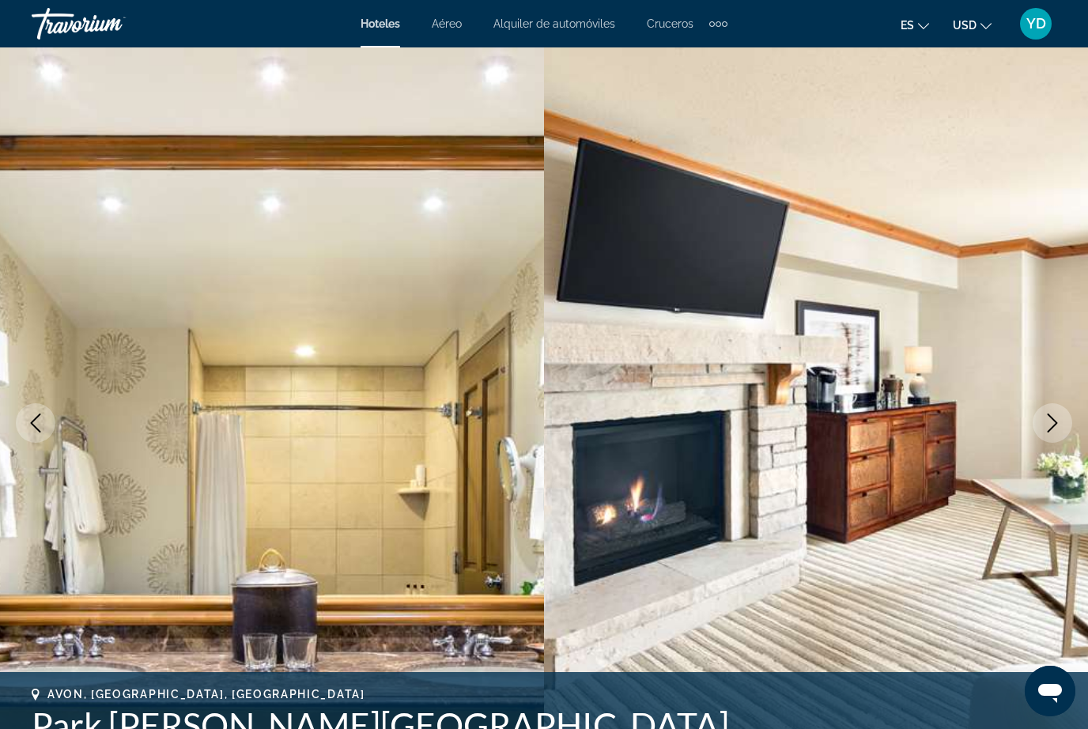
click at [1060, 409] on button "Next image" at bounding box center [1053, 423] width 40 height 40
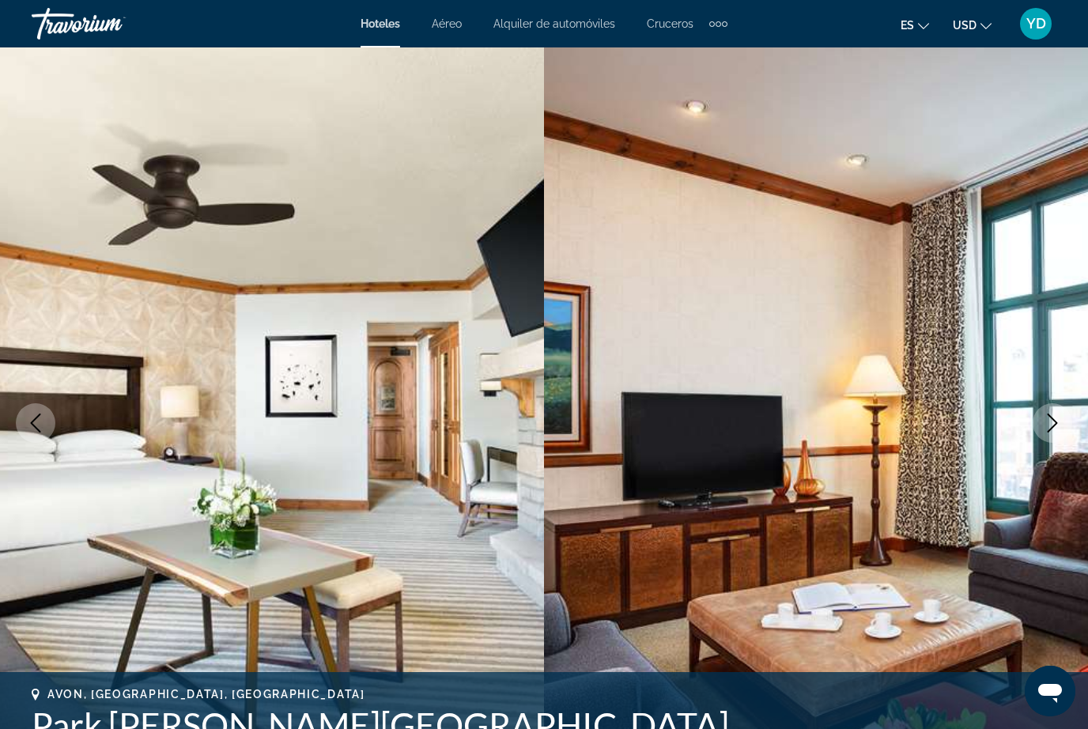
click at [1051, 413] on button "Next image" at bounding box center [1053, 423] width 40 height 40
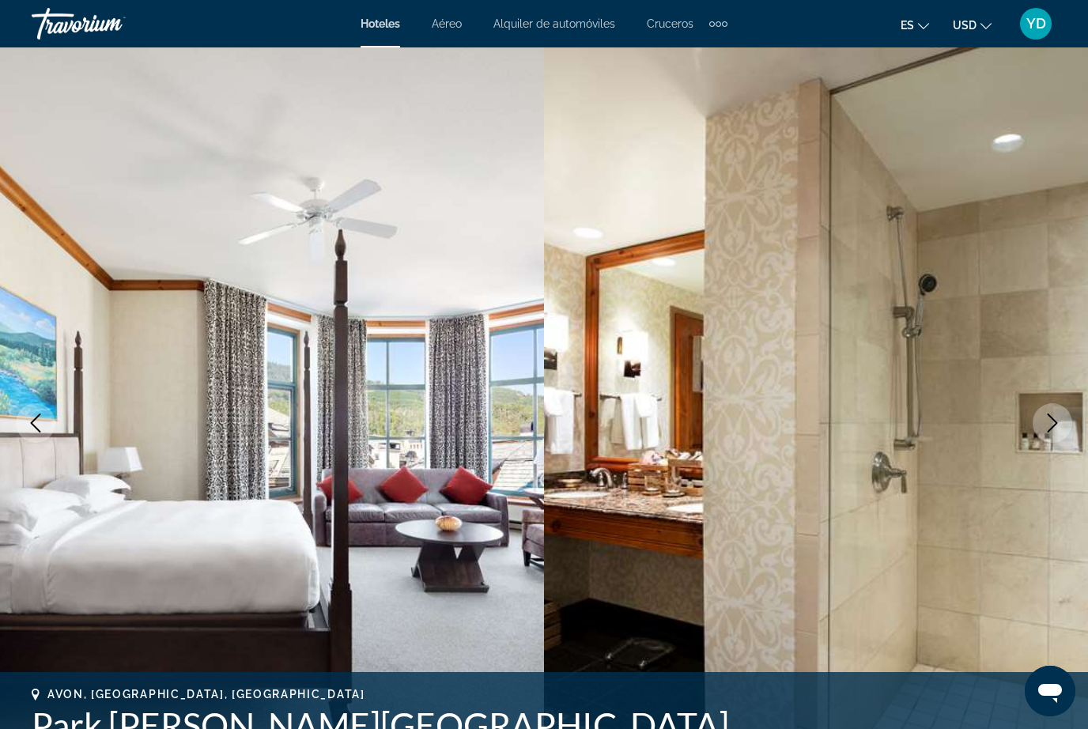
click at [1051, 417] on icon "Next image" at bounding box center [1053, 422] width 10 height 19
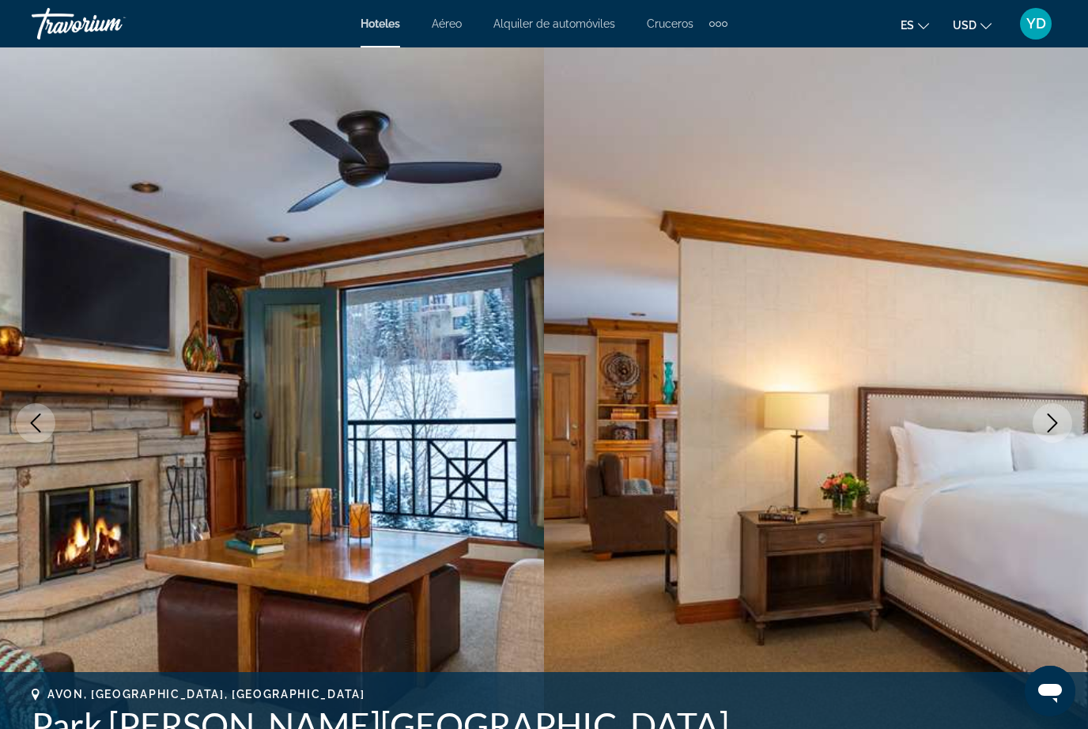
click at [1047, 421] on icon "Next image" at bounding box center [1052, 422] width 19 height 19
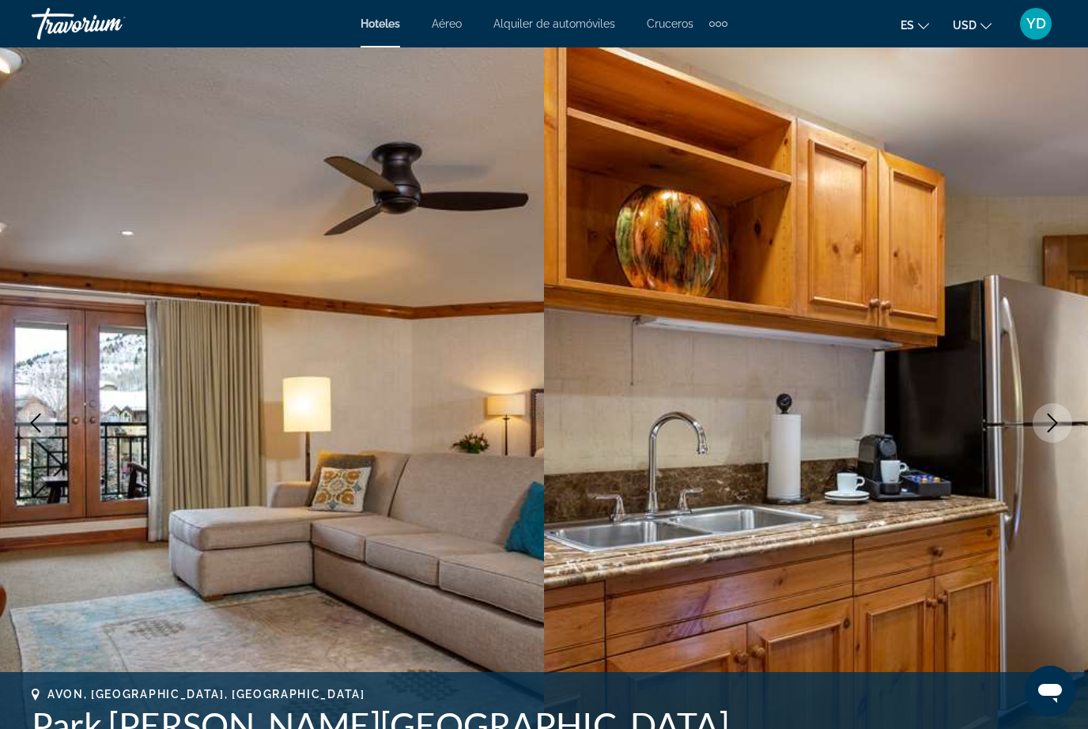
click at [1041, 424] on button "Next image" at bounding box center [1053, 423] width 40 height 40
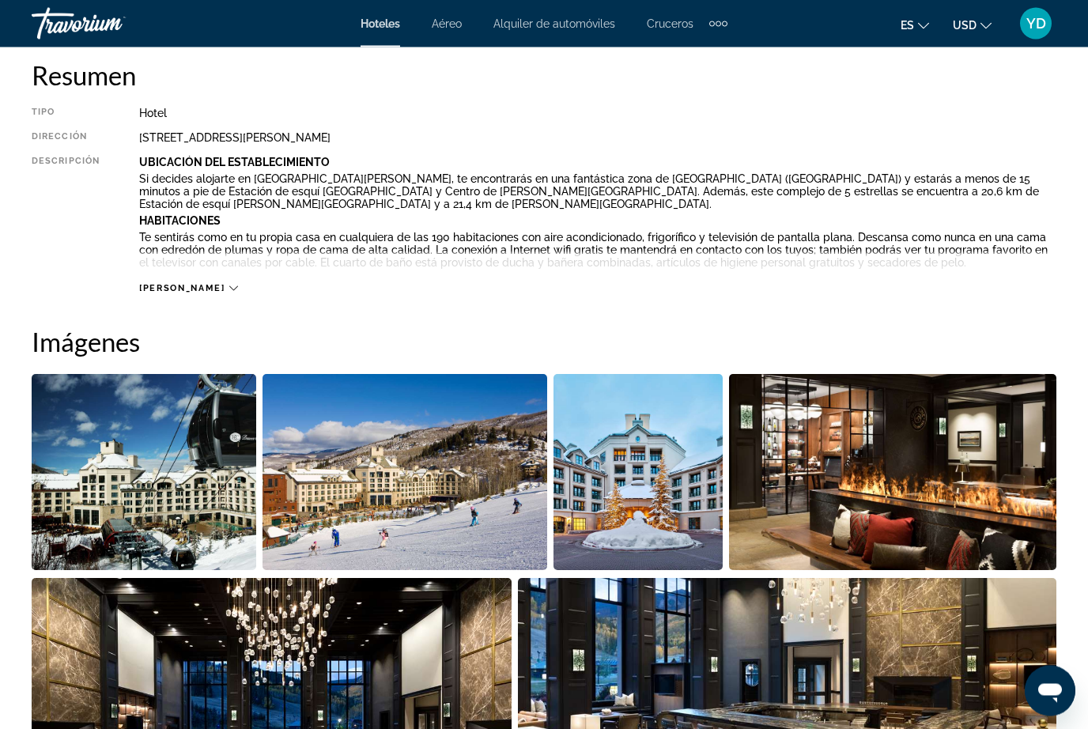
scroll to position [866, 0]
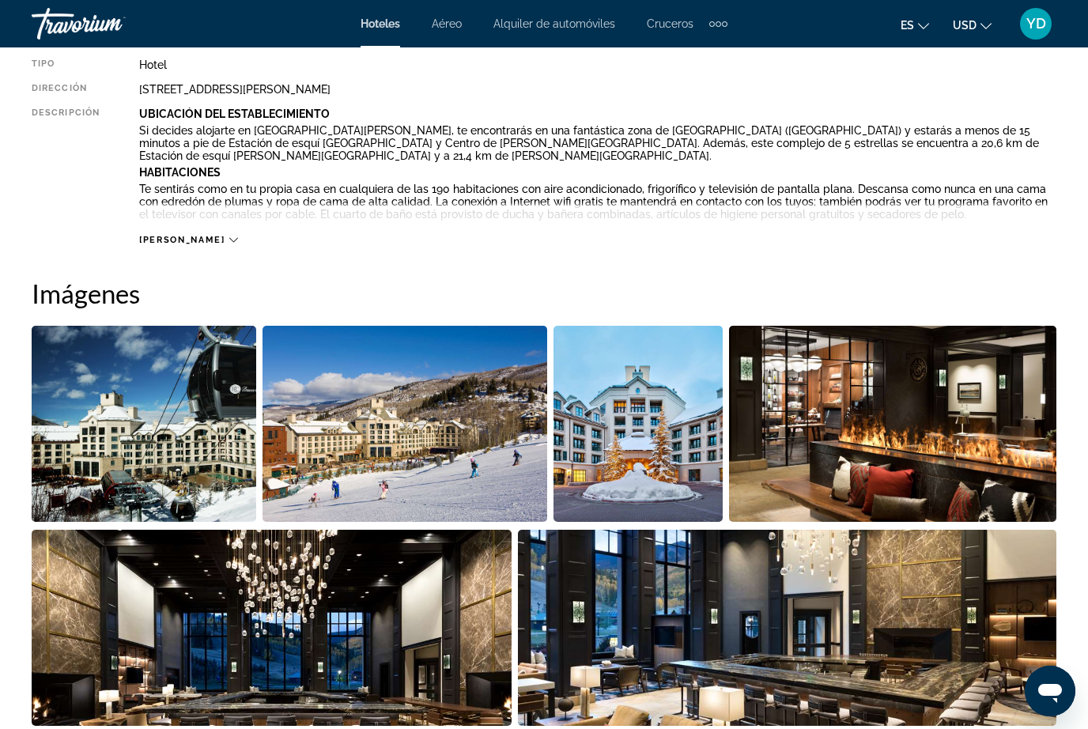
click at [400, 421] on img "Open full-screen image slider" at bounding box center [404, 424] width 284 height 196
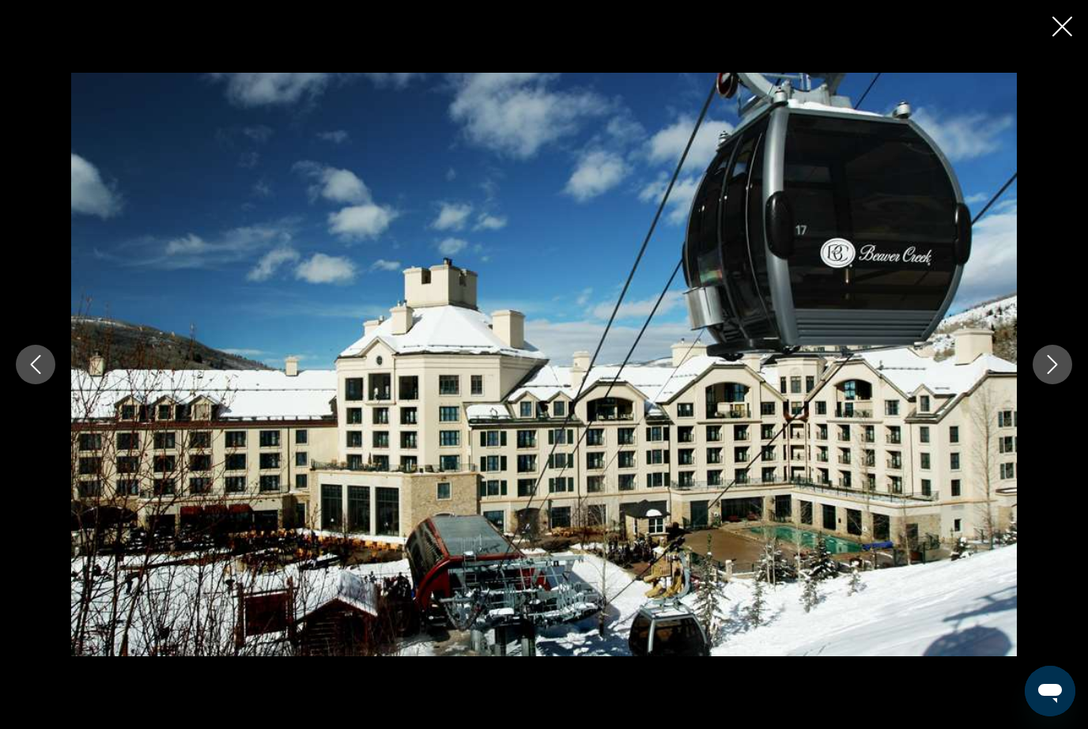
click at [1060, 374] on icon "Next image" at bounding box center [1052, 364] width 19 height 19
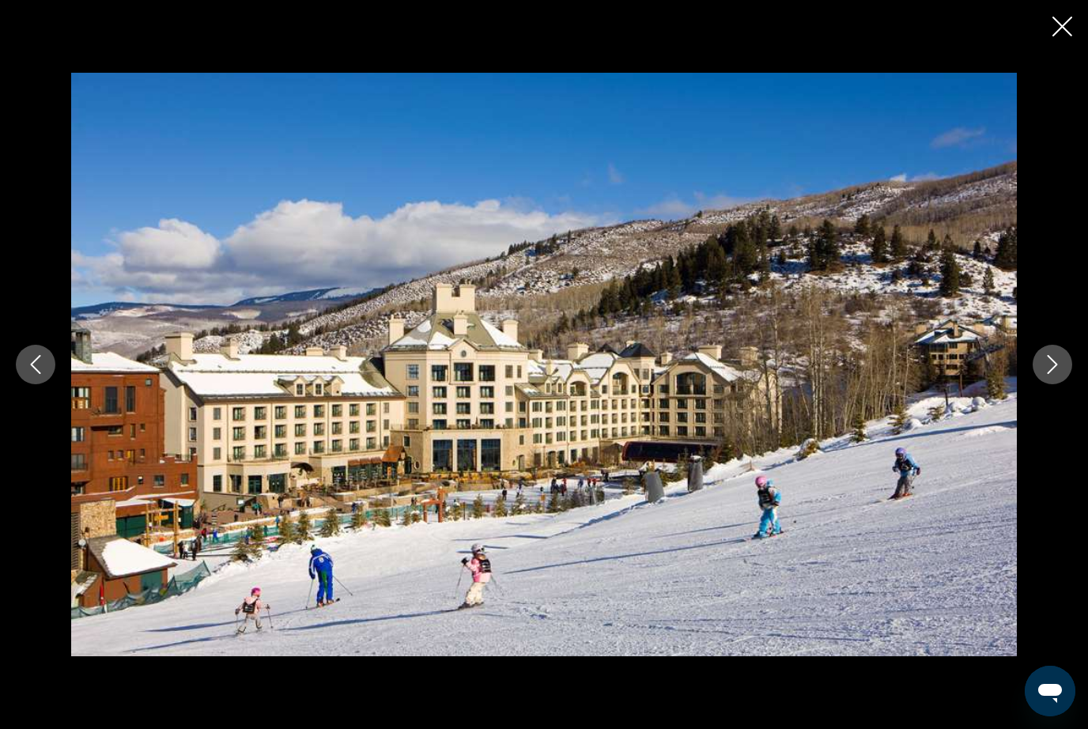
click at [1044, 384] on button "Next image" at bounding box center [1053, 365] width 40 height 40
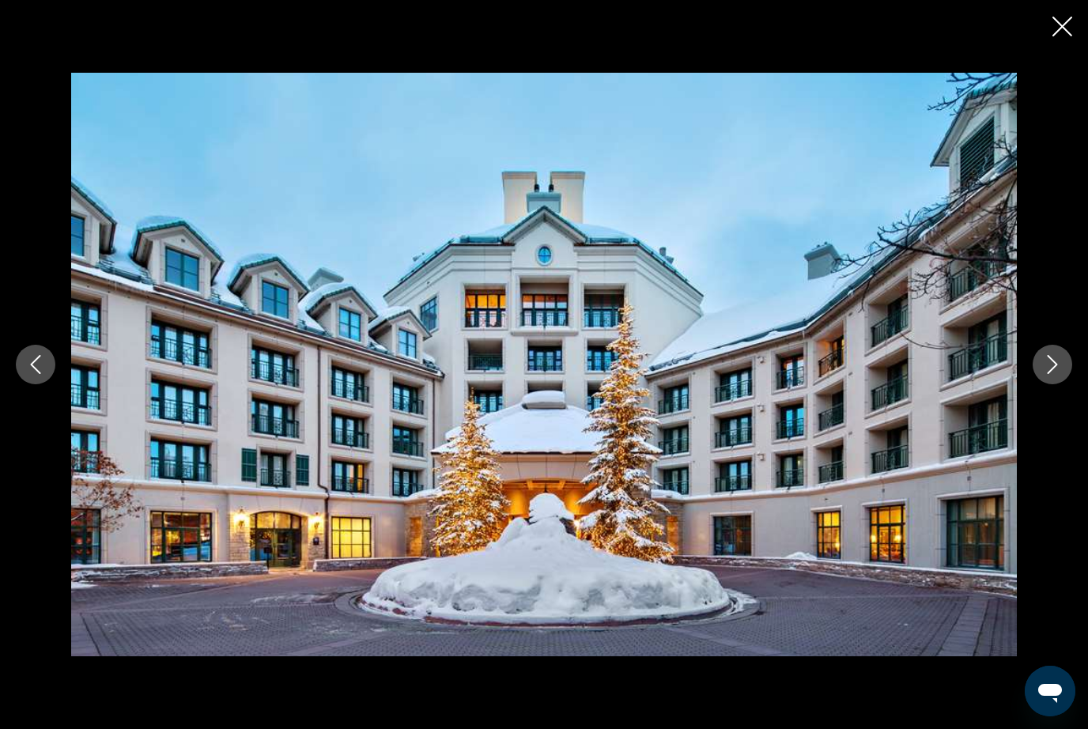
click at [1048, 384] on button "Next image" at bounding box center [1053, 365] width 40 height 40
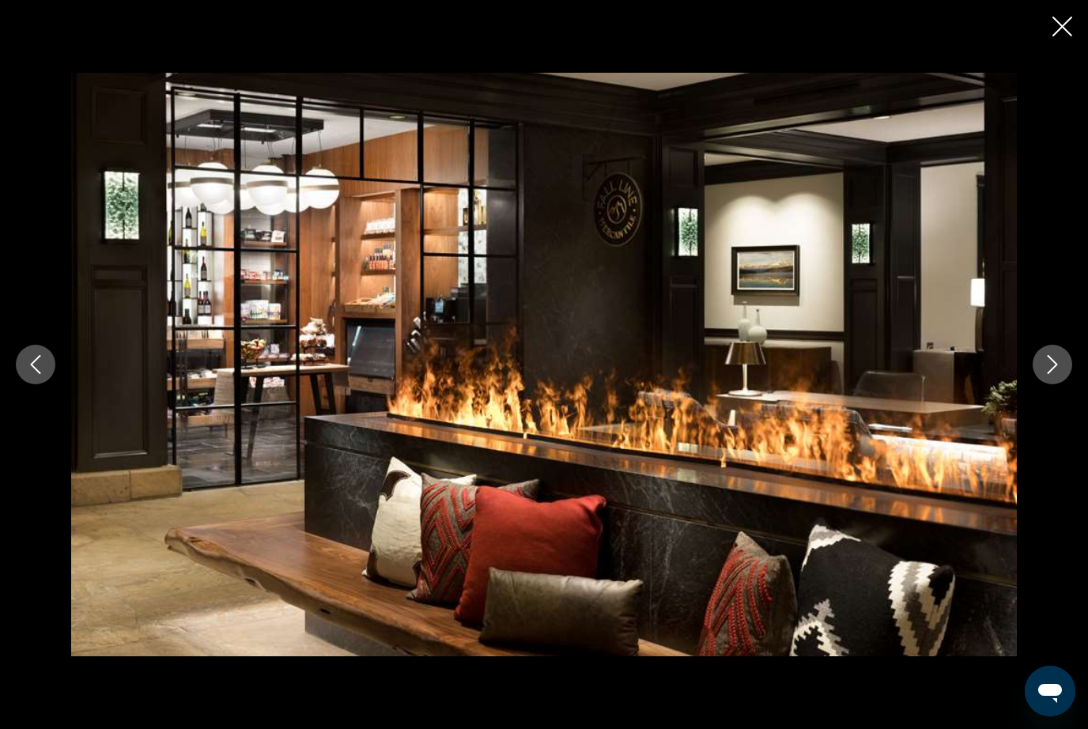
click at [1046, 374] on icon "Next image" at bounding box center [1052, 364] width 19 height 19
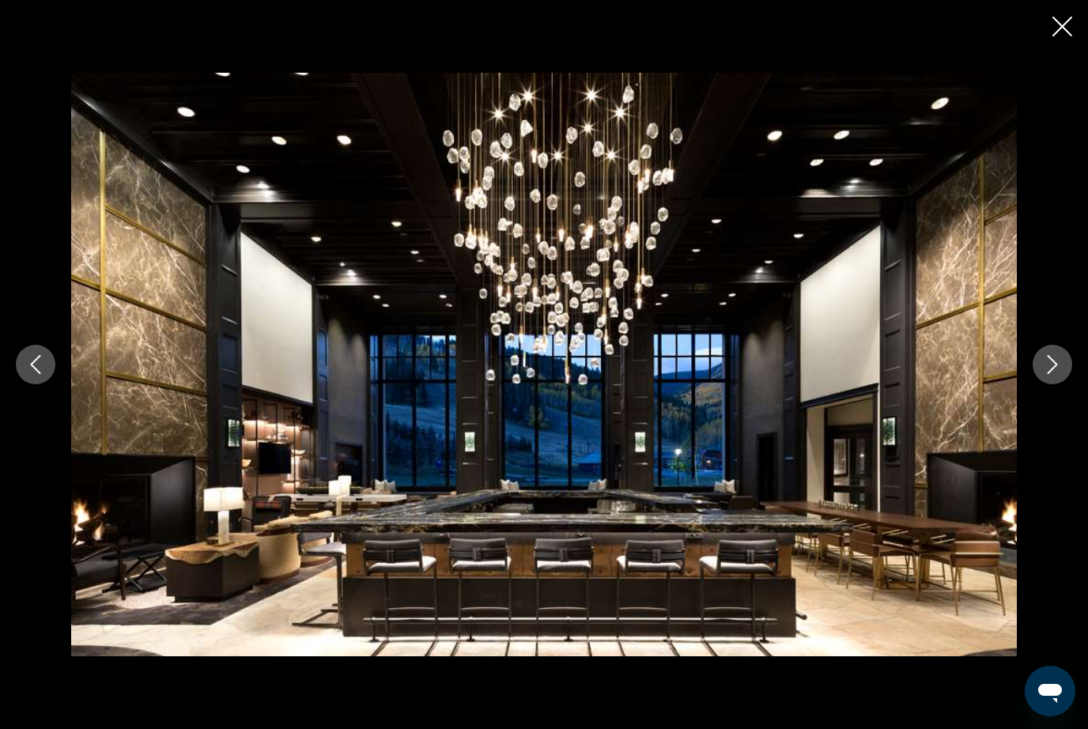
click at [1047, 380] on button "Next image" at bounding box center [1053, 365] width 40 height 40
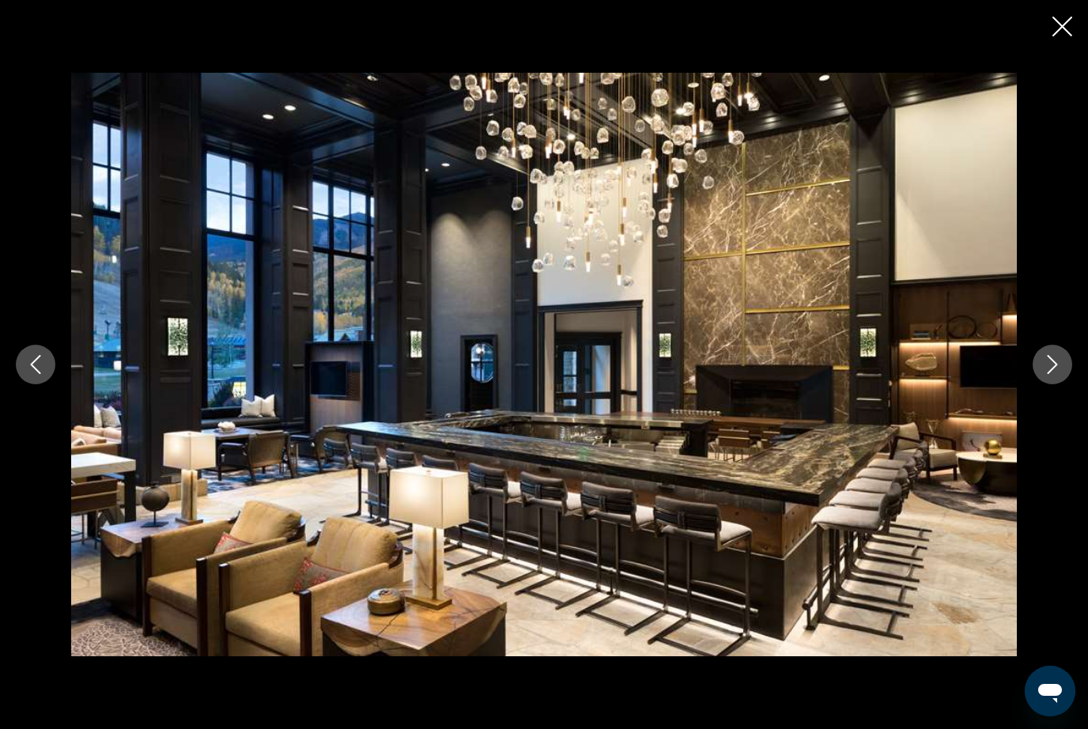
click at [1046, 374] on icon "Next image" at bounding box center [1052, 364] width 19 height 19
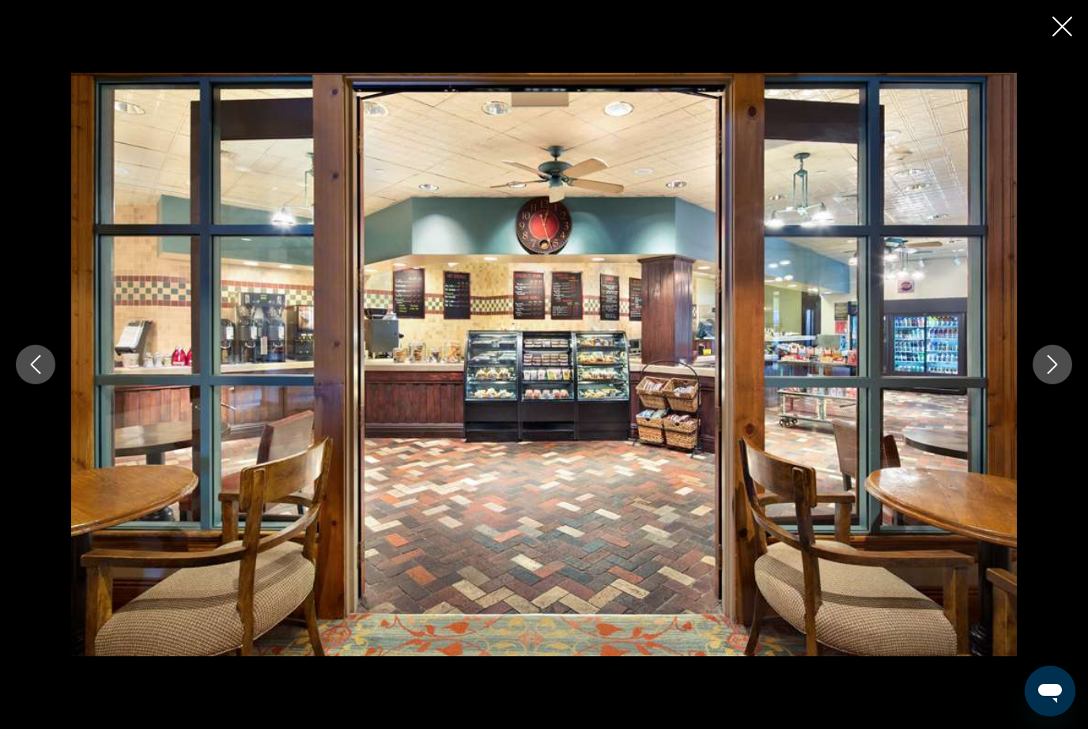
click at [1048, 374] on icon "Next image" at bounding box center [1052, 364] width 19 height 19
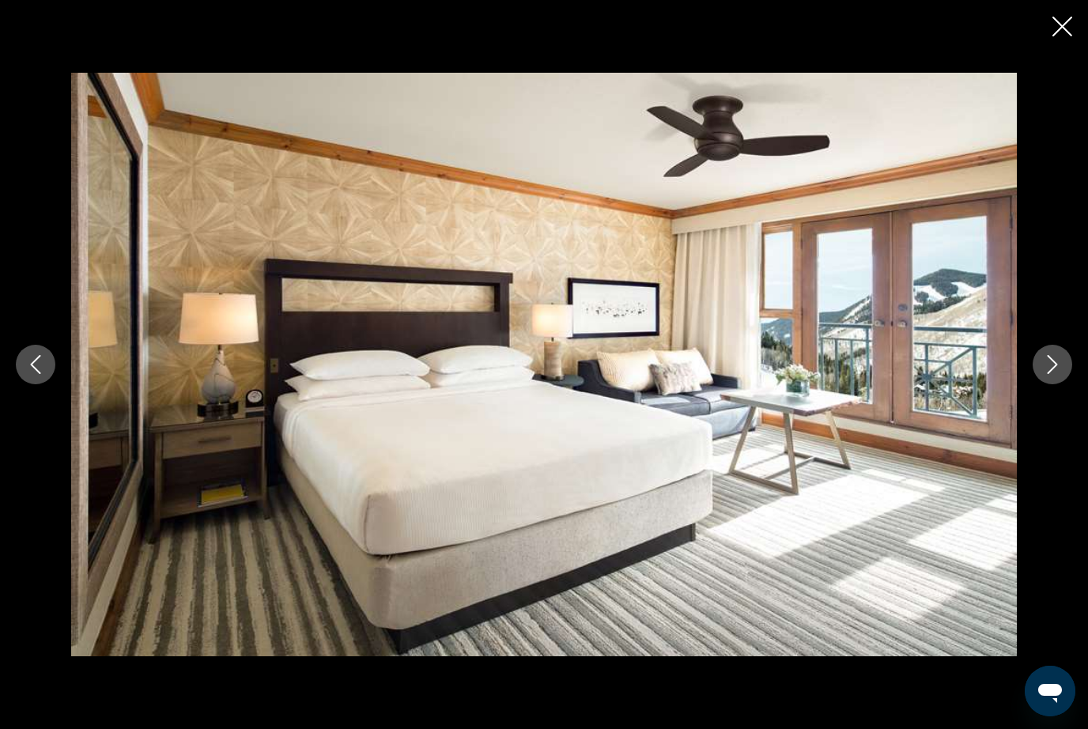
click at [1036, 384] on button "Next image" at bounding box center [1053, 365] width 40 height 40
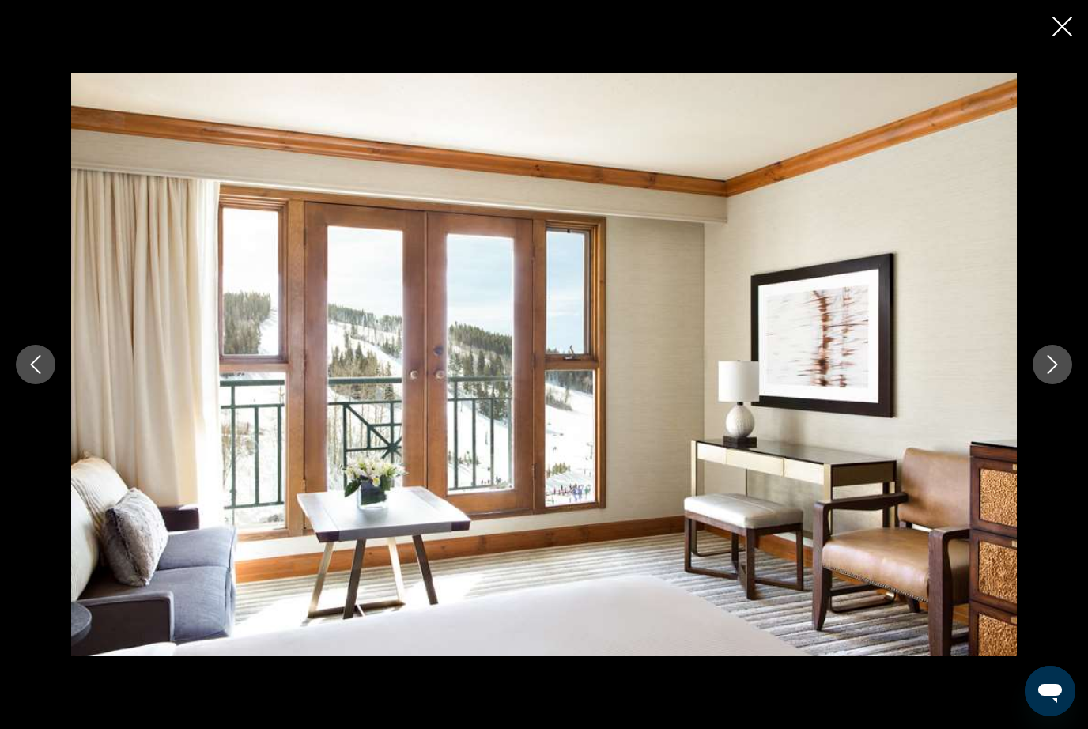
click at [1036, 384] on button "Next image" at bounding box center [1053, 365] width 40 height 40
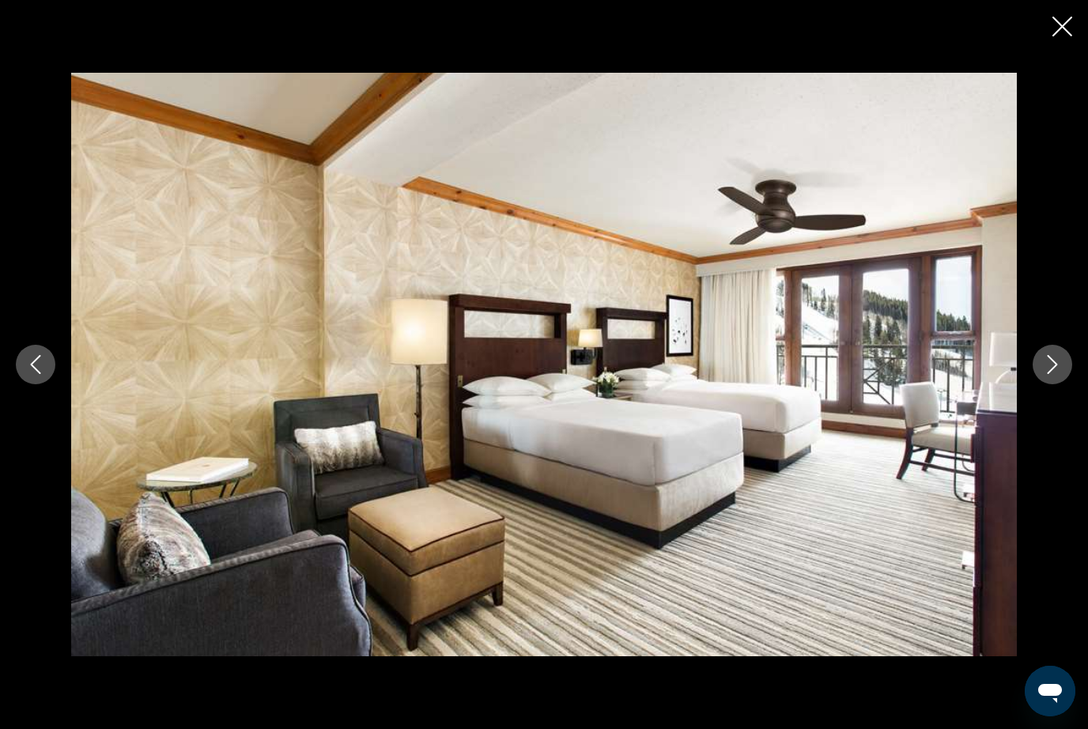
click at [1036, 384] on button "Next image" at bounding box center [1053, 365] width 40 height 40
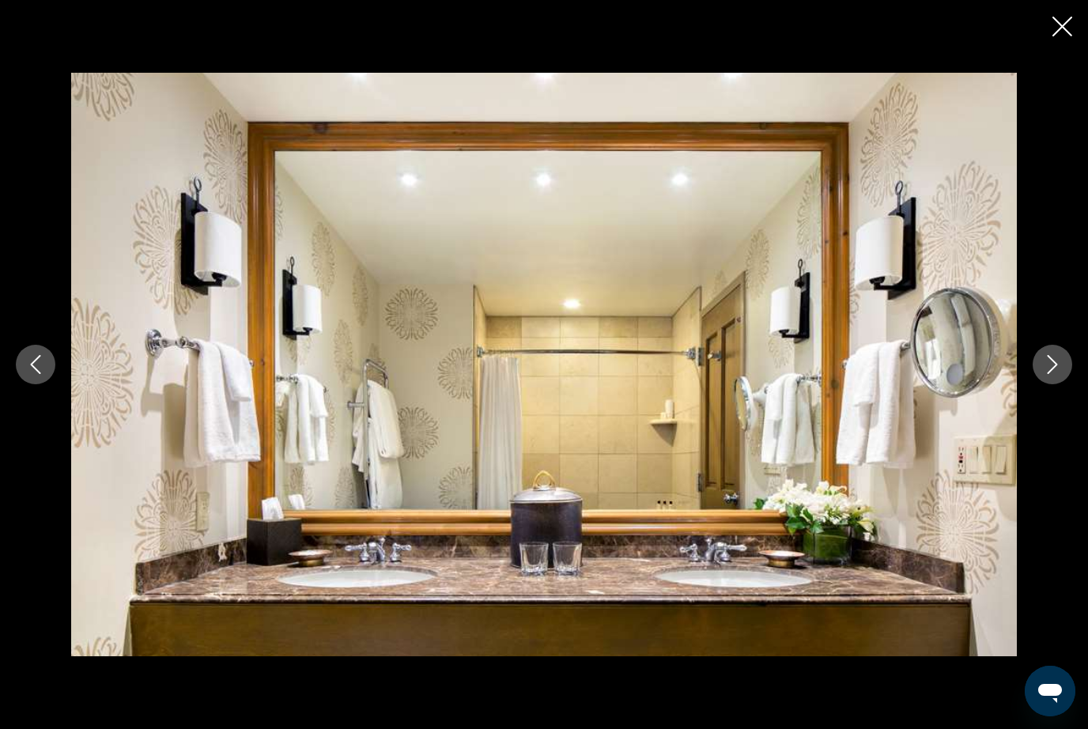
click at [1042, 384] on button "Next image" at bounding box center [1053, 365] width 40 height 40
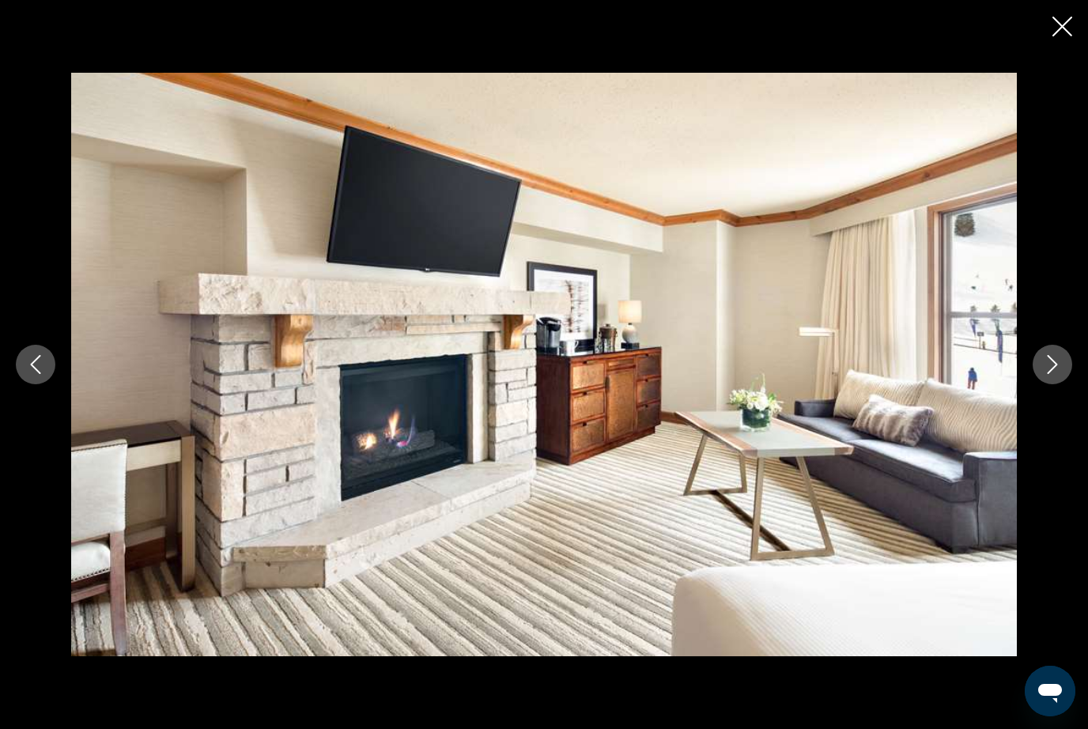
click at [1043, 374] on icon "Next image" at bounding box center [1052, 364] width 19 height 19
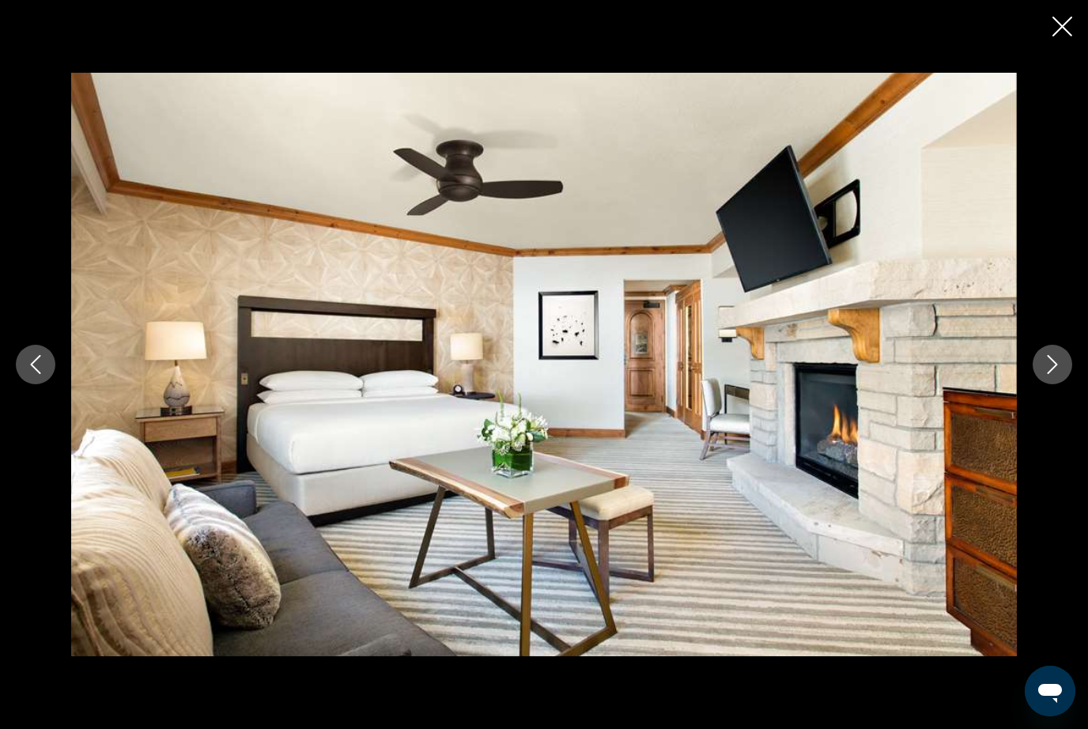
click at [1044, 374] on icon "Next image" at bounding box center [1052, 364] width 19 height 19
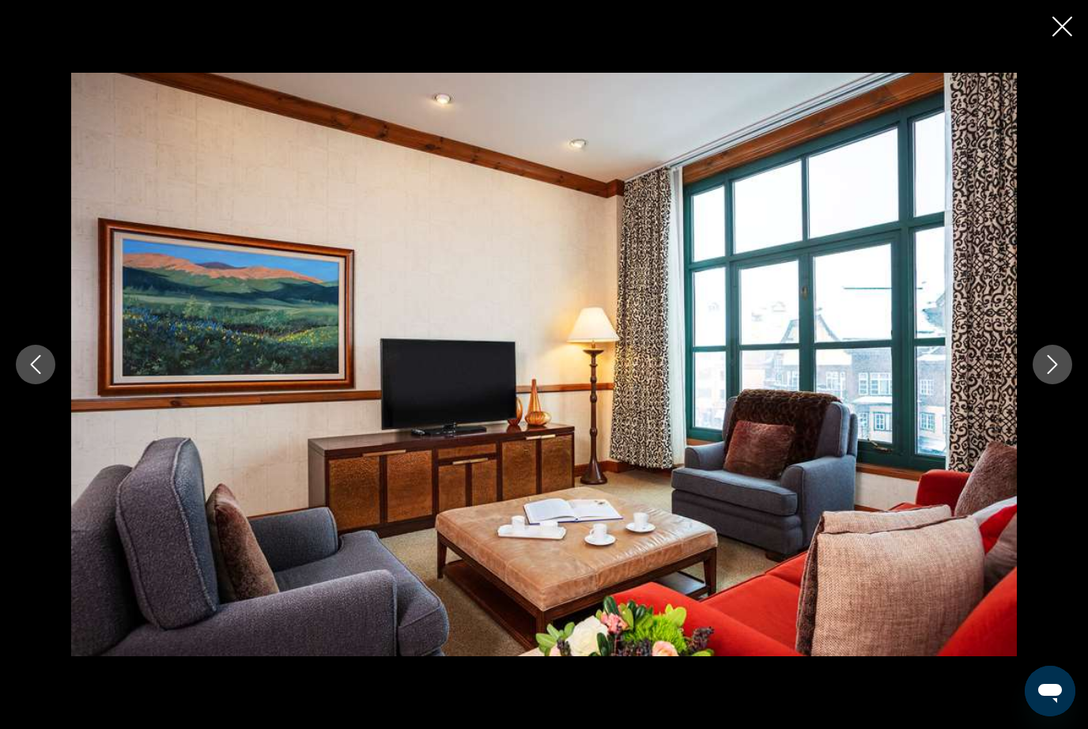
click at [1040, 384] on button "Next image" at bounding box center [1053, 365] width 40 height 40
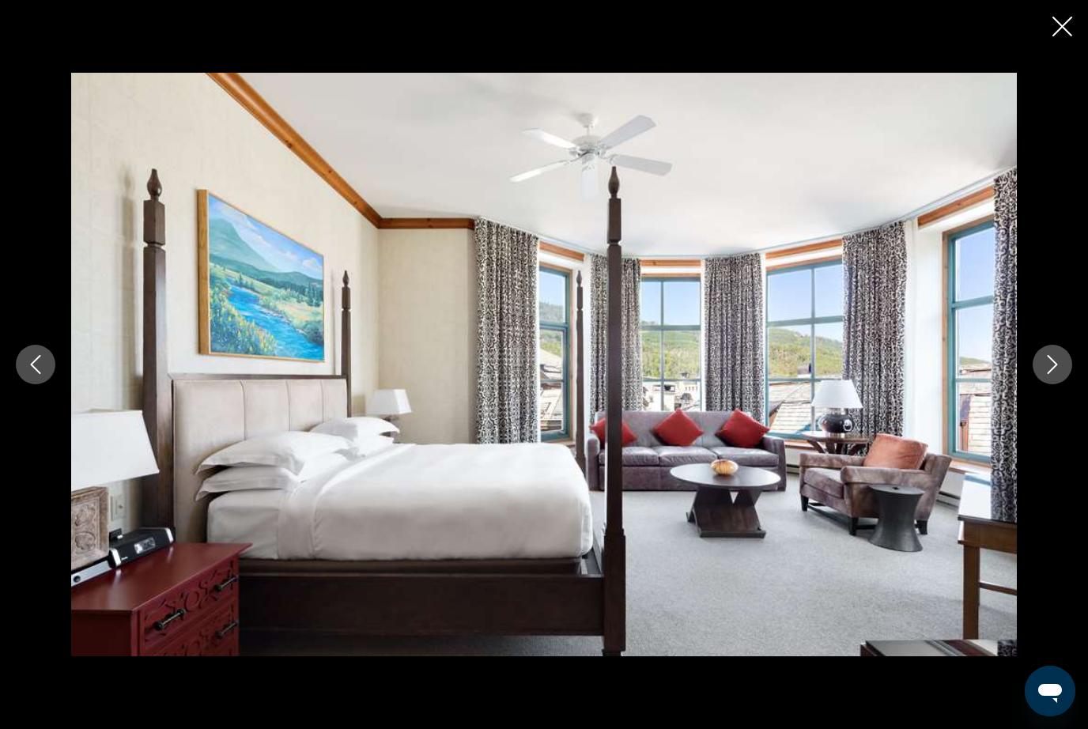
click at [1044, 374] on icon "Next image" at bounding box center [1052, 364] width 19 height 19
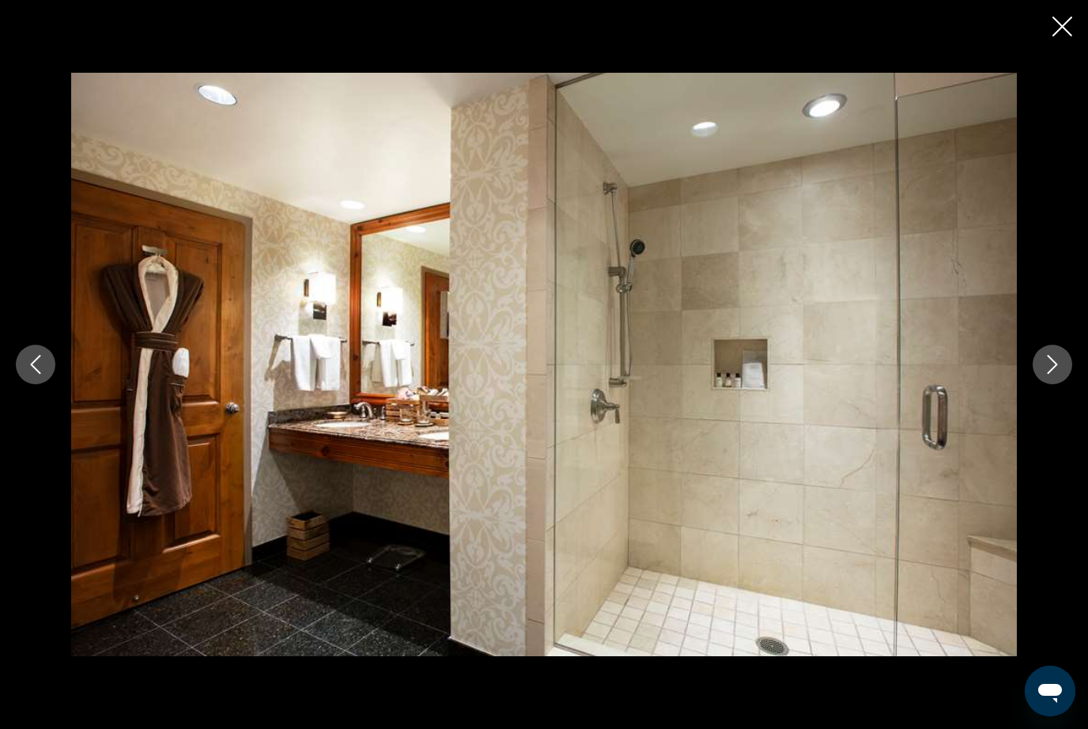
click at [1043, 374] on icon "Next image" at bounding box center [1052, 364] width 19 height 19
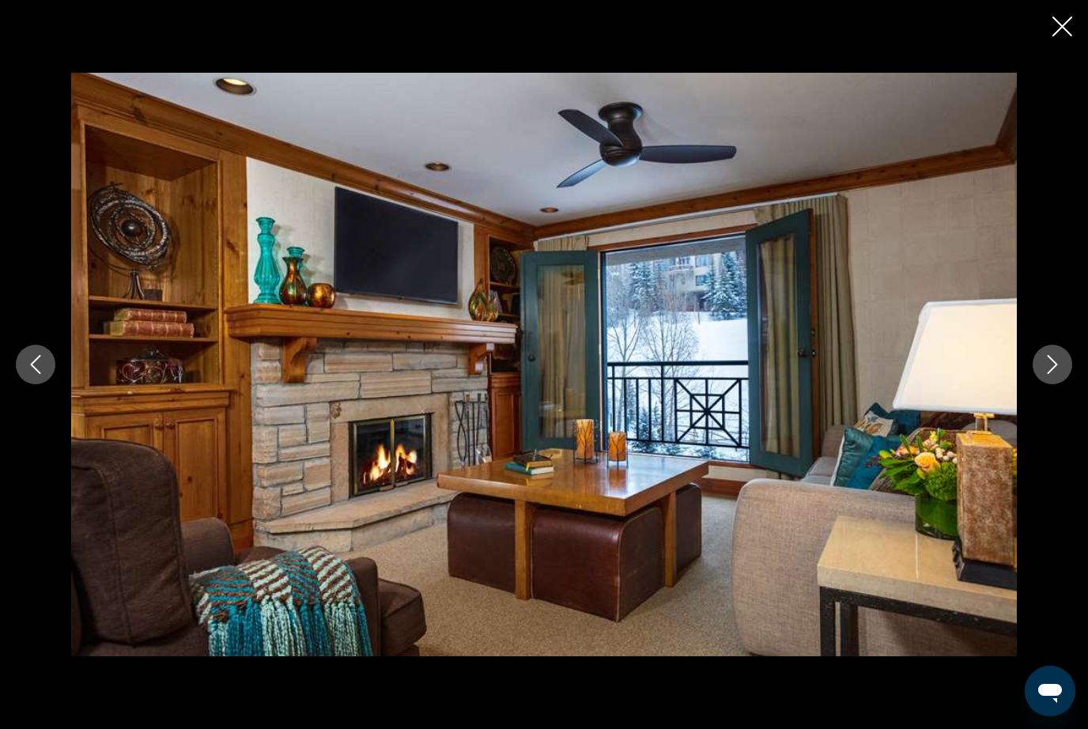
click at [1041, 384] on button "Next image" at bounding box center [1053, 365] width 40 height 40
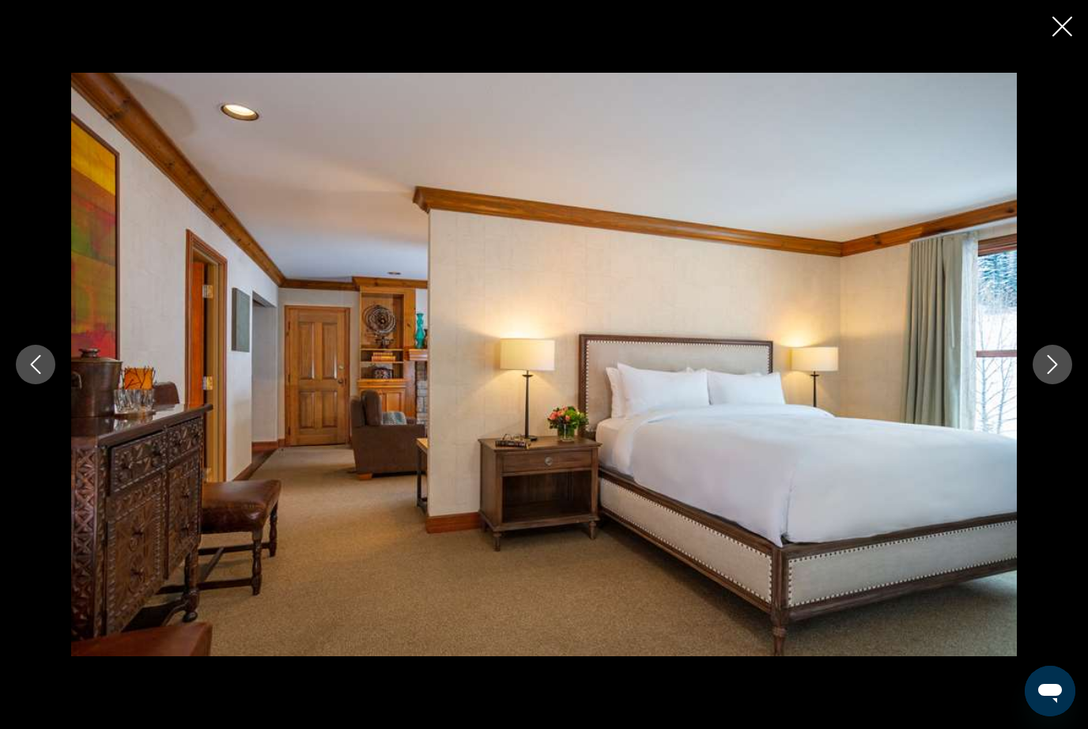
click at [1038, 384] on button "Next image" at bounding box center [1053, 365] width 40 height 40
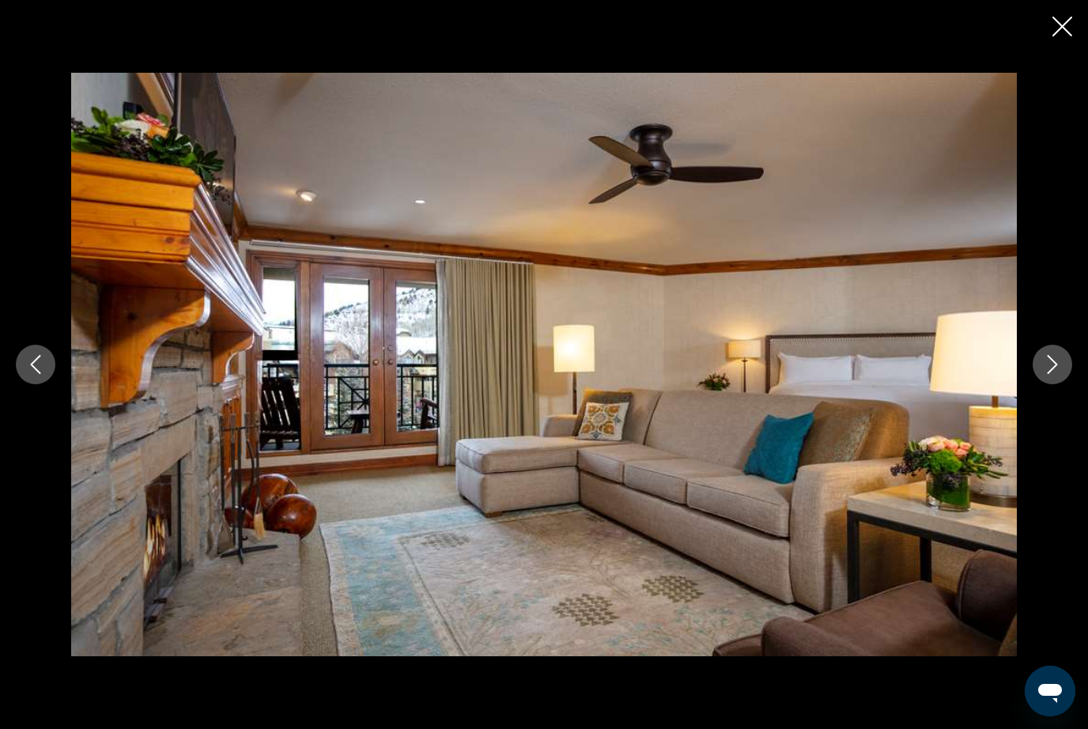
click at [1039, 384] on button "Next image" at bounding box center [1053, 365] width 40 height 40
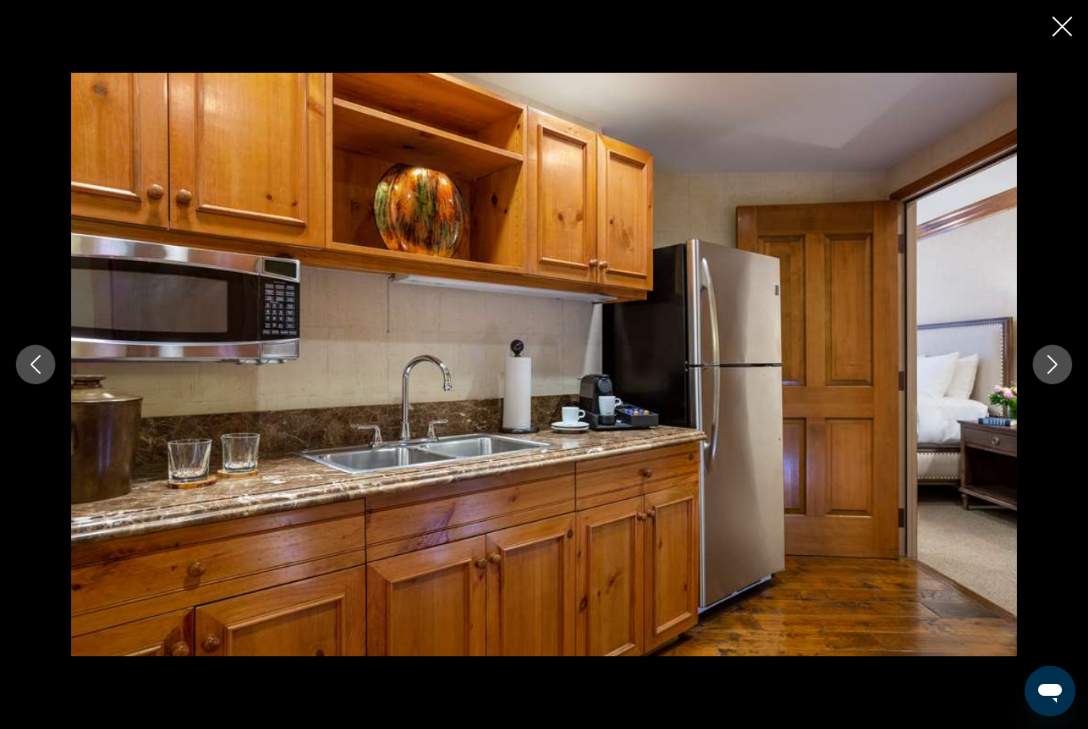
click at [1040, 384] on button "Next image" at bounding box center [1053, 365] width 40 height 40
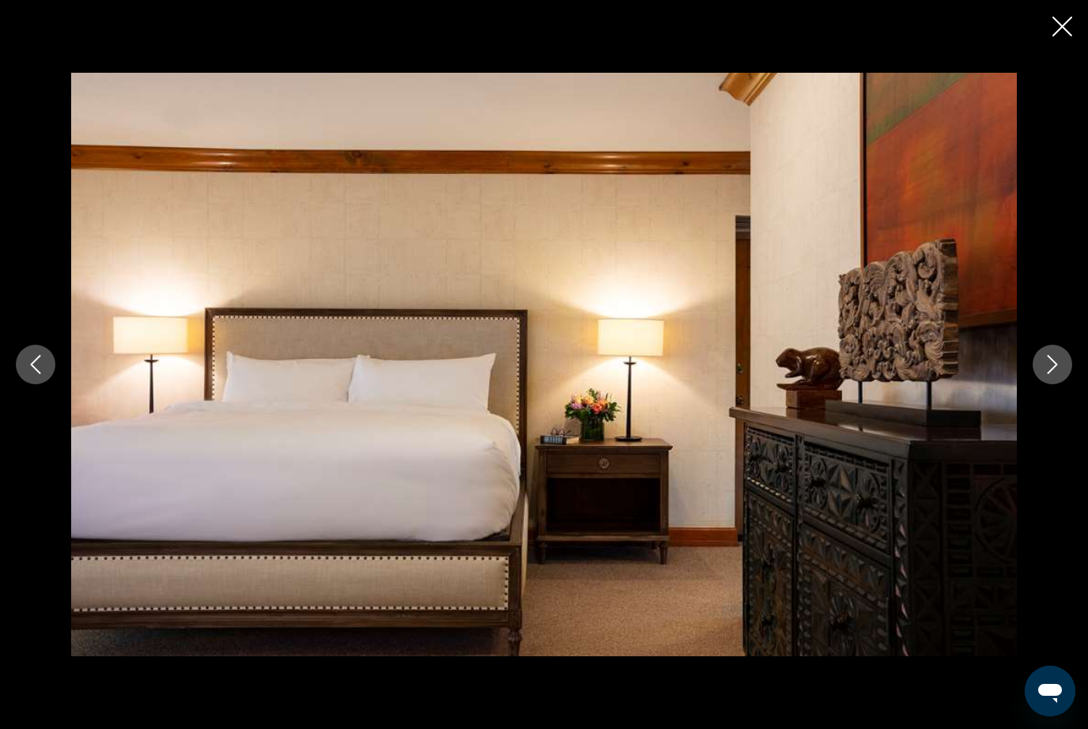
click at [1040, 384] on button "Next image" at bounding box center [1053, 365] width 40 height 40
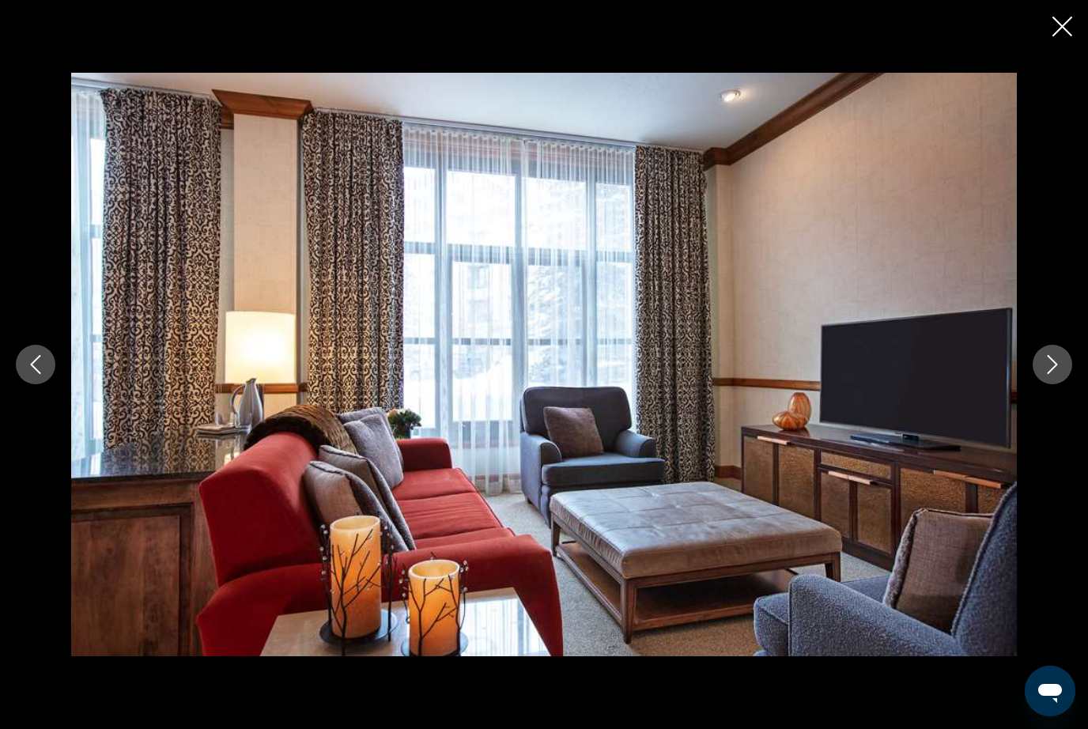
click at [1041, 384] on button "Next image" at bounding box center [1053, 365] width 40 height 40
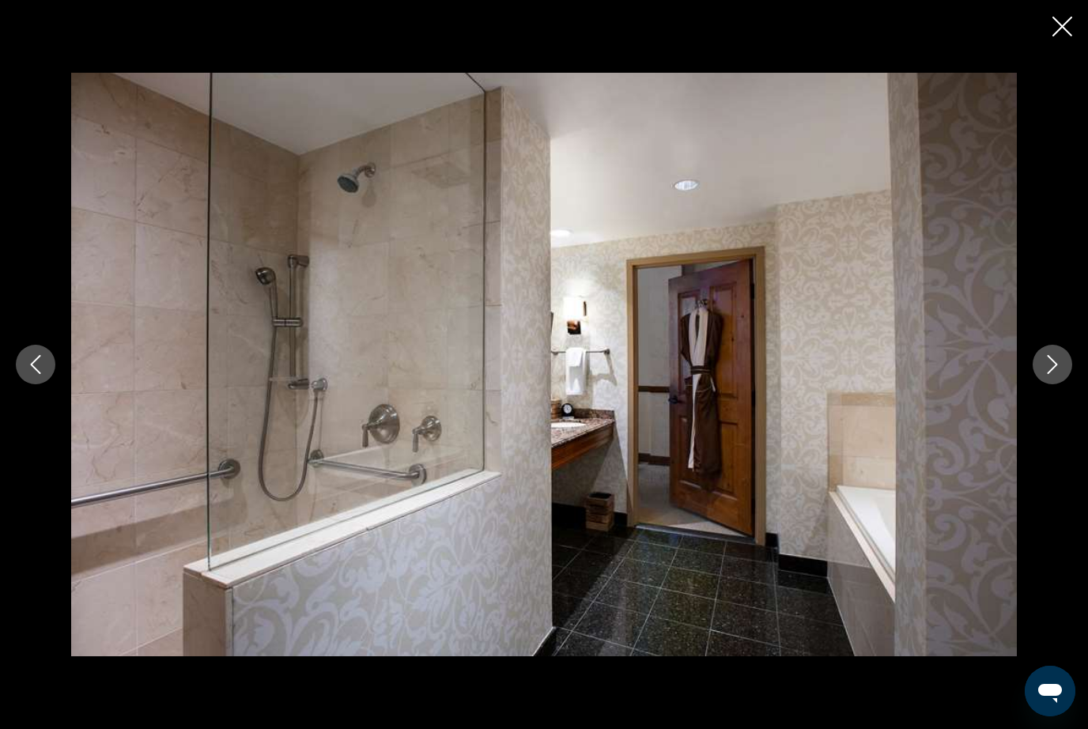
click at [1038, 384] on button "Next image" at bounding box center [1053, 365] width 40 height 40
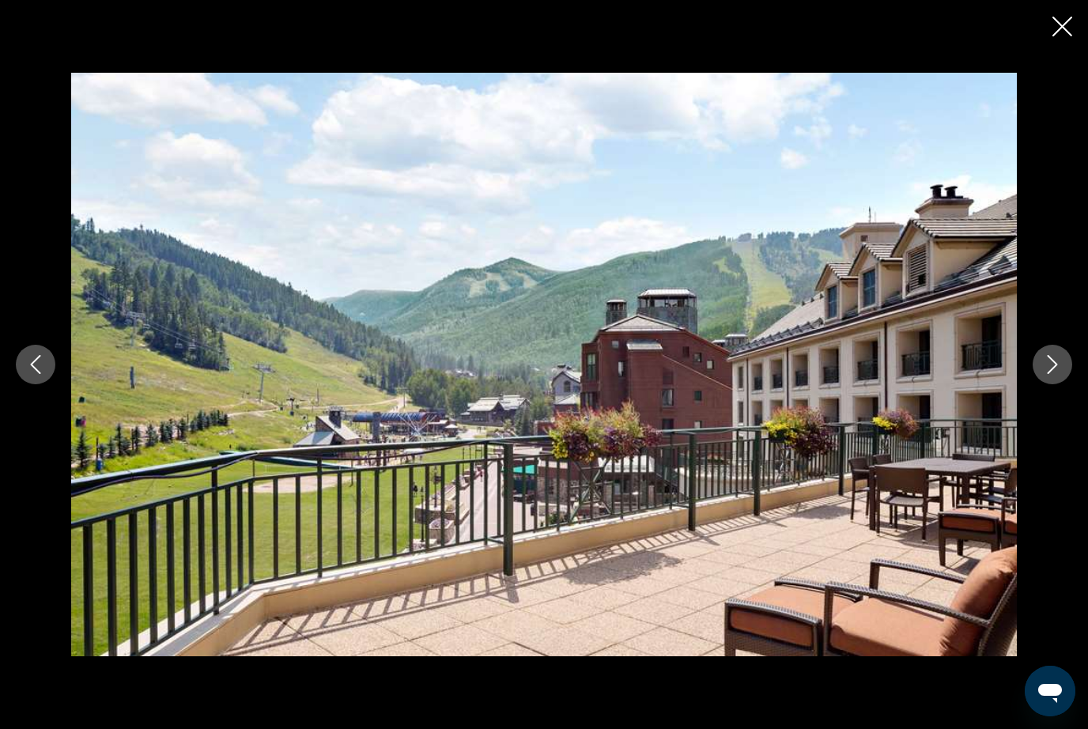
click at [1039, 416] on div "prev next" at bounding box center [544, 364] width 1088 height 583
click at [1044, 374] on icon "Next image" at bounding box center [1052, 364] width 19 height 19
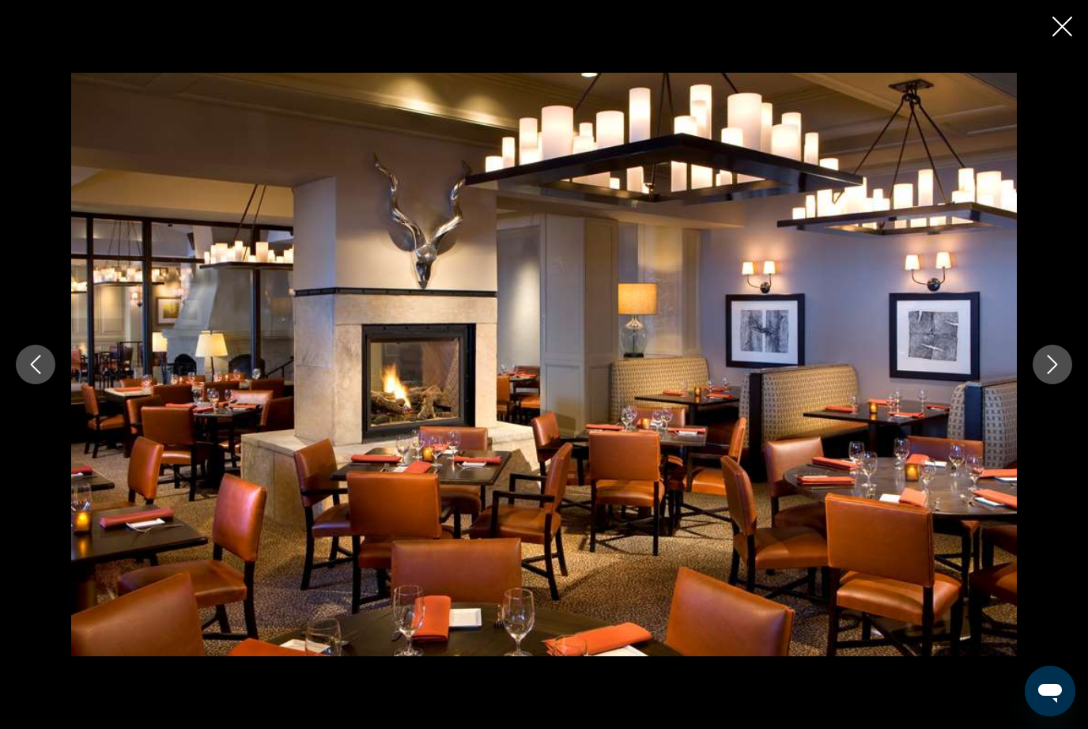
click at [1045, 374] on icon "Next image" at bounding box center [1052, 364] width 19 height 19
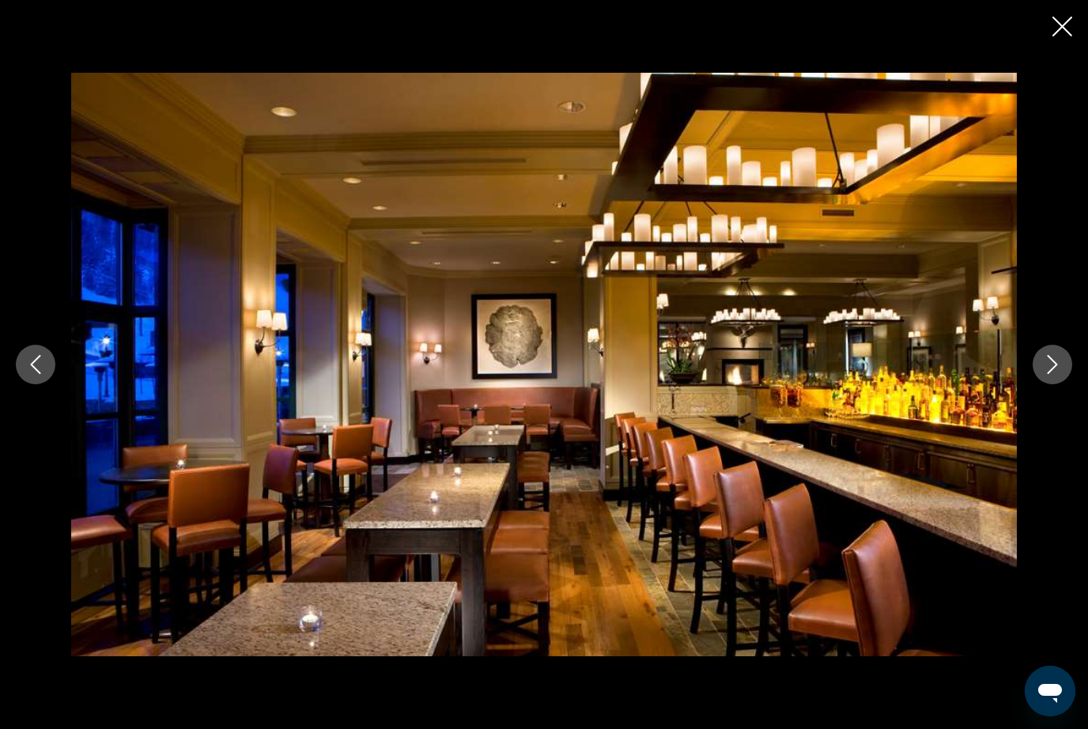
click at [1051, 374] on icon "Next image" at bounding box center [1052, 364] width 19 height 19
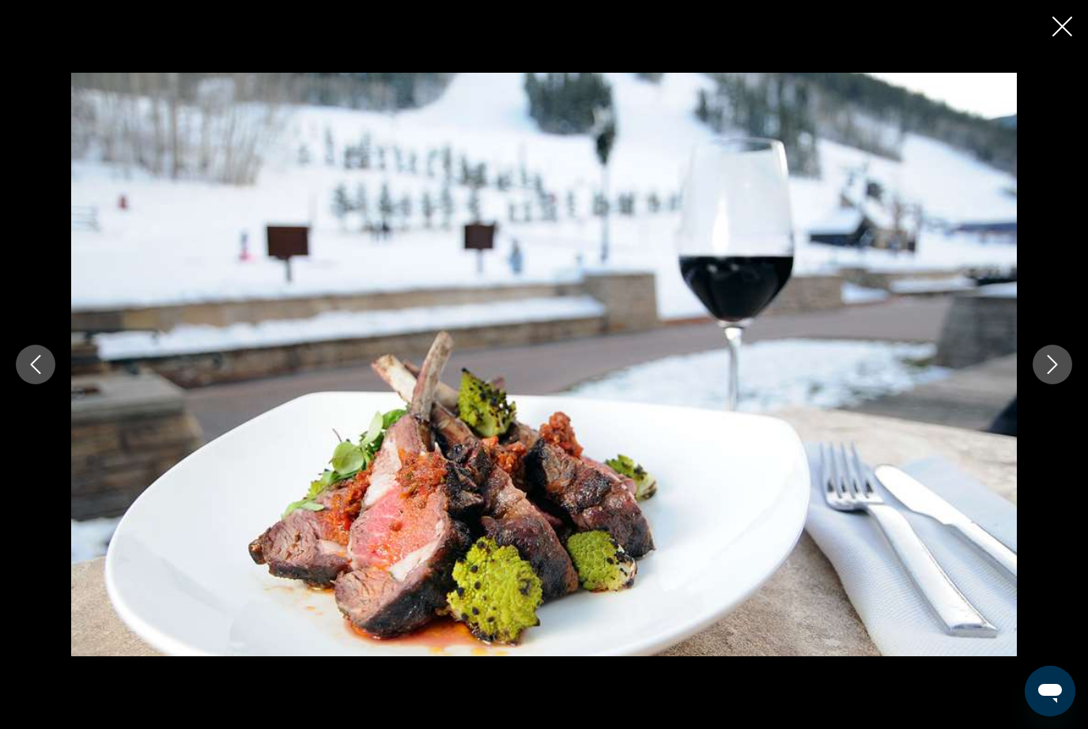
click at [1052, 374] on icon "Next image" at bounding box center [1052, 364] width 19 height 19
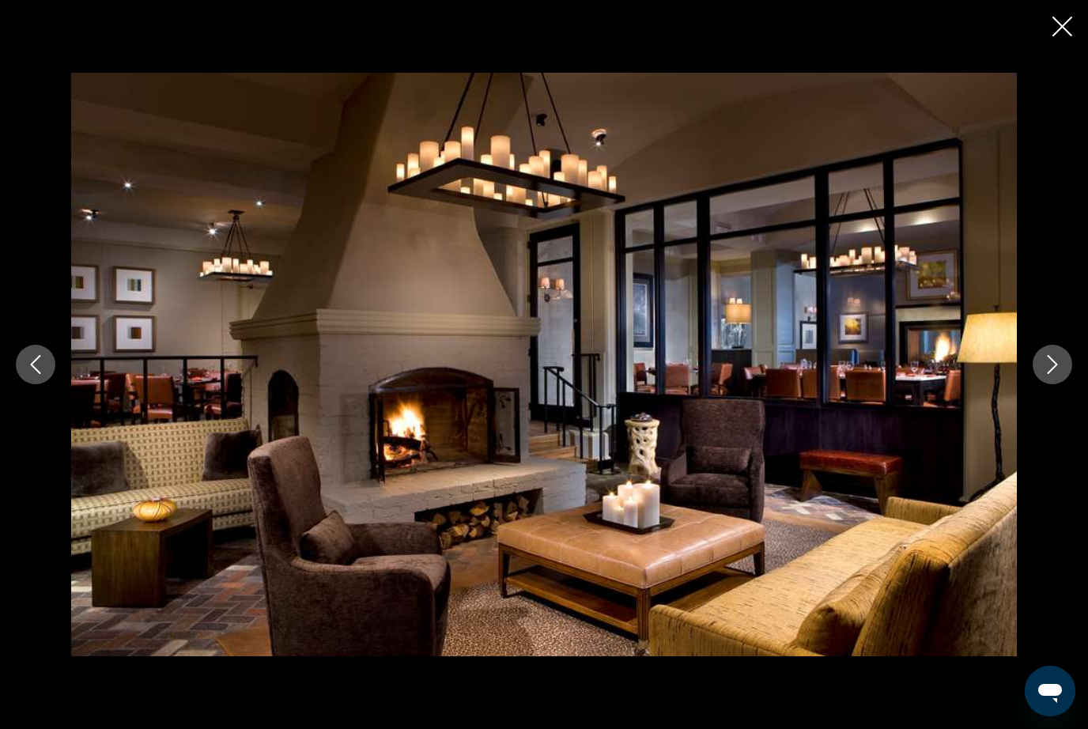
click at [1051, 374] on icon "Next image" at bounding box center [1052, 364] width 19 height 19
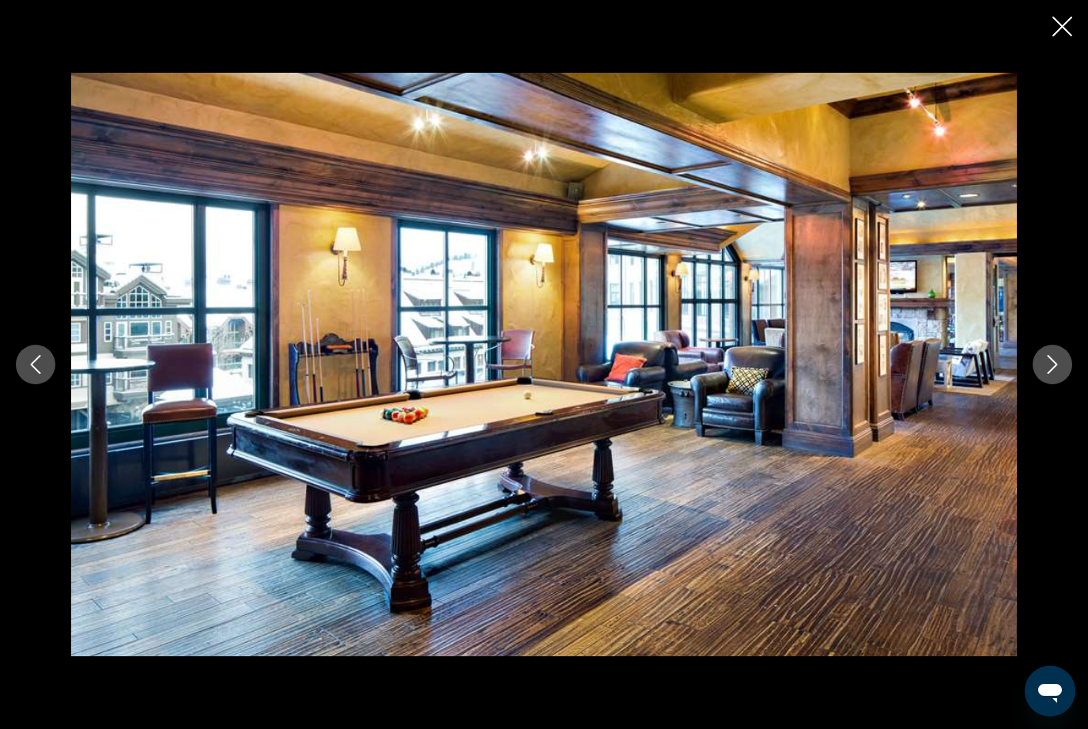
click at [1051, 374] on icon "Next image" at bounding box center [1052, 364] width 19 height 19
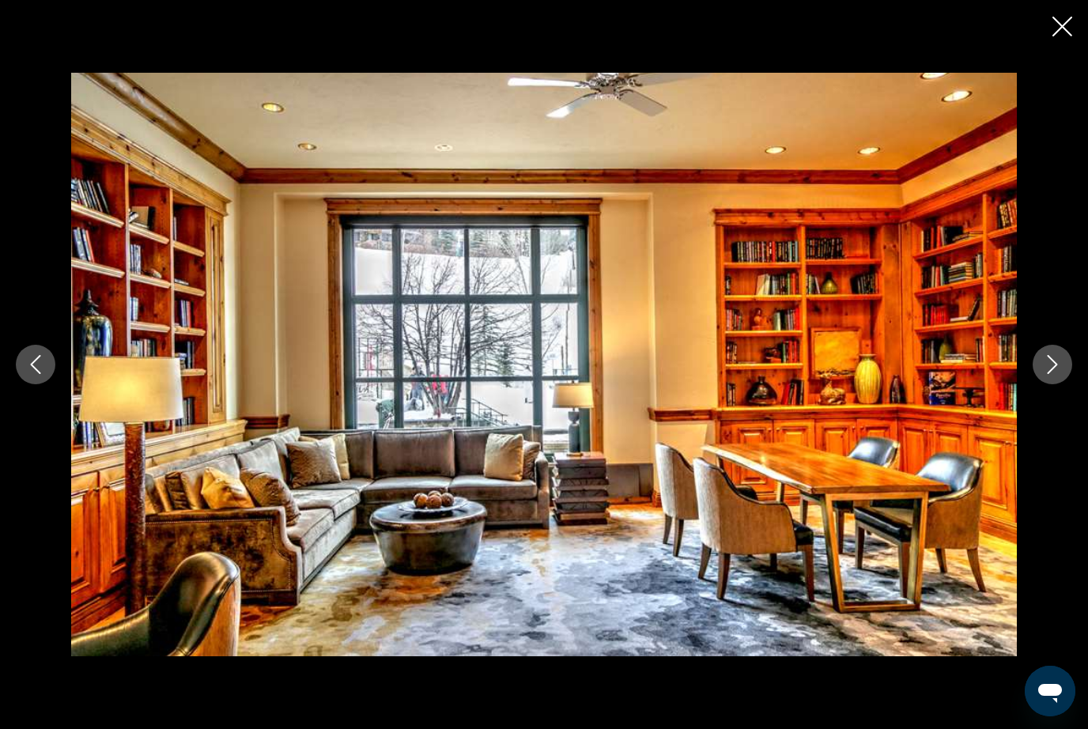
click at [1049, 374] on icon "Next image" at bounding box center [1052, 364] width 19 height 19
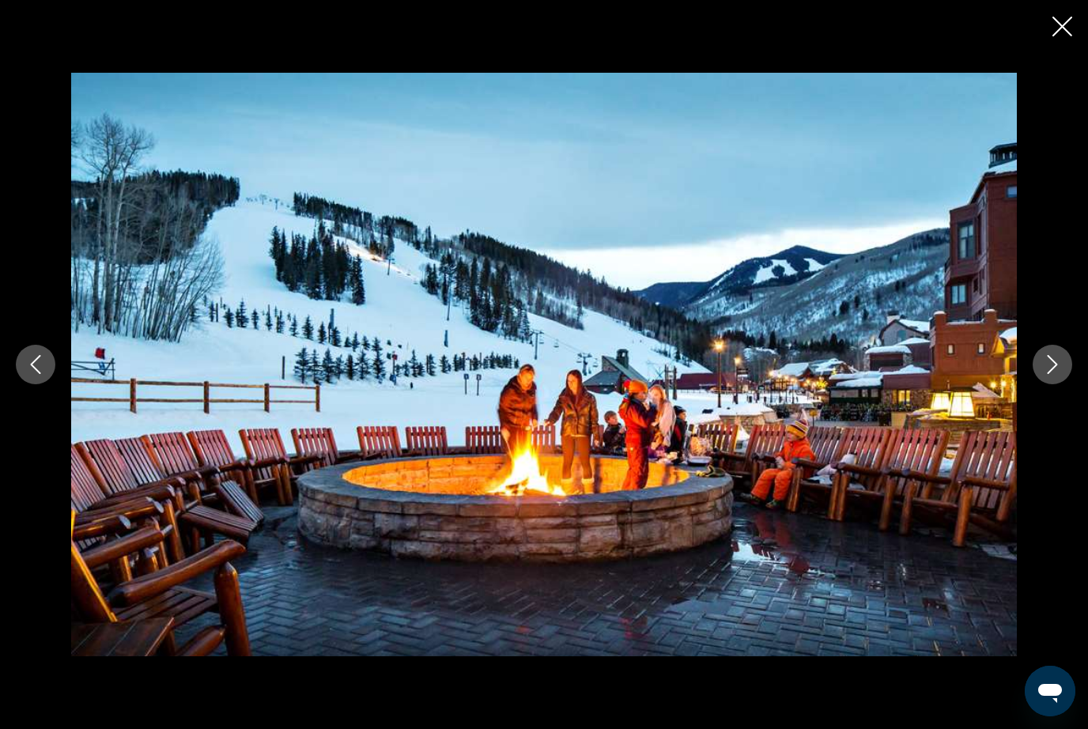
click at [1048, 374] on icon "Next image" at bounding box center [1052, 364] width 19 height 19
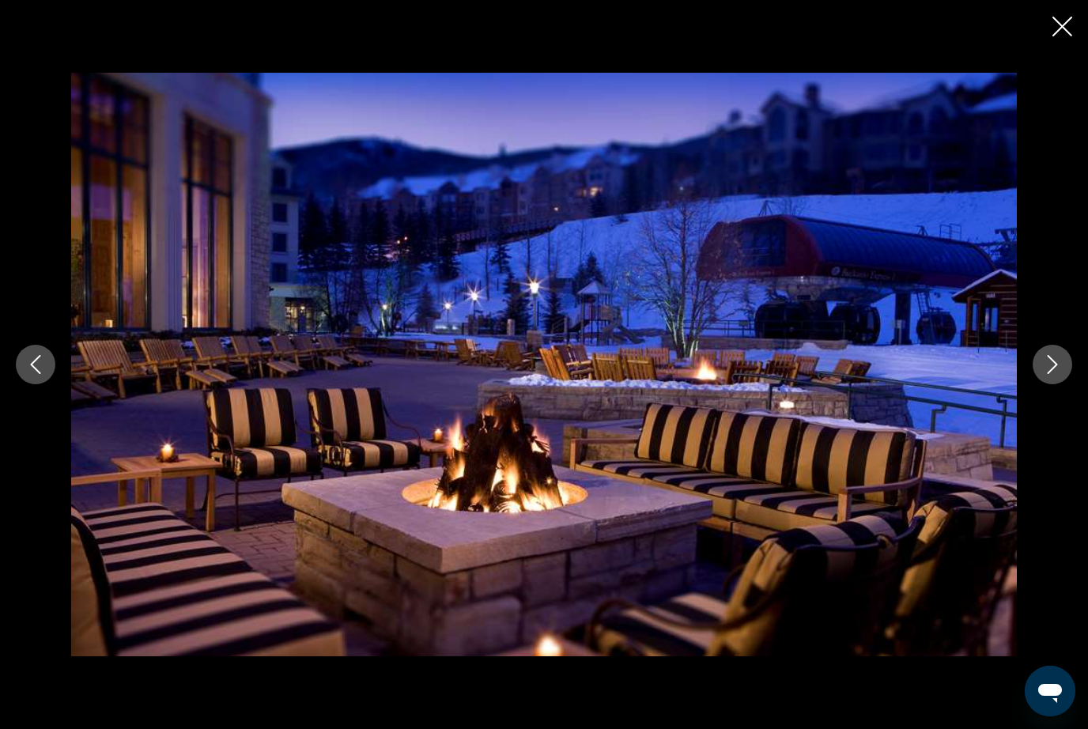
click at [1065, 36] on button "Close slideshow" at bounding box center [1062, 28] width 20 height 25
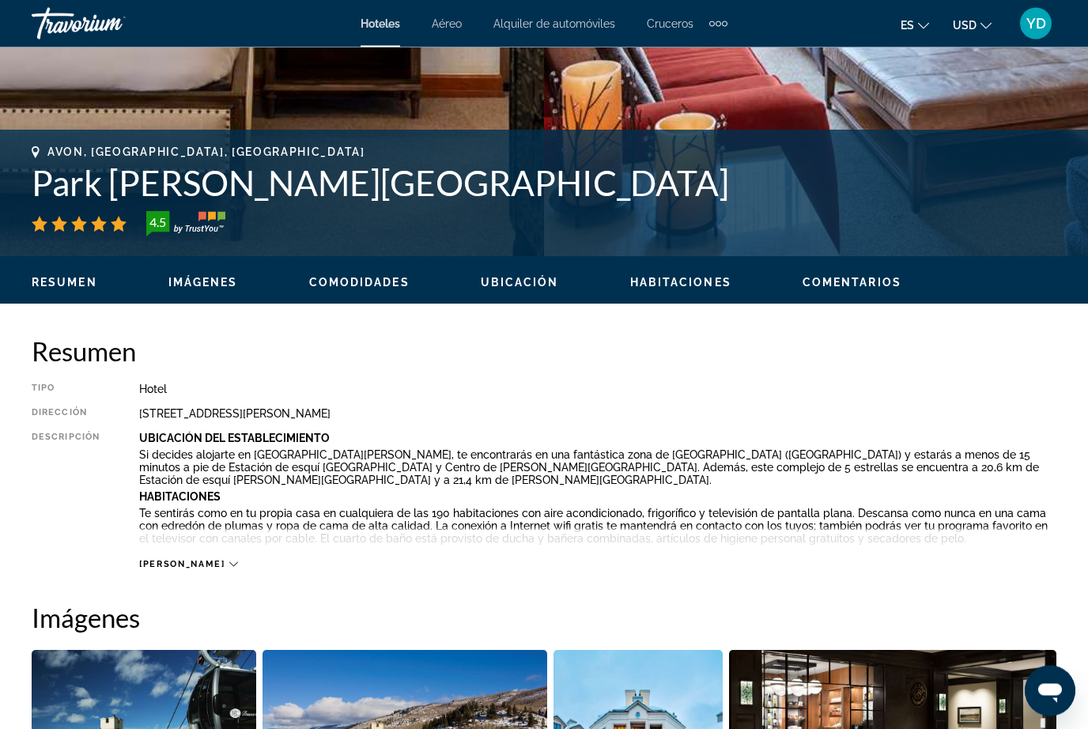
scroll to position [0, 0]
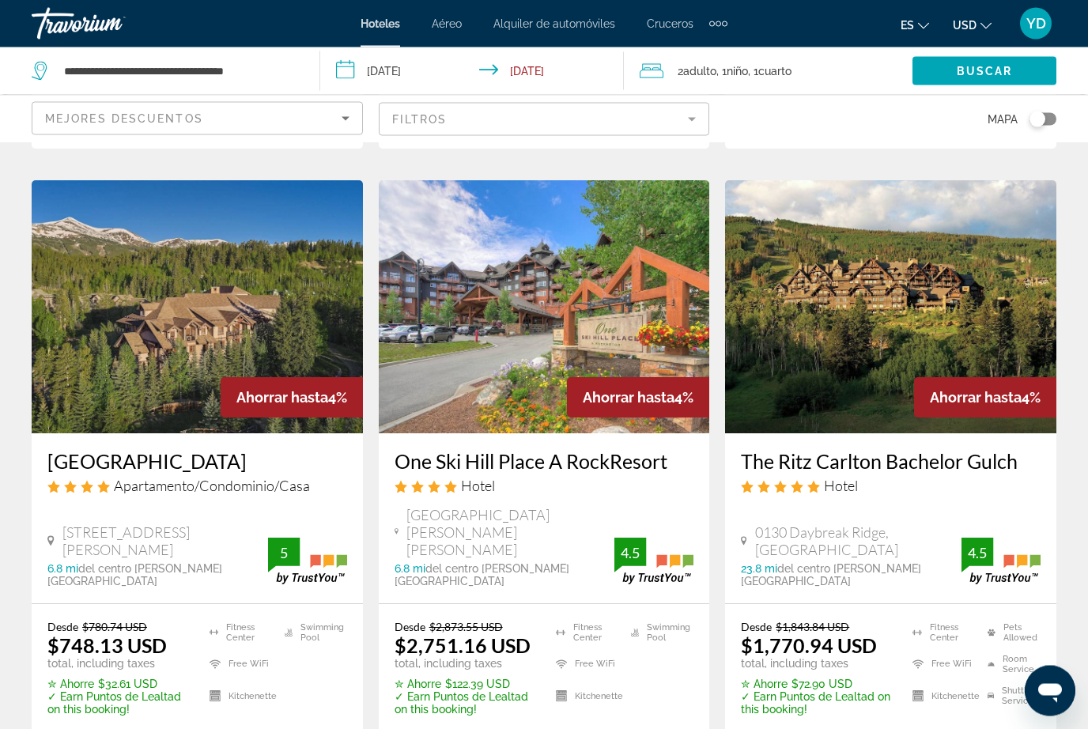
scroll to position [1779, 0]
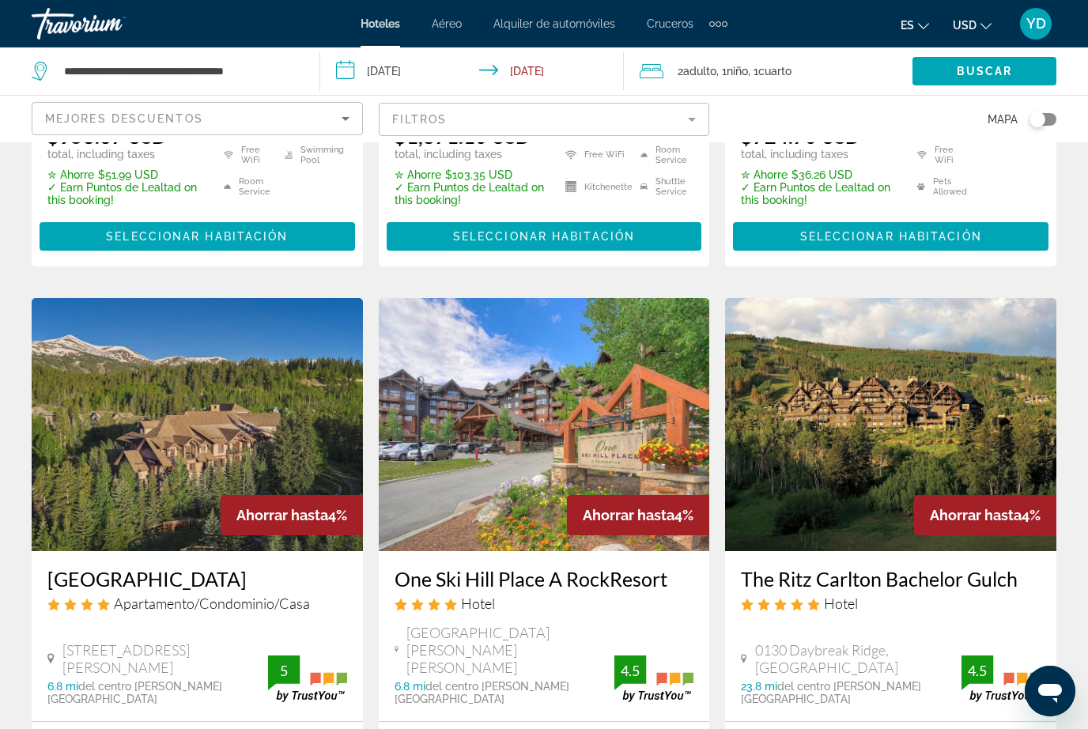
click at [279, 417] on img "Main content" at bounding box center [197, 424] width 331 height 253
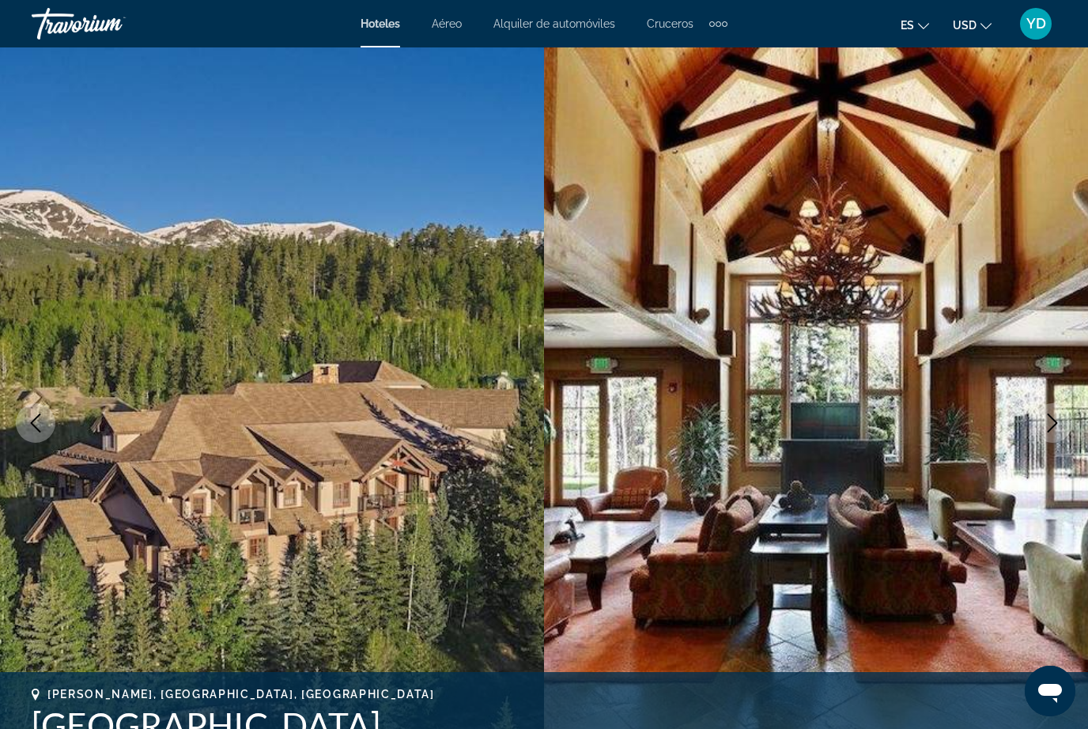
click at [1041, 430] on button "Next image" at bounding box center [1053, 423] width 40 height 40
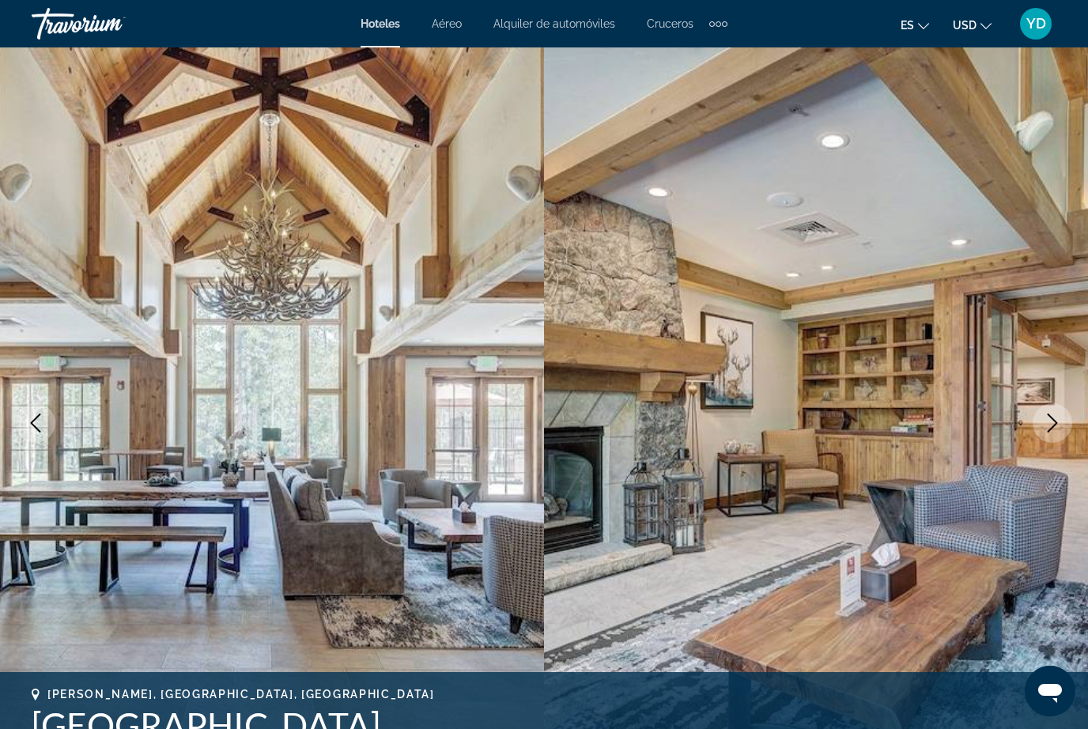
click at [1048, 425] on icon "Next image" at bounding box center [1052, 422] width 19 height 19
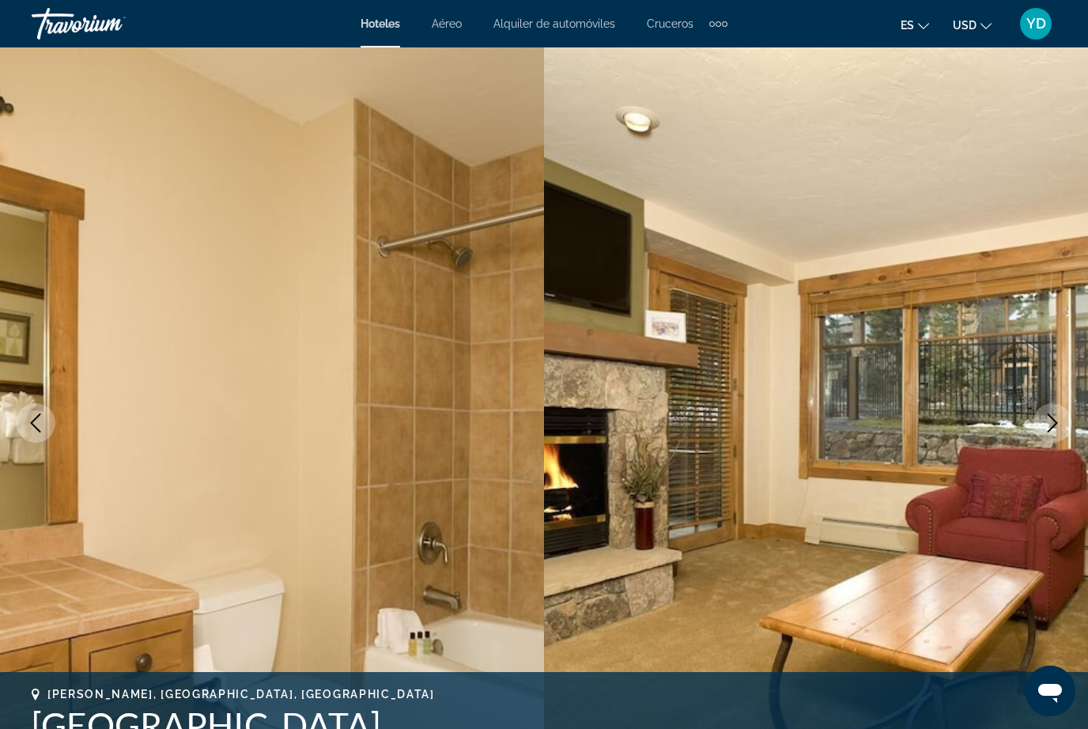
click at [1055, 427] on icon "Next image" at bounding box center [1052, 422] width 19 height 19
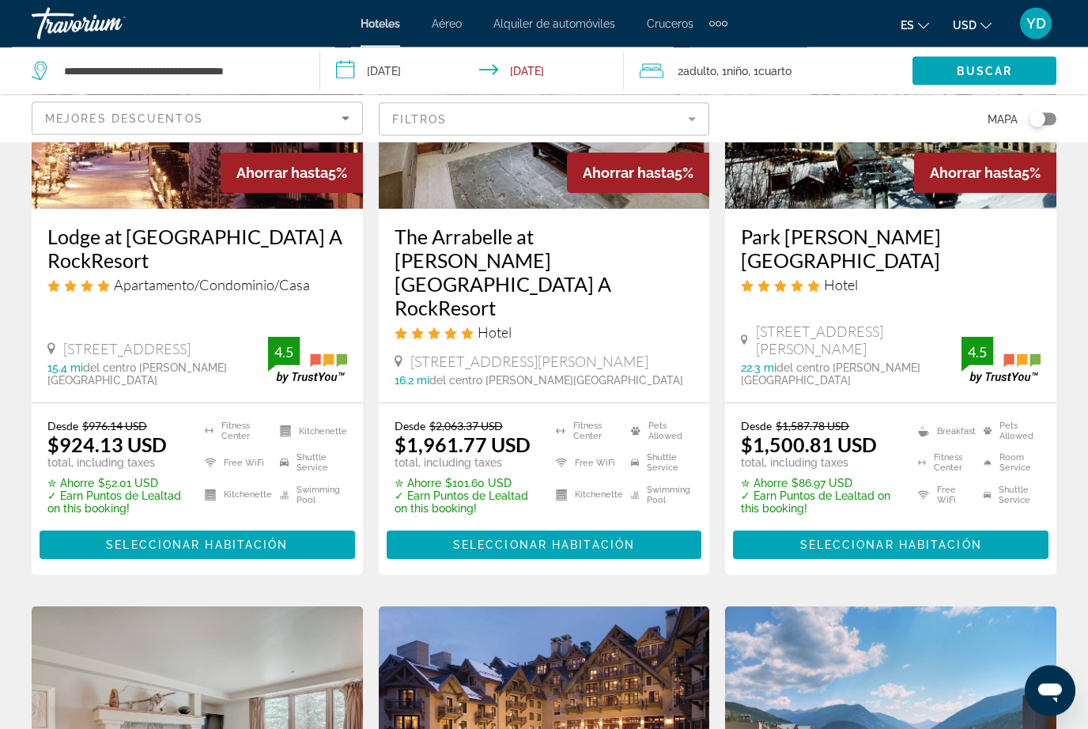
scroll to position [1139, 0]
